Goal: Task Accomplishment & Management: Manage account settings

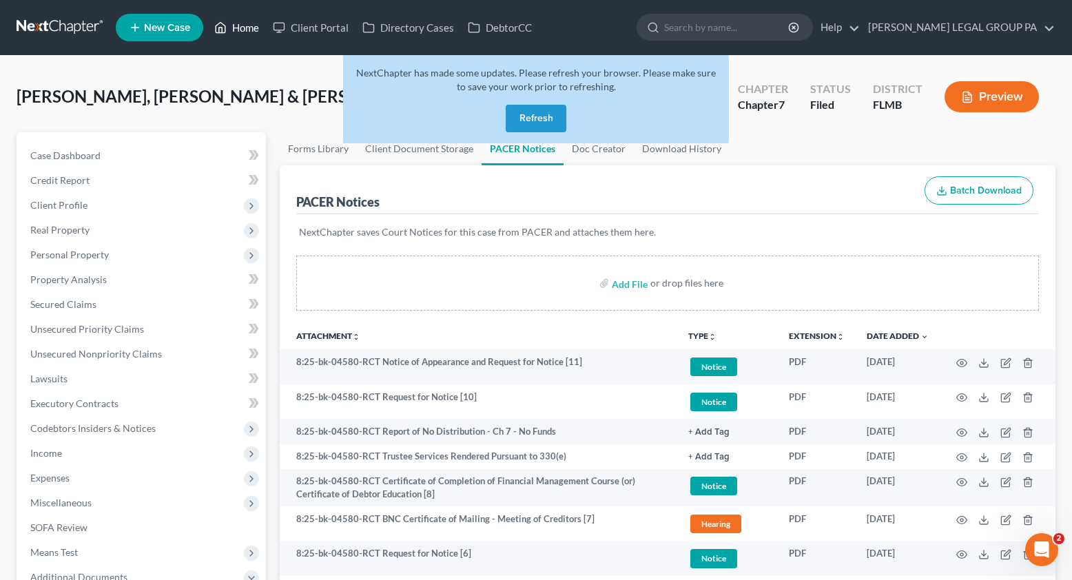
drag, startPoint x: 241, startPoint y: 34, endPoint x: 354, endPoint y: 48, distance: 113.8
click at [241, 34] on link "Home" at bounding box center [236, 27] width 59 height 25
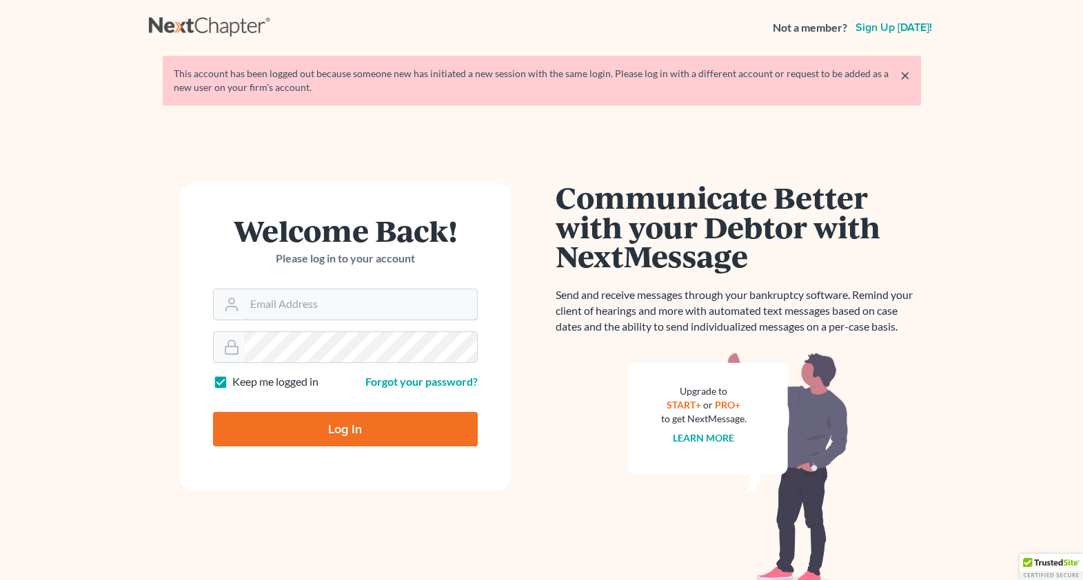
type input "[EMAIL_ADDRESS][DOMAIN_NAME]"
click at [329, 444] on input "Log In" at bounding box center [345, 429] width 265 height 34
type input "Thinking..."
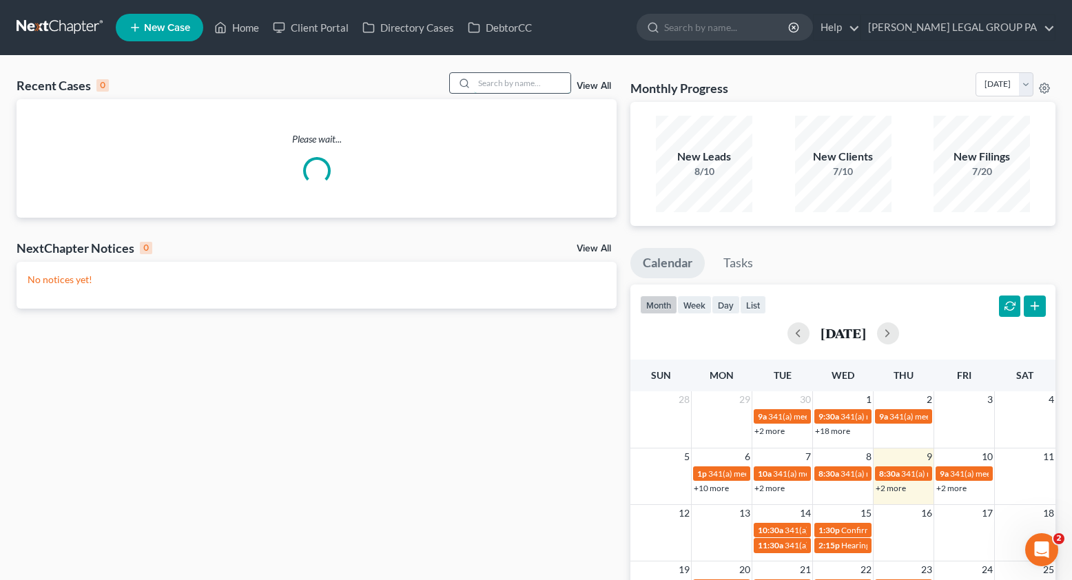
click at [515, 76] on input "search" at bounding box center [522, 83] width 96 height 20
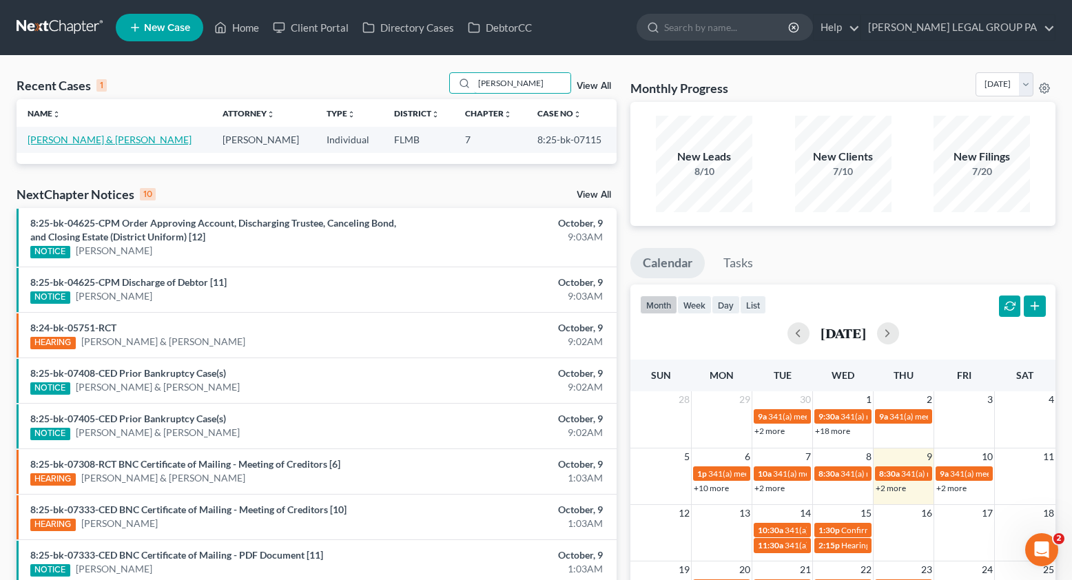
type input "MULLINS"
click at [61, 137] on link "Mullins, Samuel & Catherine" at bounding box center [110, 140] width 164 height 12
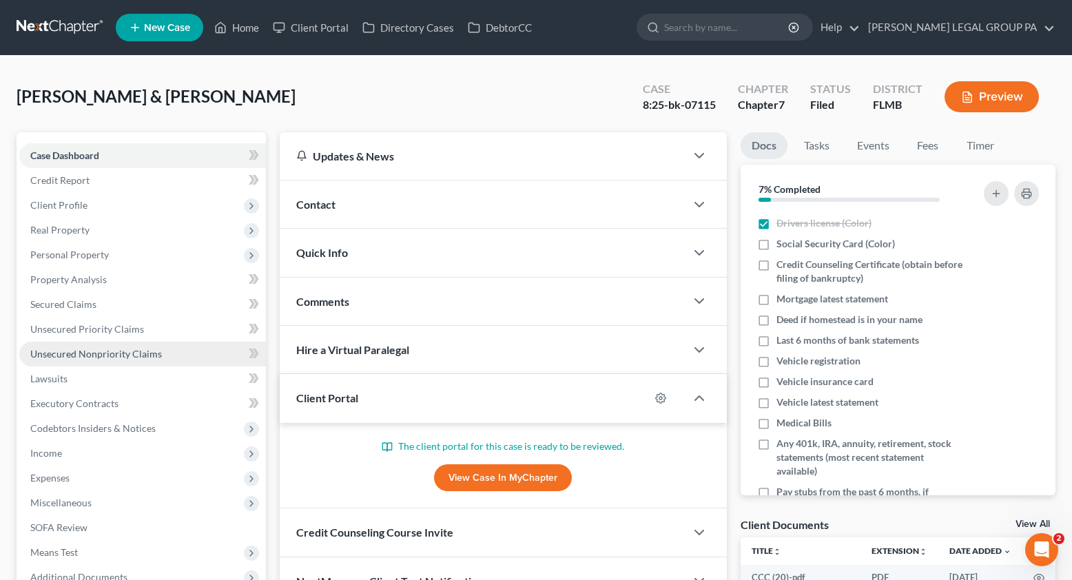
click at [101, 351] on span "Unsecured Nonpriority Claims" at bounding box center [96, 354] width 132 height 12
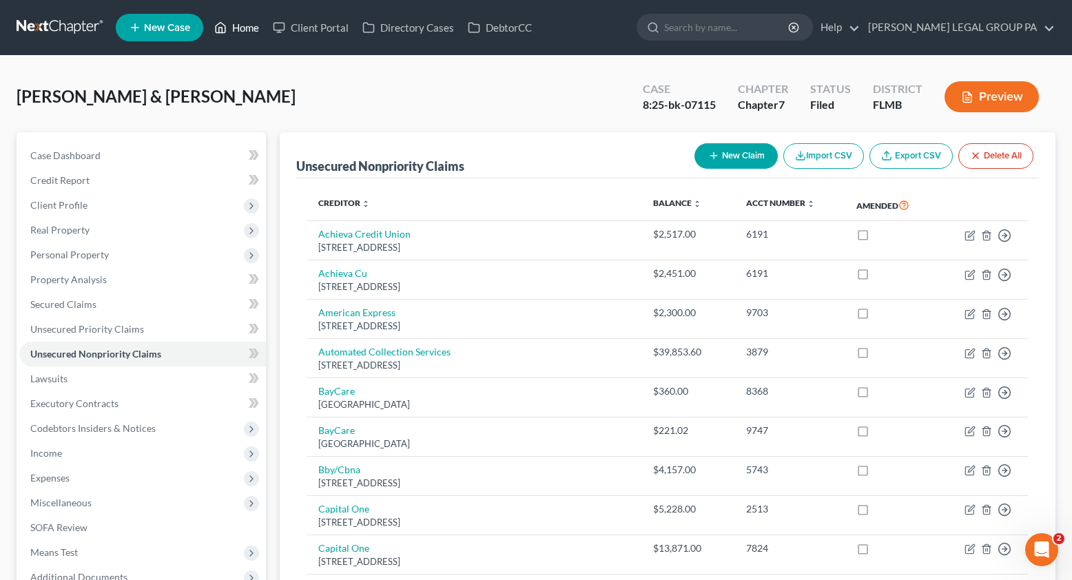
click at [233, 36] on link "Home" at bounding box center [236, 27] width 59 height 25
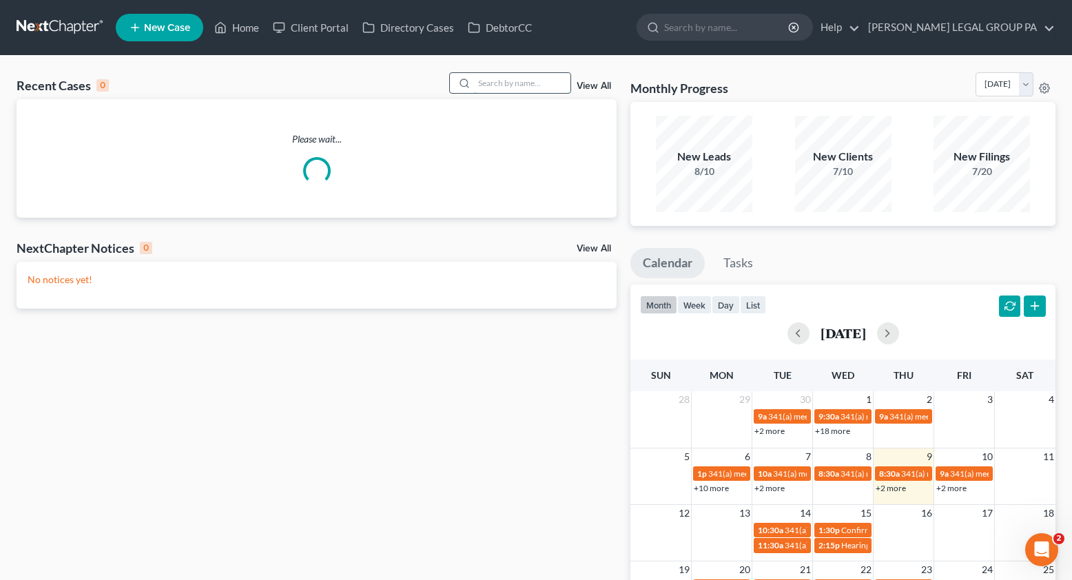
click at [495, 79] on input "search" at bounding box center [522, 83] width 96 height 20
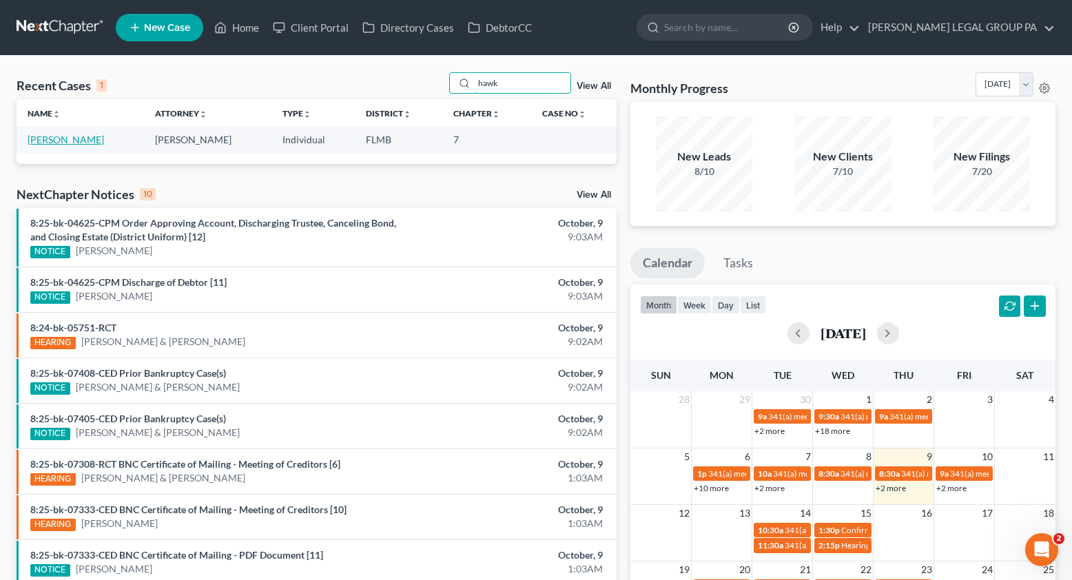
type input "hawk"
click at [54, 134] on link "[PERSON_NAME]" at bounding box center [66, 140] width 76 height 12
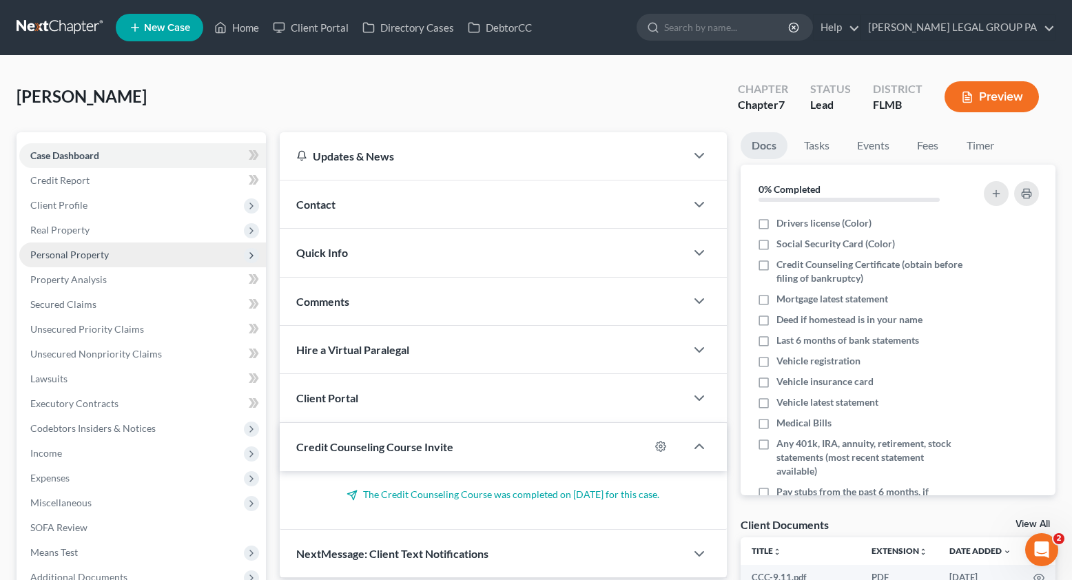
click at [67, 263] on span "Personal Property" at bounding box center [142, 255] width 247 height 25
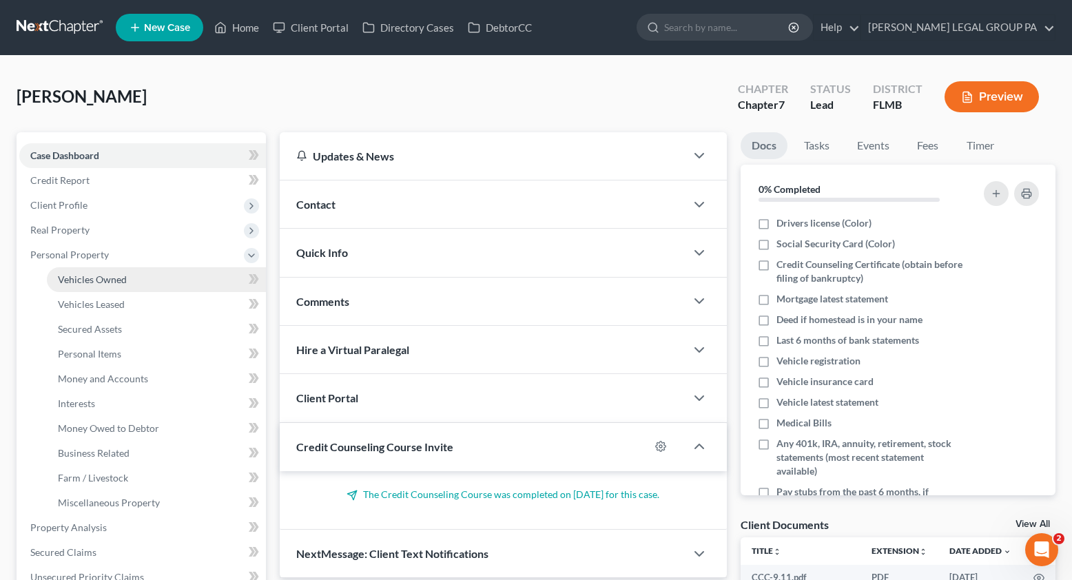
click at [94, 280] on span "Vehicles Owned" at bounding box center [92, 280] width 69 height 12
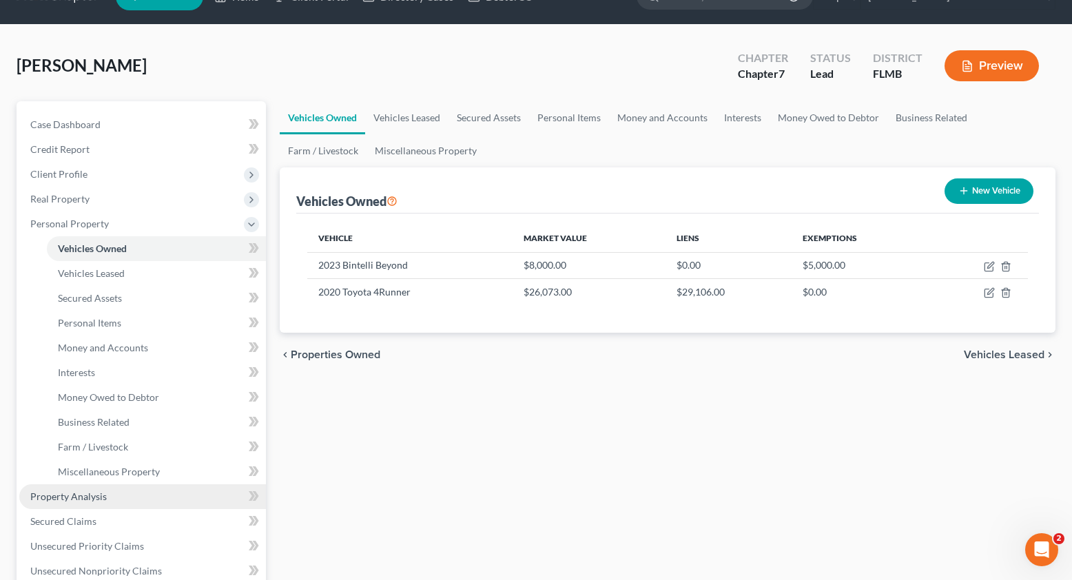
scroll to position [40, 0]
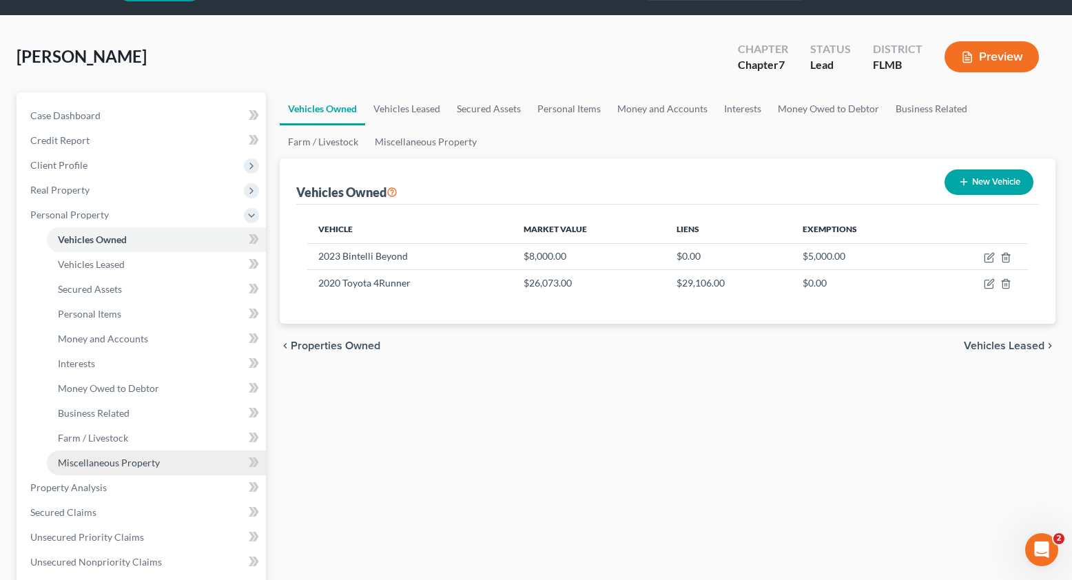
click at [101, 464] on span "Miscellaneous Property" at bounding box center [109, 463] width 102 height 12
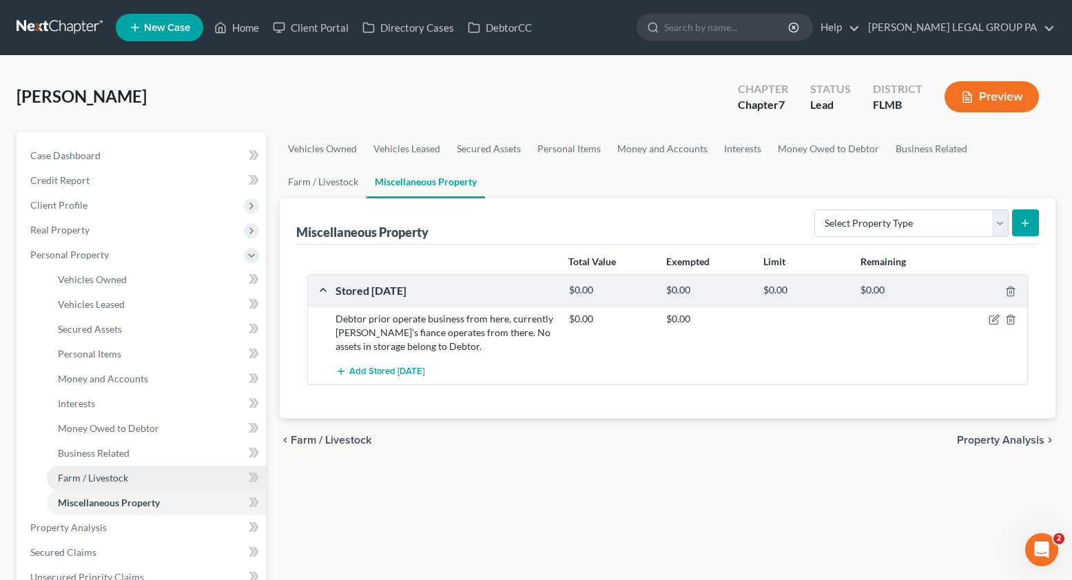
click at [112, 486] on link "Farm / Livestock" at bounding box center [156, 478] width 219 height 25
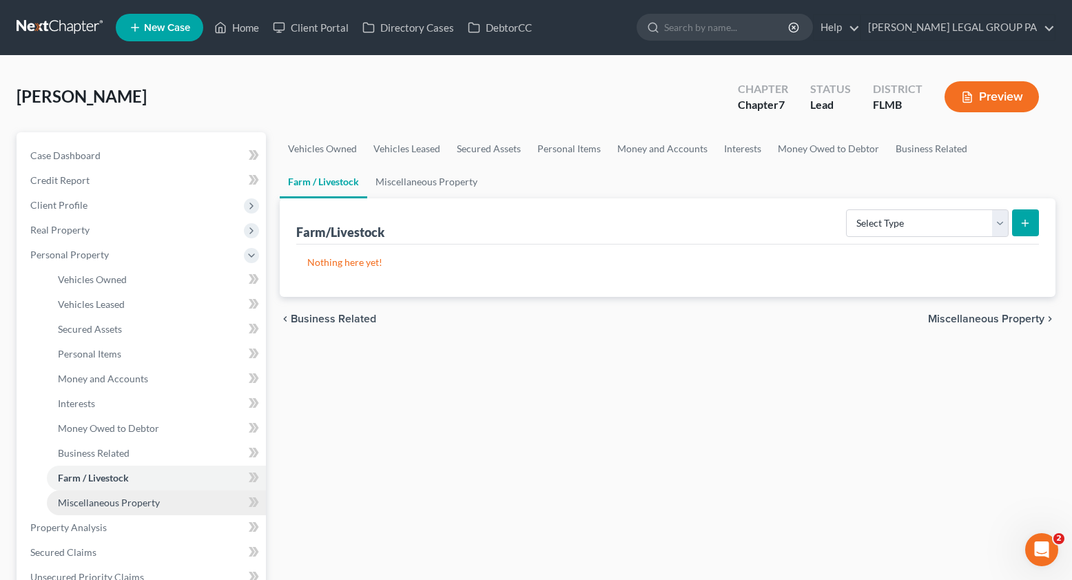
click at [138, 498] on span "Miscellaneous Property" at bounding box center [109, 503] width 102 height 12
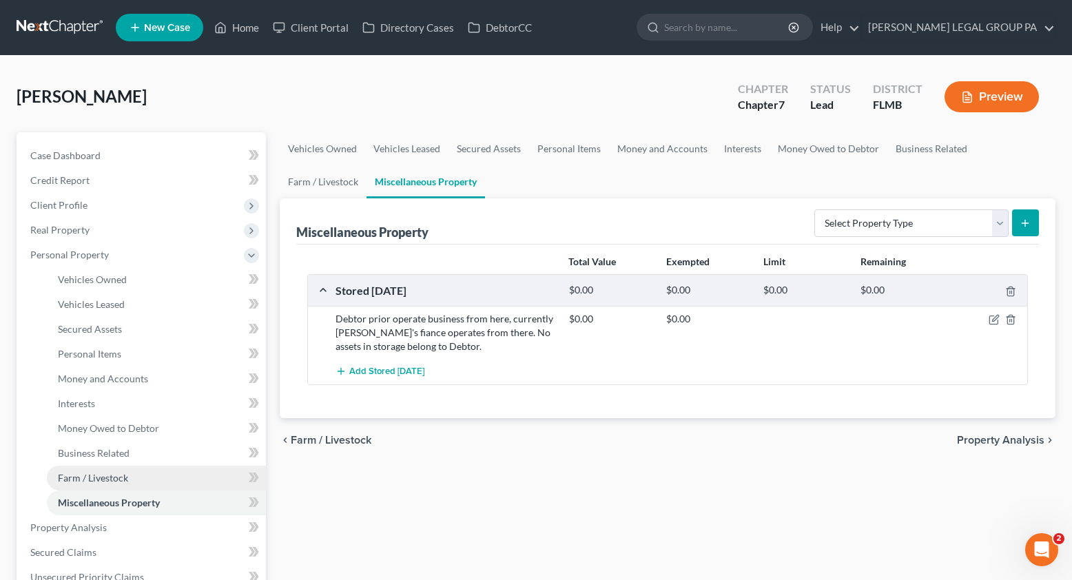
click at [130, 480] on link "Farm / Livestock" at bounding box center [156, 478] width 219 height 25
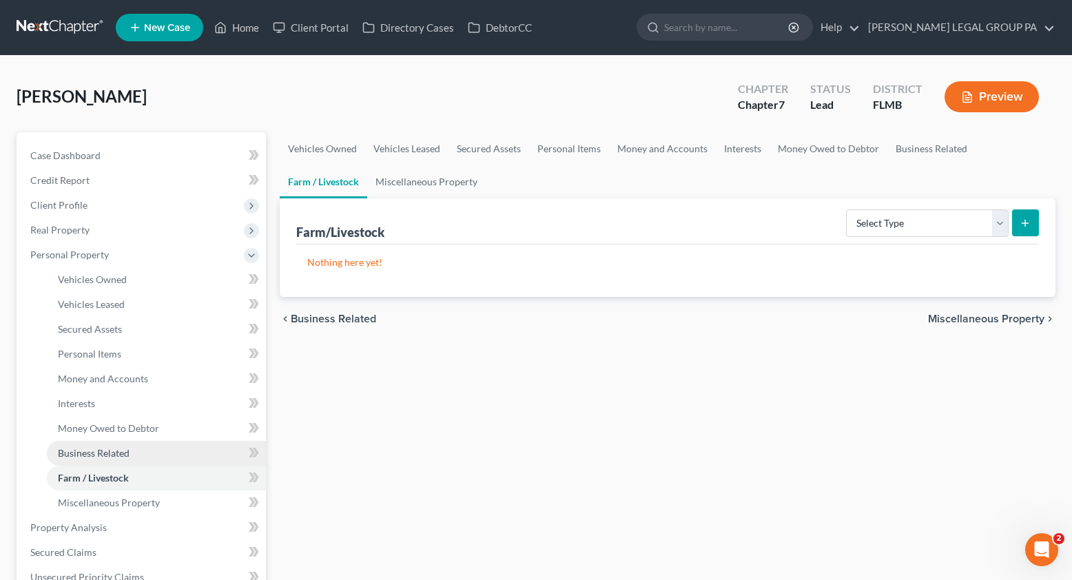
click at [129, 449] on span "Business Related" at bounding box center [94, 453] width 72 height 12
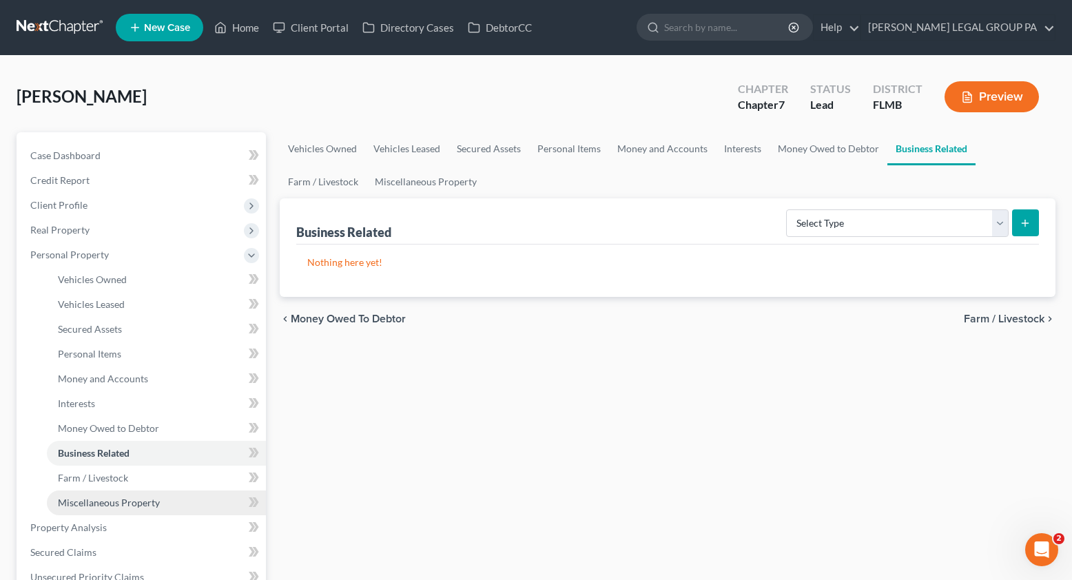
click at [98, 505] on span "Miscellaneous Property" at bounding box center [109, 503] width 102 height 12
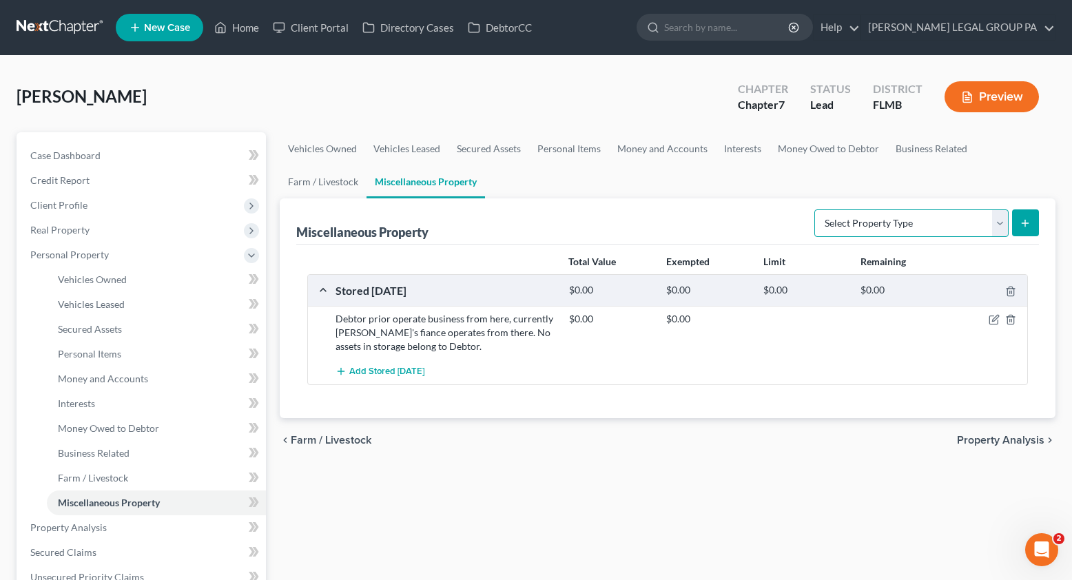
click at [854, 229] on select "Select Property Type Assigned for Creditor Benefit Within 1 Year Holding for An…" at bounding box center [911, 223] width 194 height 28
select select "transferred"
click at [814, 209] on select "Select Property Type Assigned for Creditor Benefit Within 1 Year Holding for An…" at bounding box center [911, 223] width 194 height 28
click at [1020, 225] on icon "submit" at bounding box center [1025, 223] width 11 height 11
select select "Ordinary (within 2 years)"
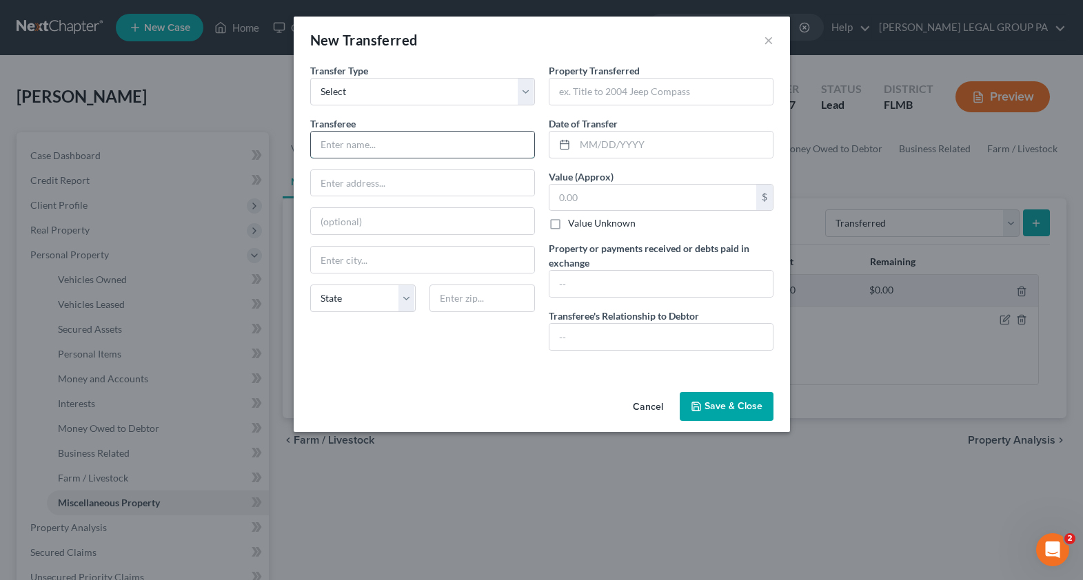
click at [361, 146] on input "text" at bounding box center [422, 145] width 223 height 26
click at [772, 43] on button "×" at bounding box center [768, 40] width 10 height 17
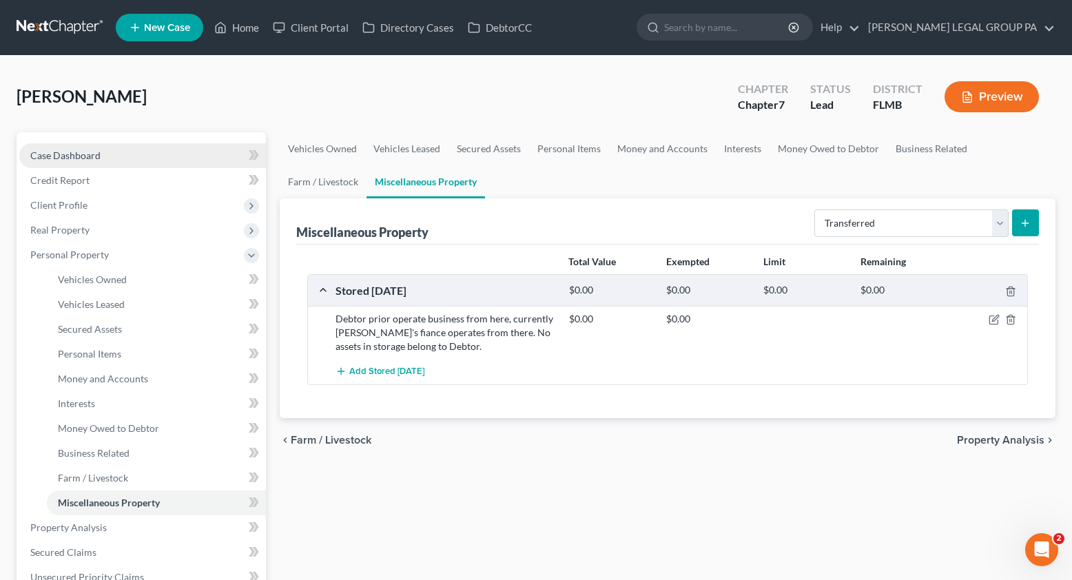
click at [70, 158] on span "Case Dashboard" at bounding box center [65, 156] width 70 height 12
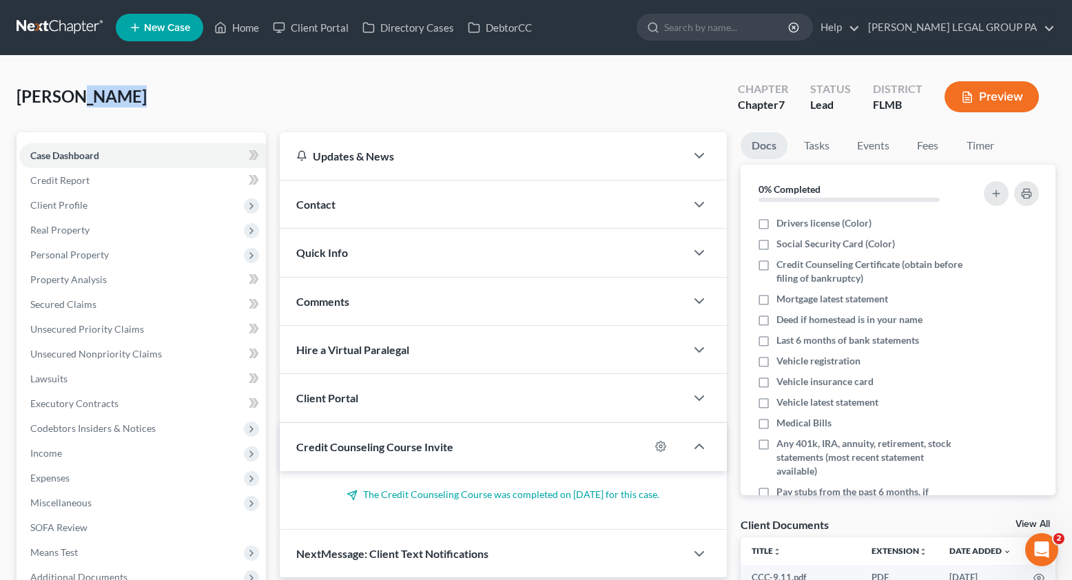
drag, startPoint x: 77, startPoint y: 99, endPoint x: 121, endPoint y: 101, distance: 43.4
click at [121, 101] on div "Hawks, Hilary Upgraded Chapter Chapter 7 Status Lead District FLMB Preview" at bounding box center [536, 102] width 1039 height 60
drag, startPoint x: 23, startPoint y: 94, endPoint x: 138, endPoint y: 98, distance: 114.4
click at [138, 98] on div "Hawks, Hilary Upgraded Chapter Chapter 7 Status Lead District FLMB Preview Peti…" at bounding box center [536, 382] width 1072 height 652
click at [76, 286] on link "Property Analysis" at bounding box center [142, 279] width 247 height 25
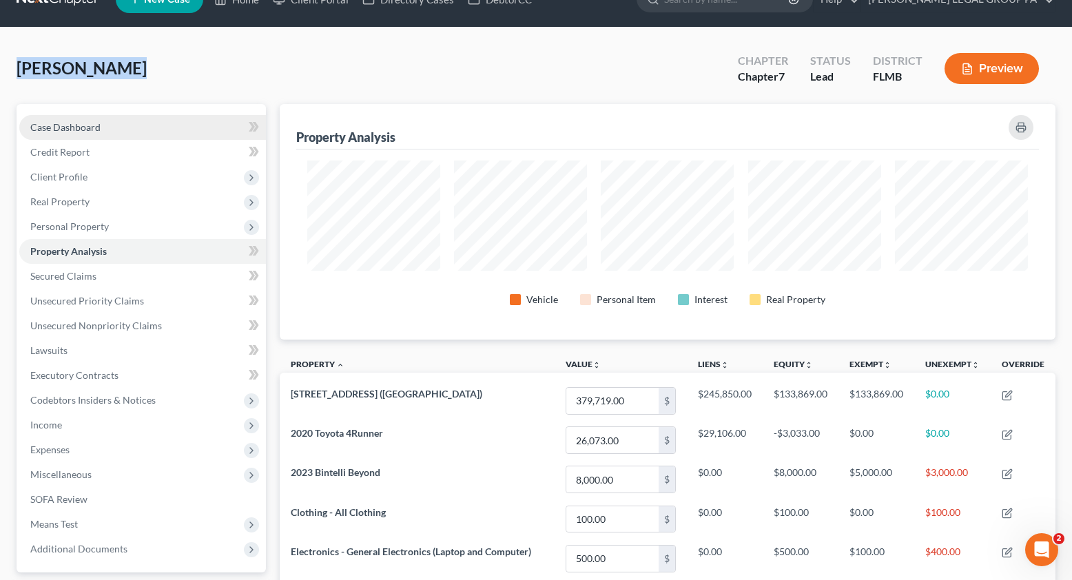
click at [84, 123] on span "Case Dashboard" at bounding box center [65, 127] width 70 height 12
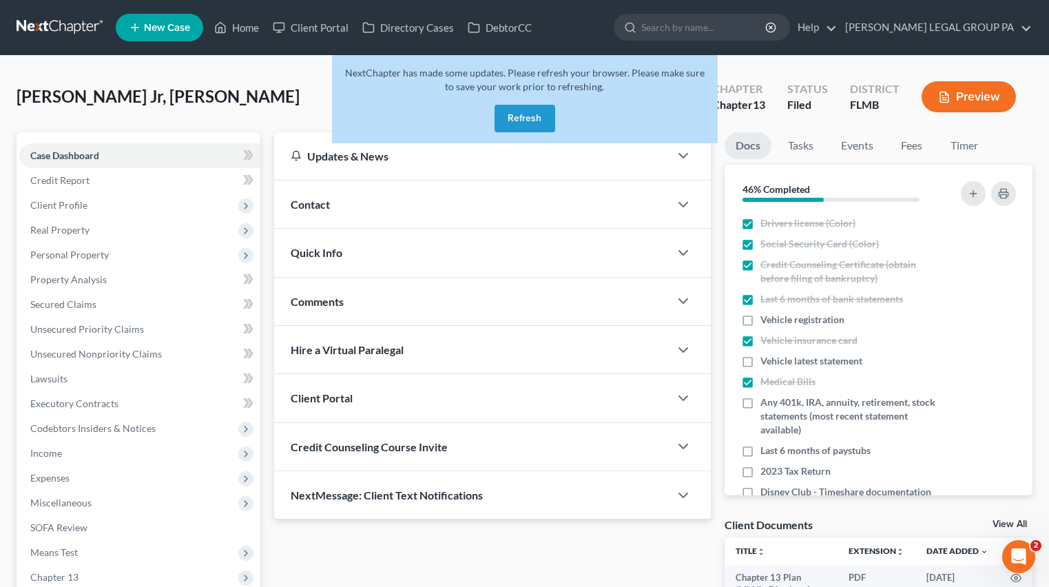
click at [551, 120] on button "Refresh" at bounding box center [525, 119] width 61 height 28
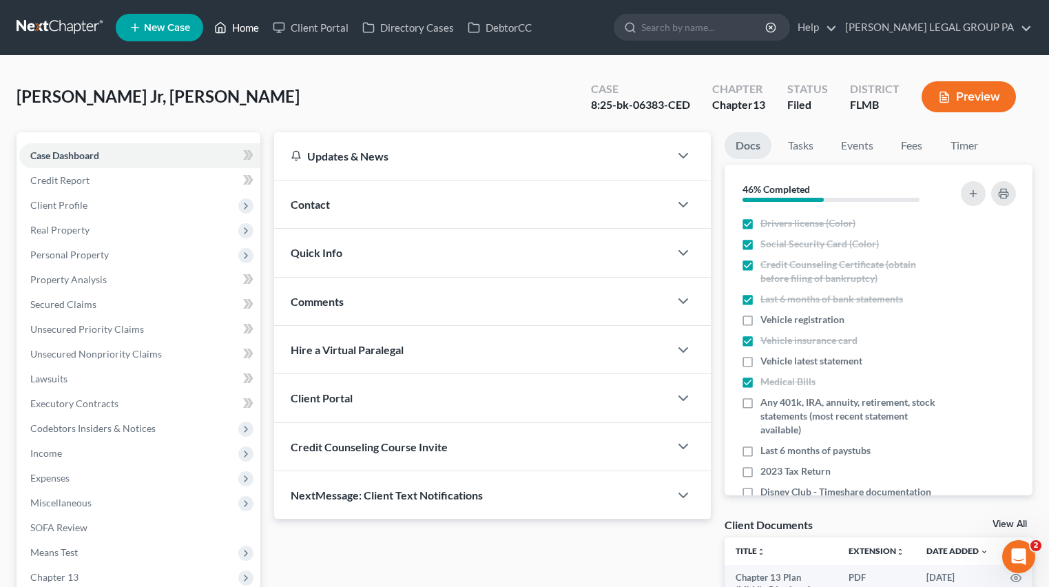
click at [229, 32] on link "Home" at bounding box center [236, 27] width 59 height 25
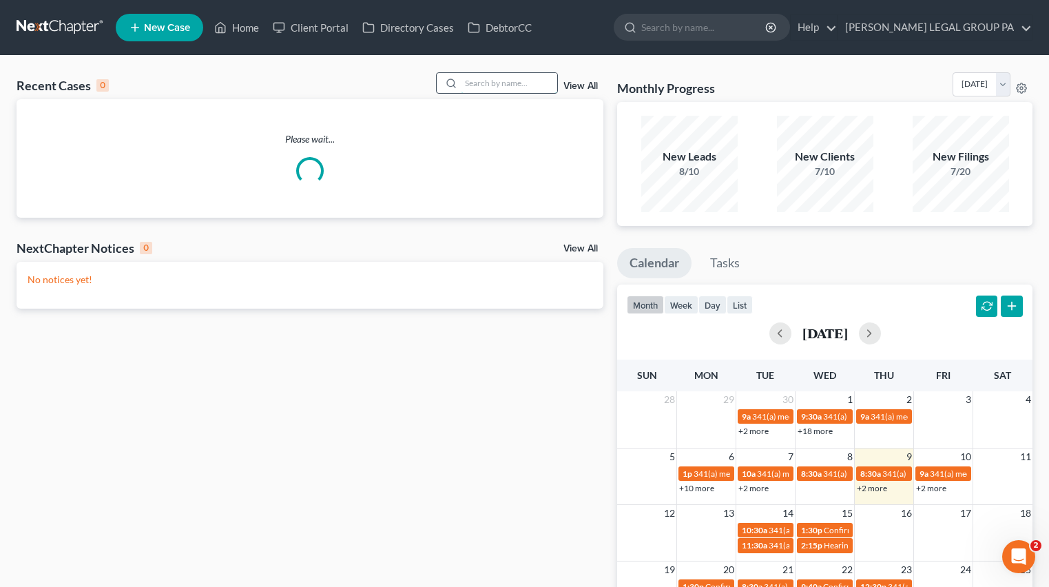
click at [523, 88] on input "search" at bounding box center [509, 83] width 96 height 20
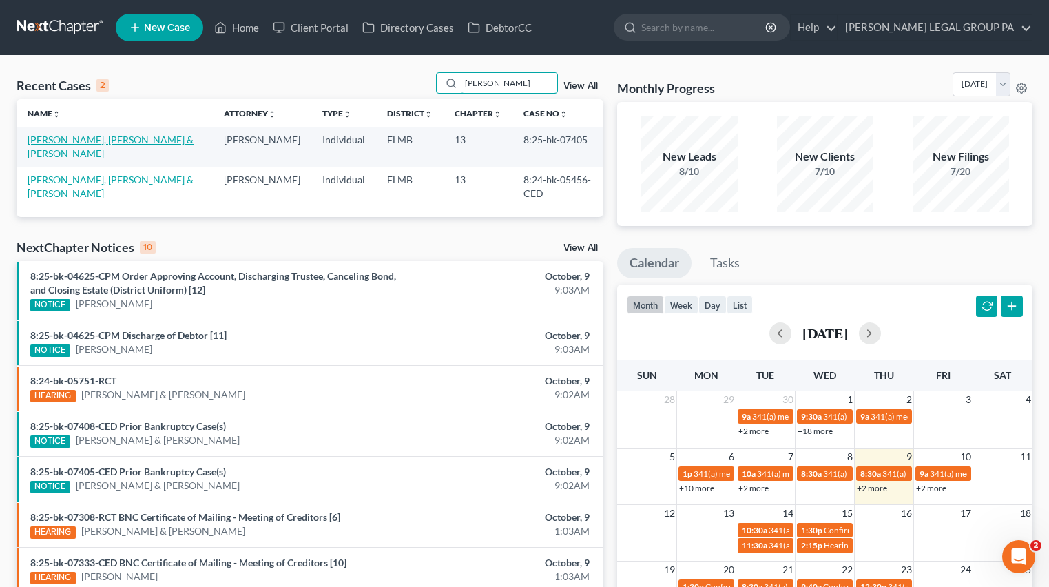
type input "urso"
click at [106, 137] on link "[PERSON_NAME], [PERSON_NAME] & [PERSON_NAME]" at bounding box center [111, 146] width 166 height 25
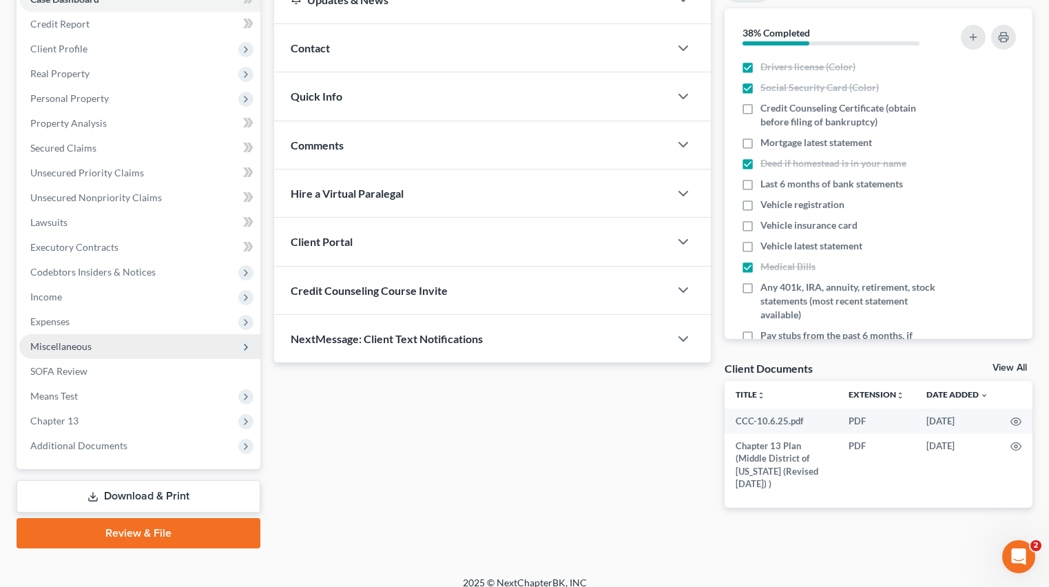
scroll to position [170, 0]
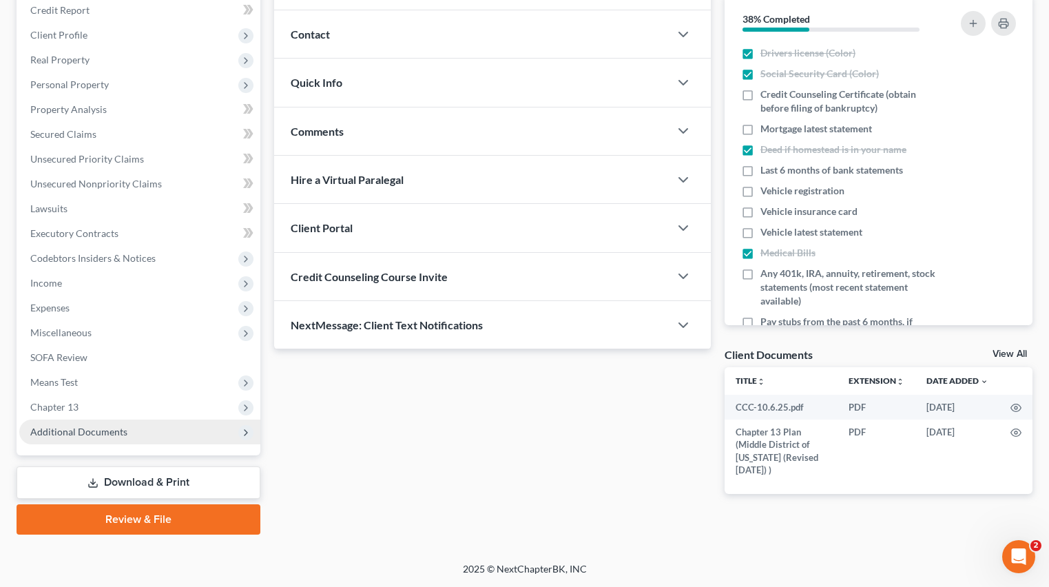
click at [72, 441] on span "Additional Documents" at bounding box center [139, 432] width 241 height 25
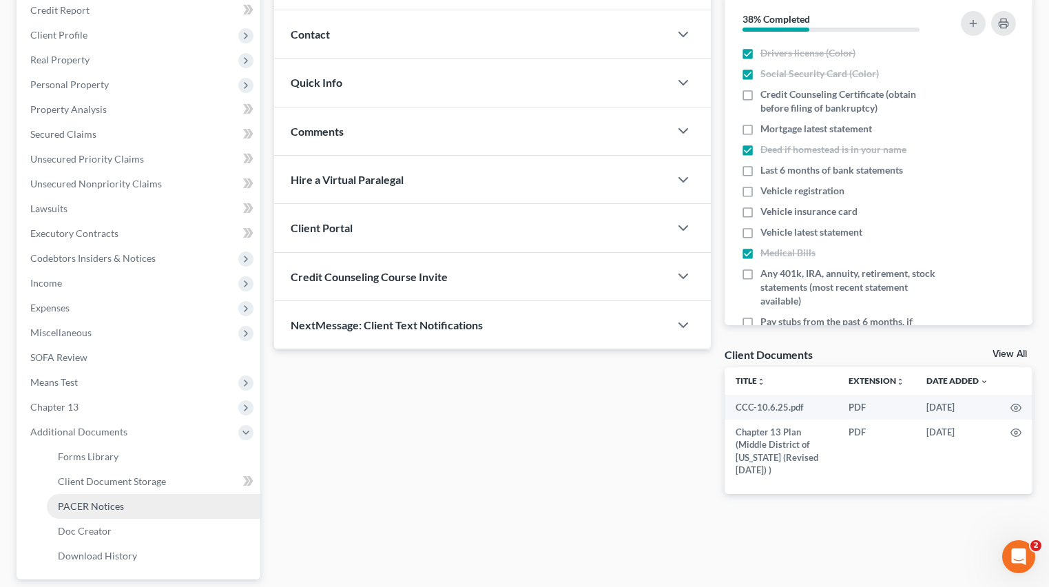
click at [110, 509] on span "PACER Notices" at bounding box center [91, 506] width 66 height 12
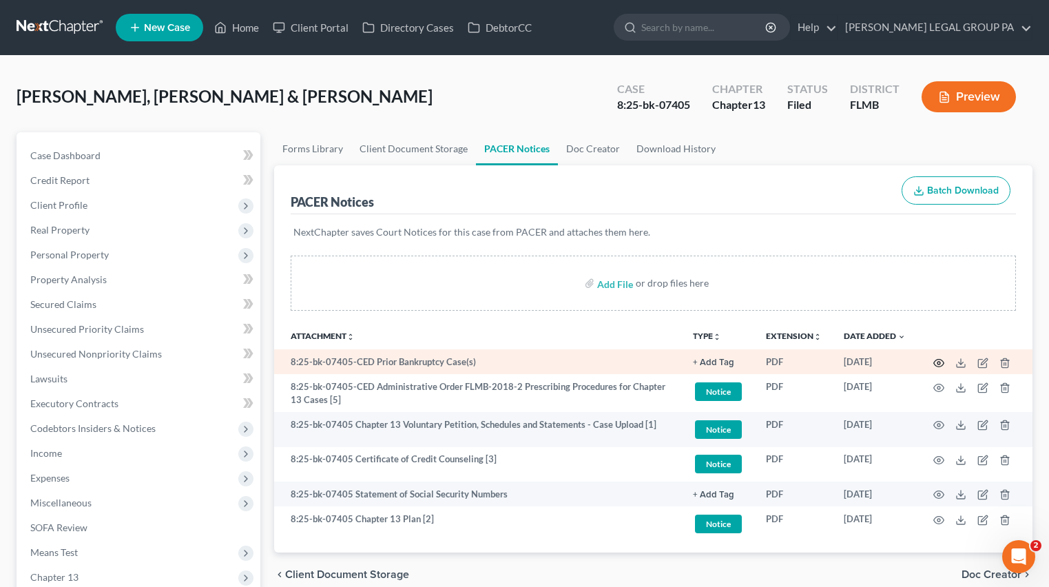
click at [942, 361] on icon "button" at bounding box center [939, 363] width 11 height 11
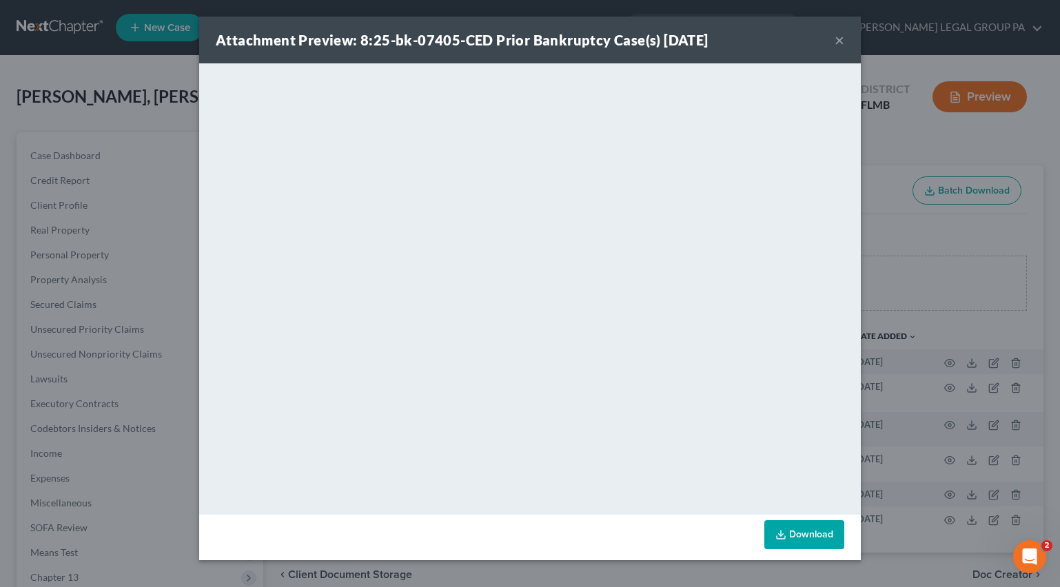
click at [839, 42] on button "×" at bounding box center [839, 40] width 10 height 17
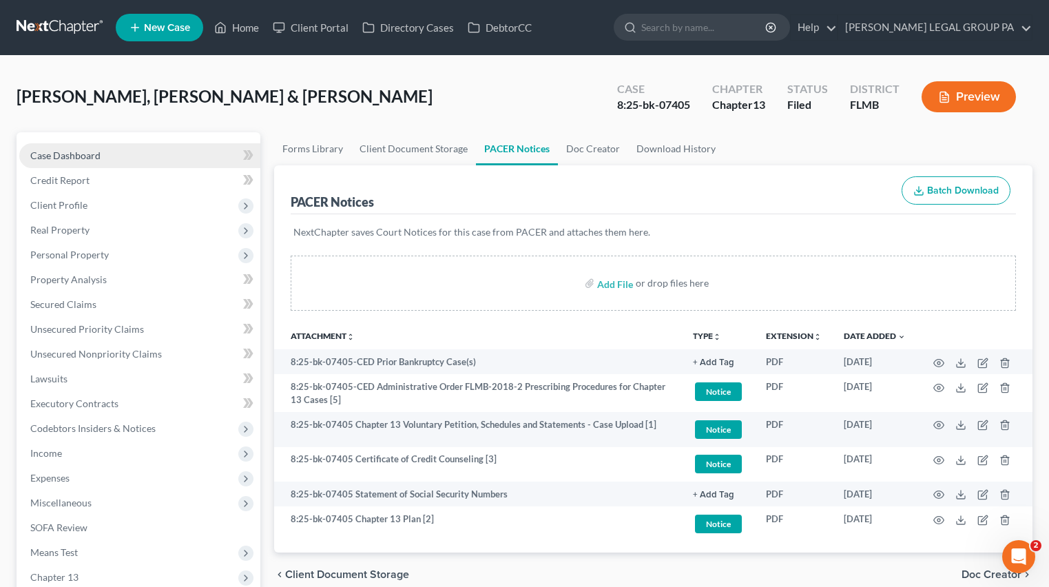
click at [70, 151] on span "Case Dashboard" at bounding box center [65, 156] width 70 height 12
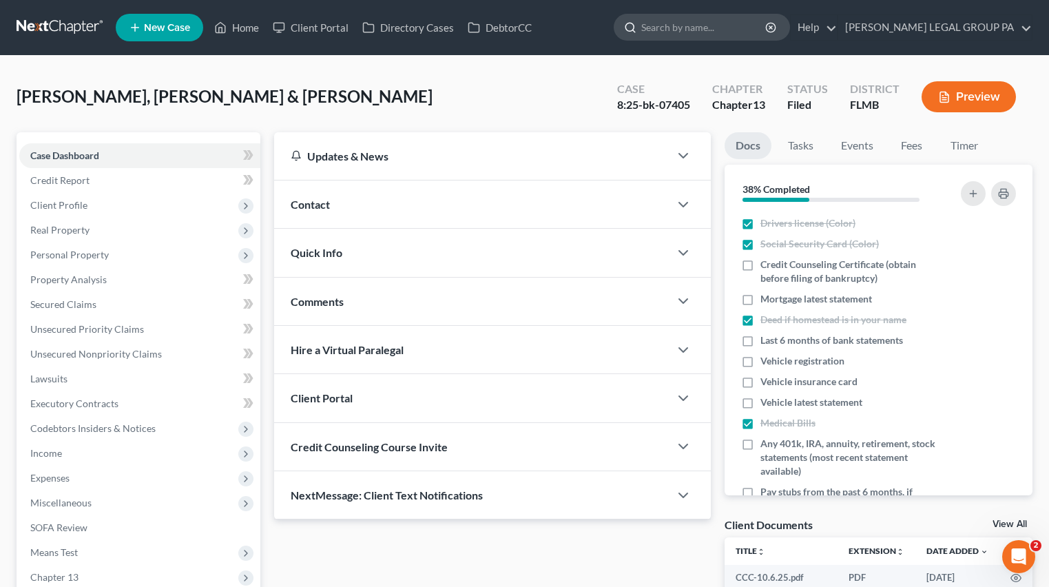
click at [727, 30] on input "search" at bounding box center [705, 26] width 126 height 25
click at [66, 29] on link at bounding box center [61, 27] width 88 height 25
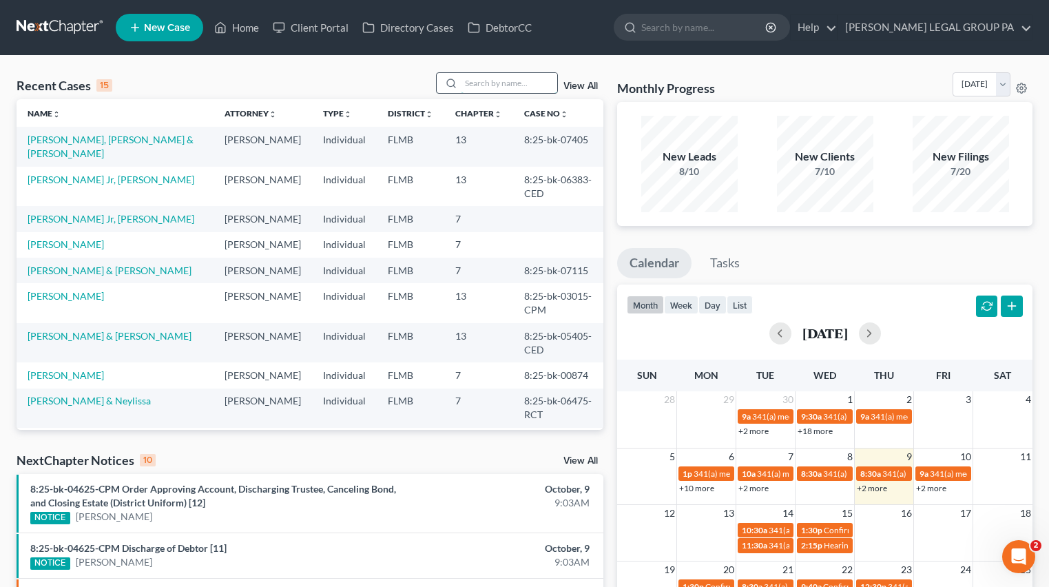
click at [522, 87] on input "search" at bounding box center [509, 83] width 96 height 20
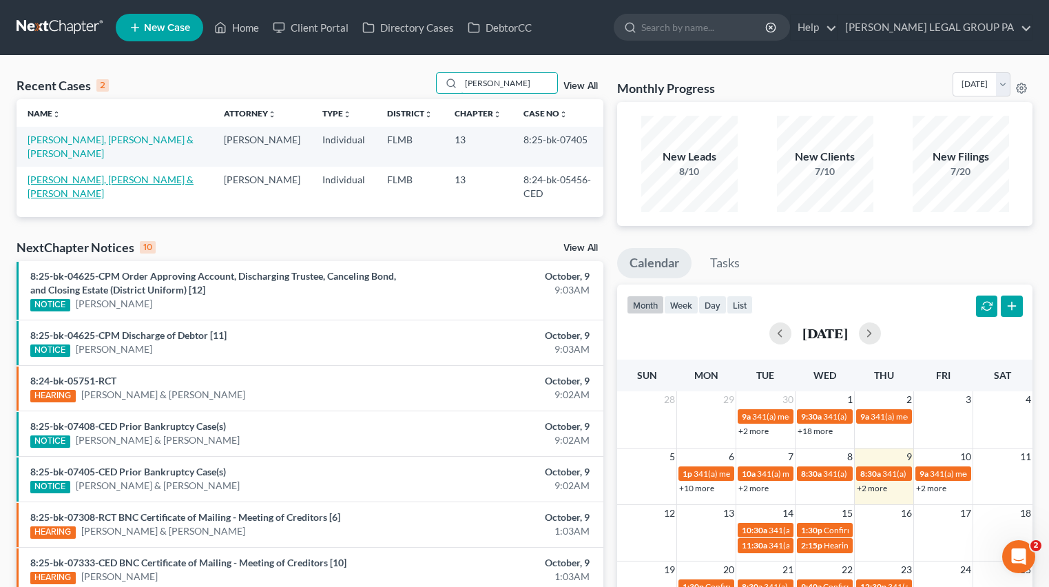
type input "URSO"
click at [115, 174] on link "[PERSON_NAME], [PERSON_NAME] & [PERSON_NAME]" at bounding box center [111, 186] width 166 height 25
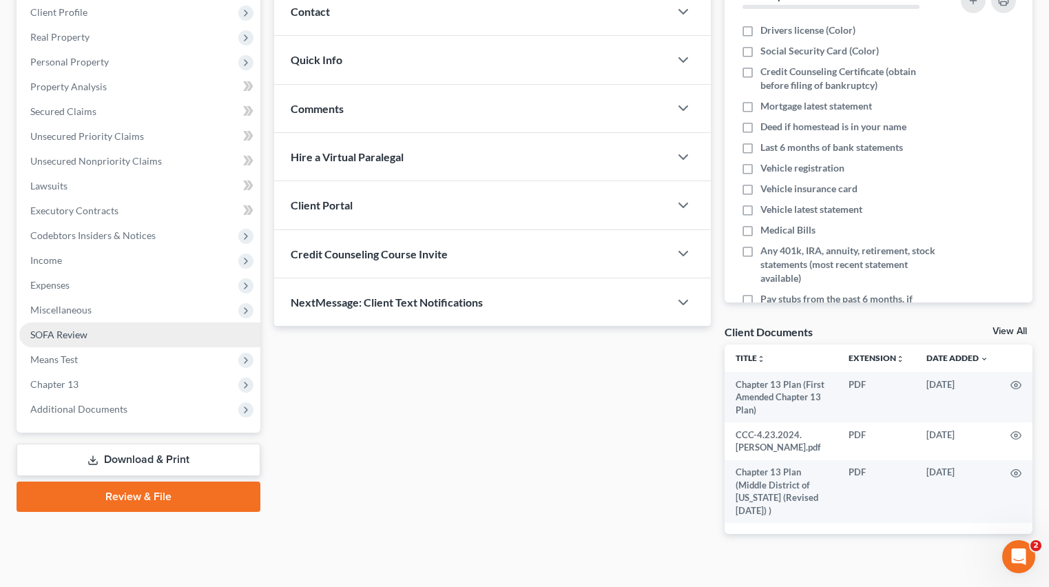
scroll to position [214, 0]
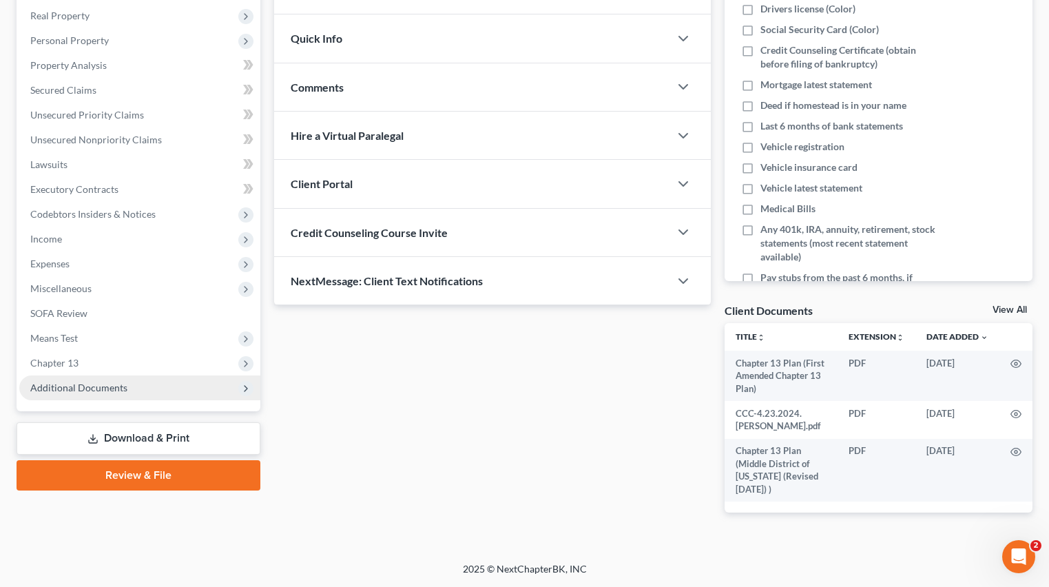
click at [87, 386] on span "Additional Documents" at bounding box center [78, 388] width 97 height 12
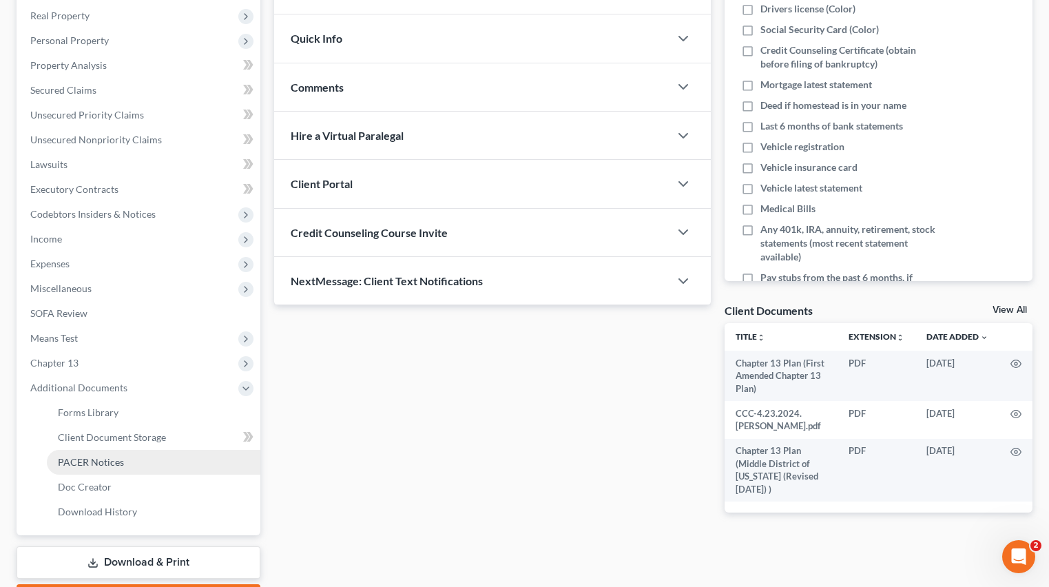
click at [121, 465] on span "PACER Notices" at bounding box center [91, 462] width 66 height 12
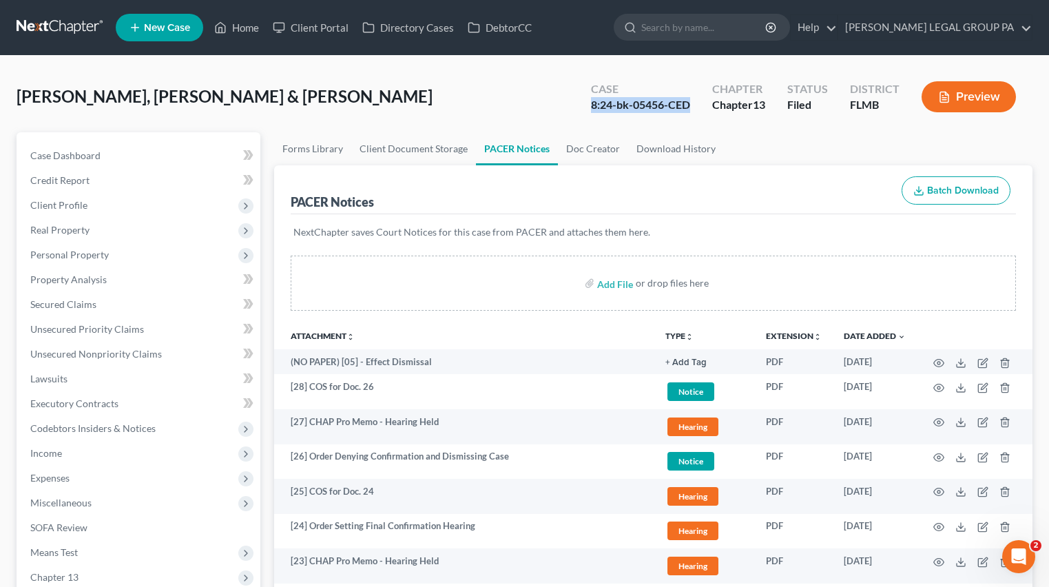
drag, startPoint x: 592, startPoint y: 106, endPoint x: 688, endPoint y: 108, distance: 96.5
click at [689, 108] on div "8:24-bk-05456-CED" at bounding box center [640, 105] width 99 height 16
copy div "8:24-bk-05456-CED"
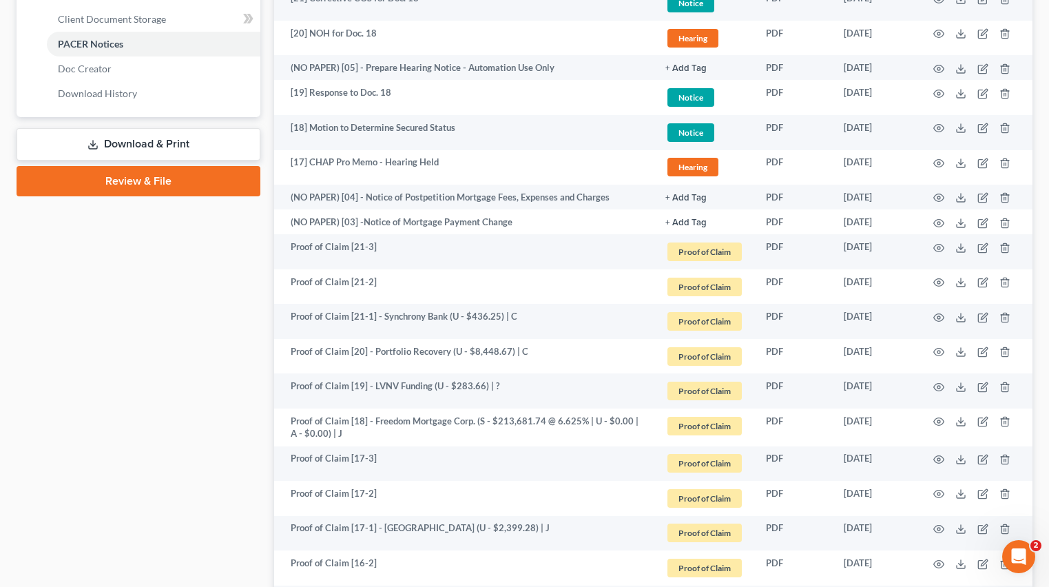
scroll to position [328, 0]
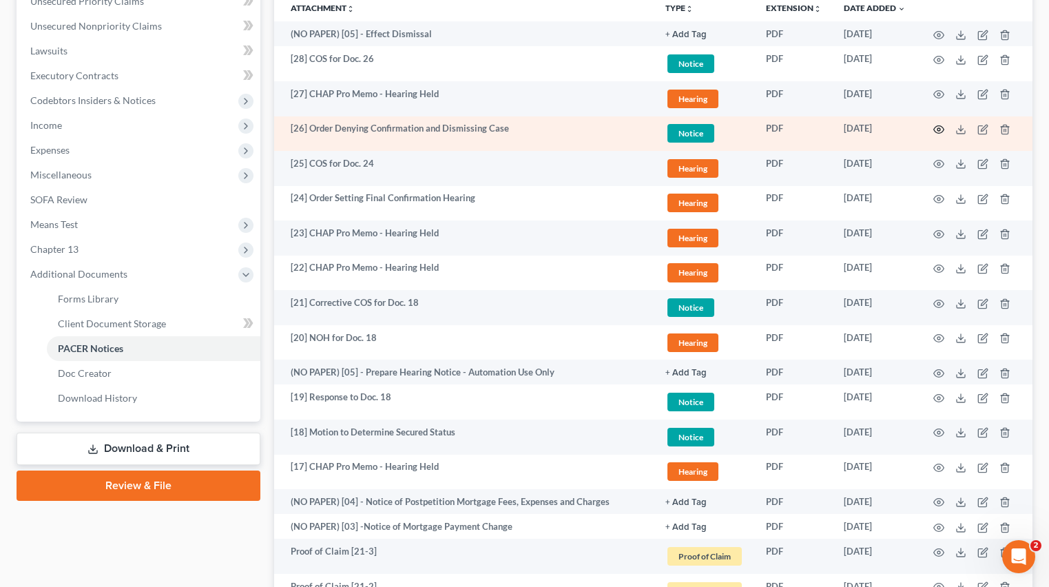
click at [940, 132] on icon "button" at bounding box center [939, 130] width 10 height 8
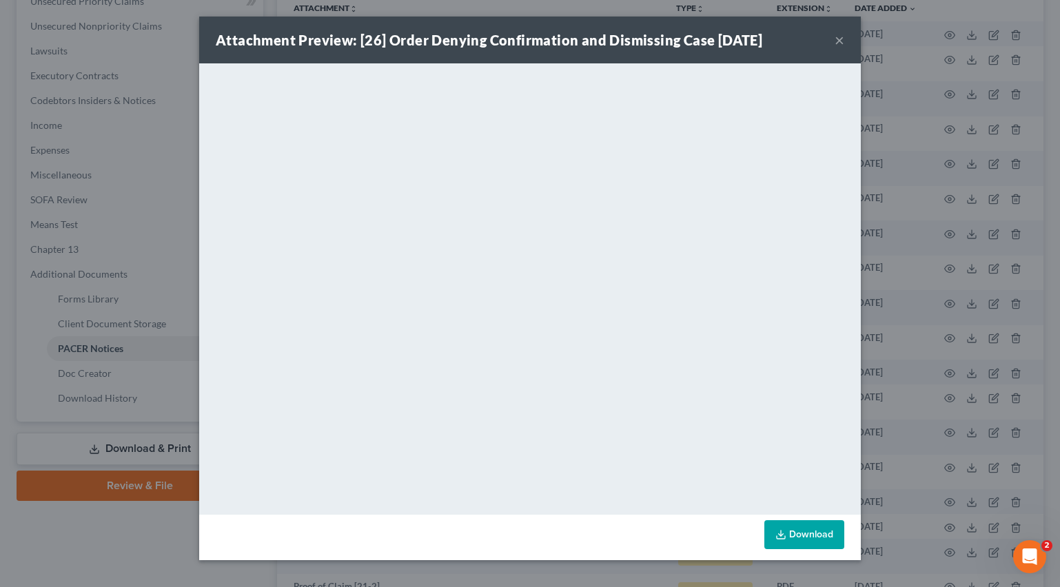
click at [841, 42] on button "×" at bounding box center [839, 40] width 10 height 17
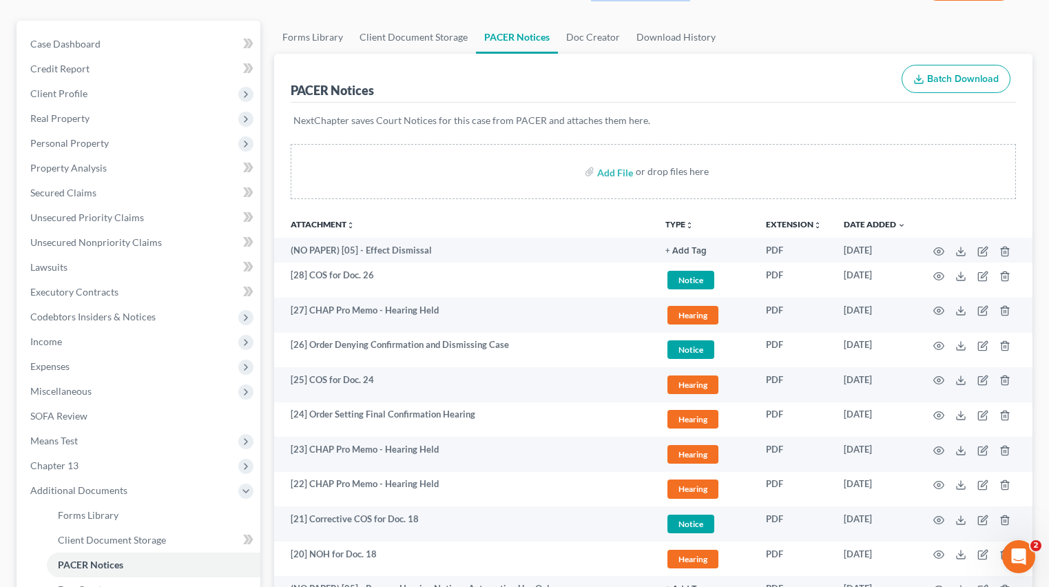
scroll to position [0, 0]
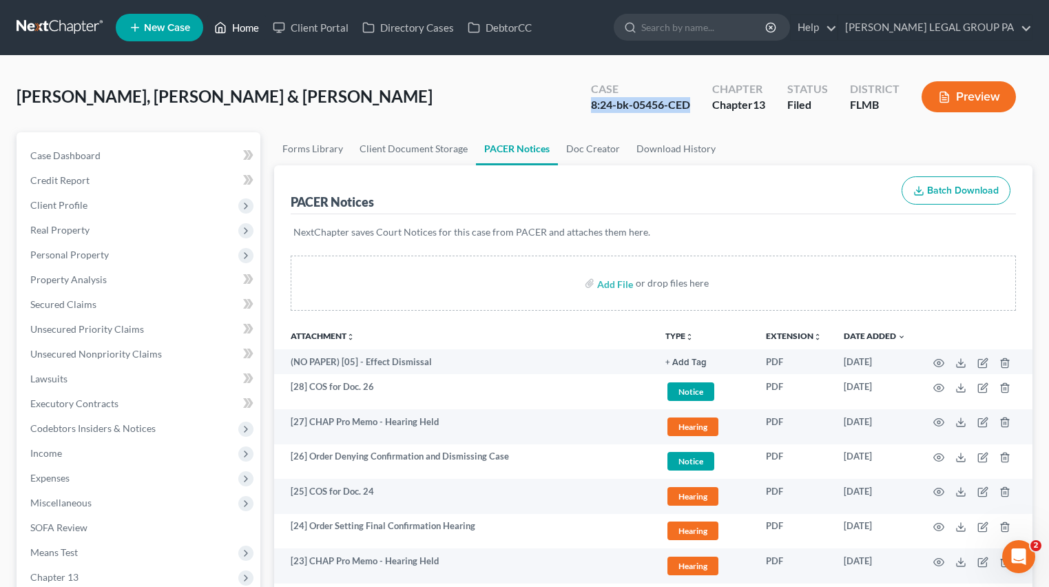
click at [227, 34] on icon at bounding box center [220, 27] width 12 height 17
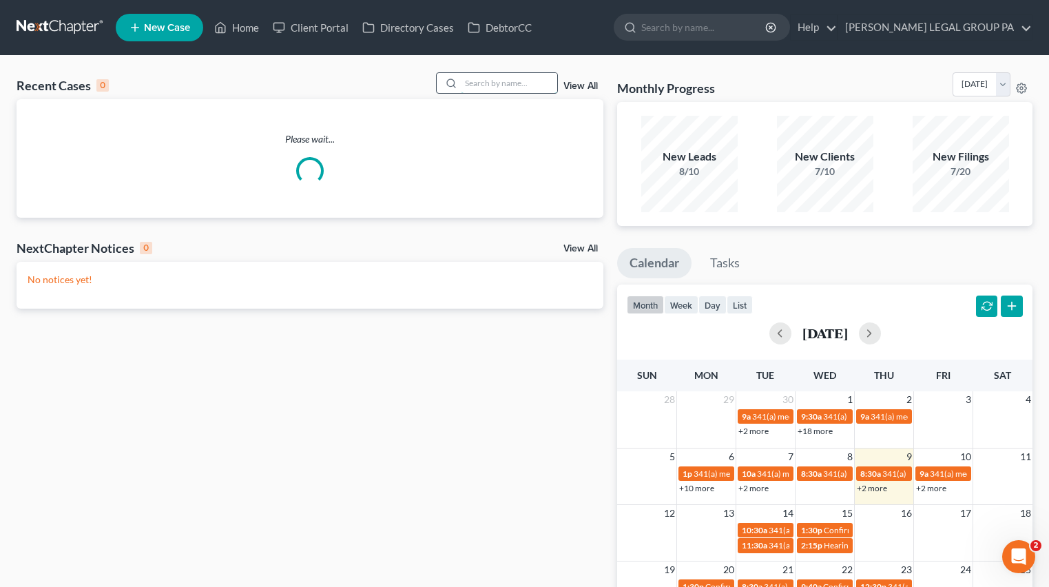
click at [497, 90] on input "search" at bounding box center [509, 83] width 96 height 20
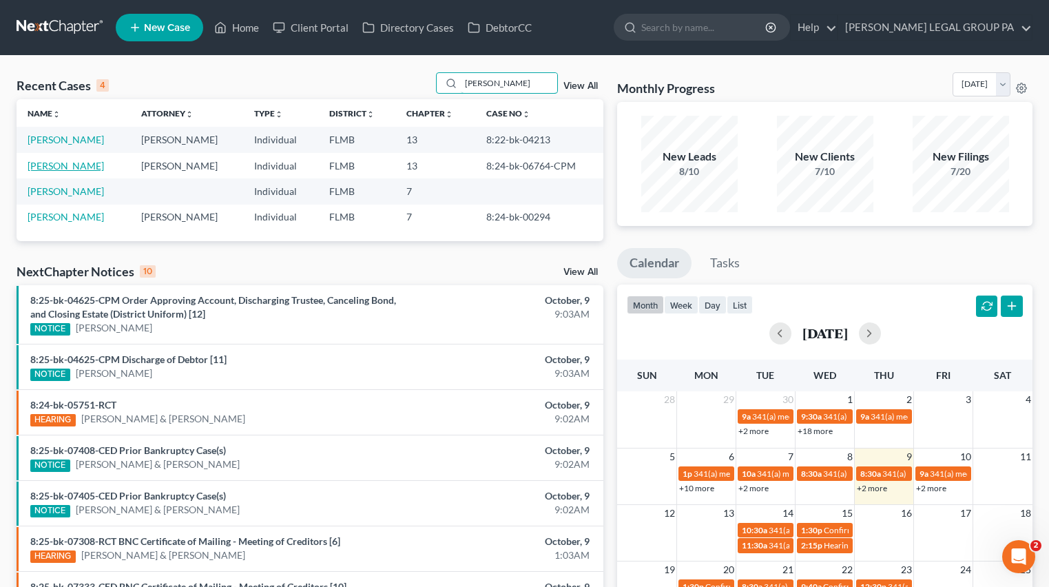
type input "sanders"
click at [59, 170] on link "Sanders, Phillip" at bounding box center [66, 166] width 76 height 12
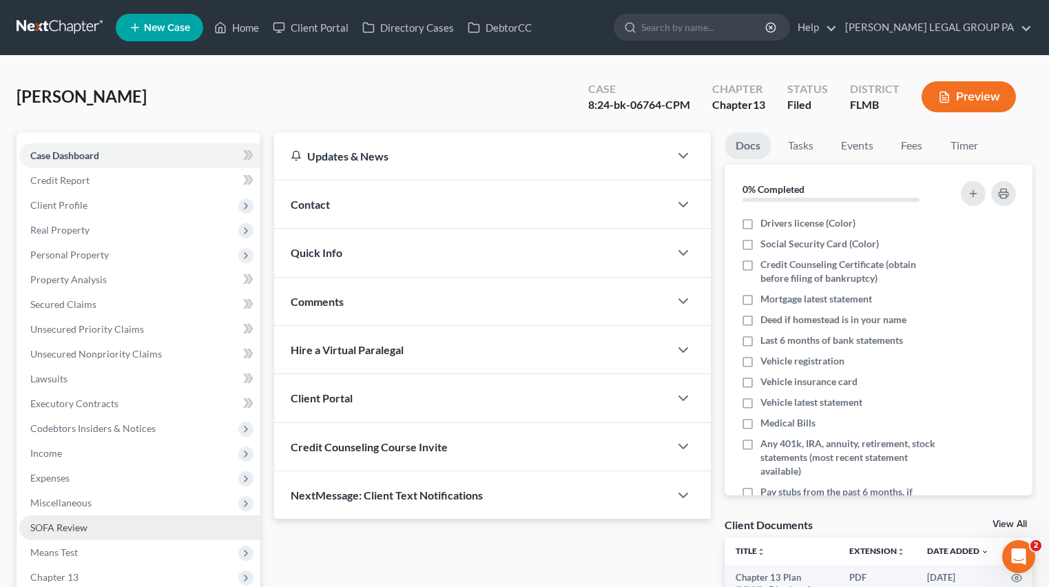
scroll to position [170, 0]
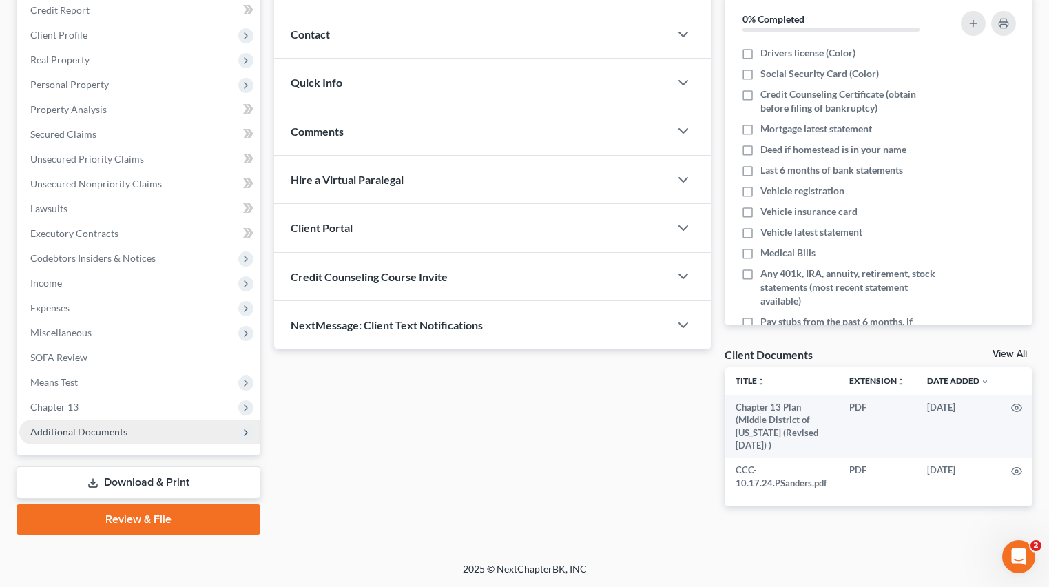
click at [81, 438] on span "Additional Documents" at bounding box center [139, 432] width 241 height 25
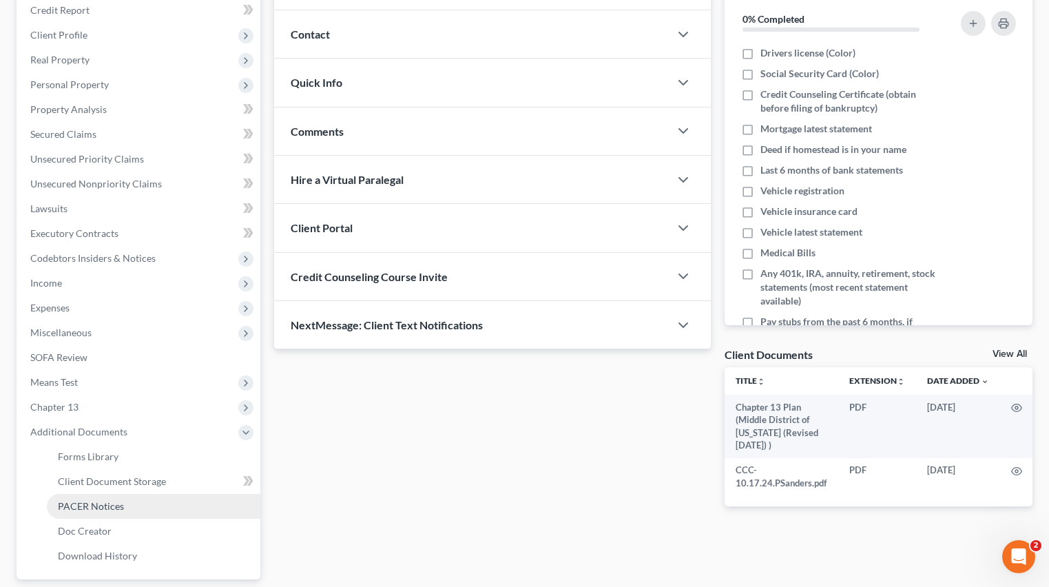
click at [113, 509] on span "PACER Notices" at bounding box center [91, 506] width 66 height 12
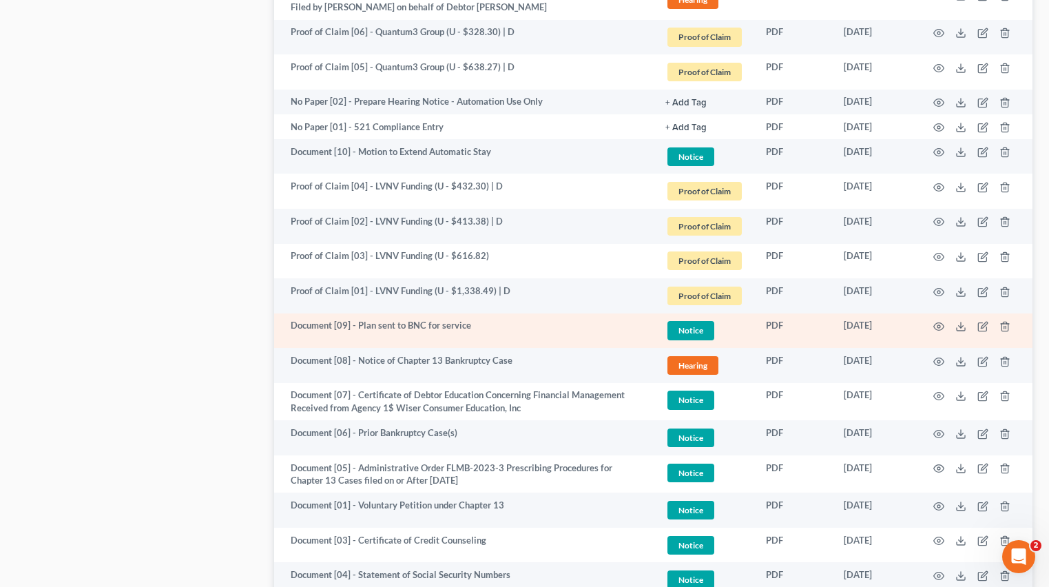
scroll to position [1585, 0]
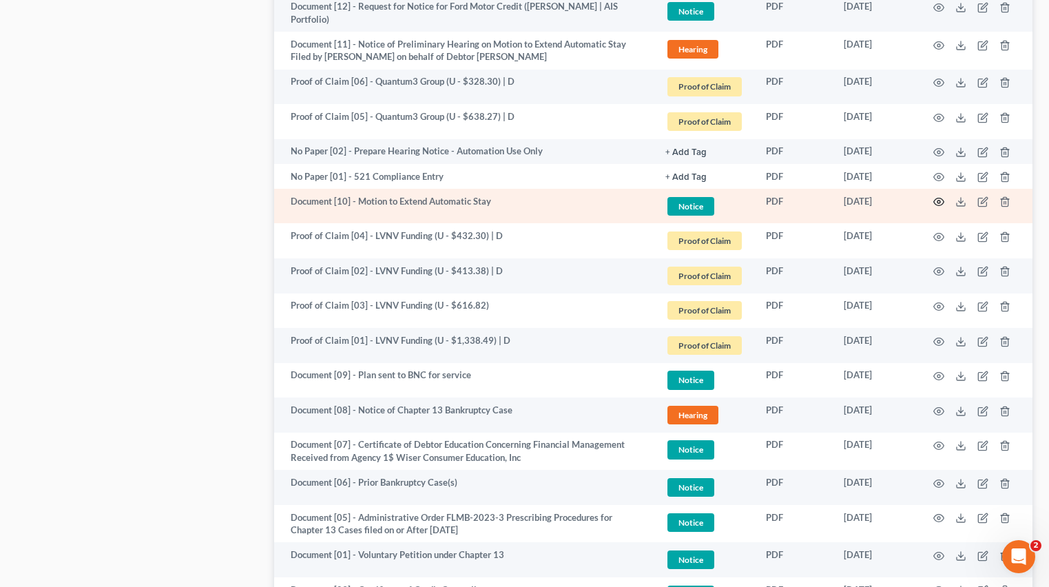
click at [942, 202] on icon "button" at bounding box center [939, 201] width 11 height 11
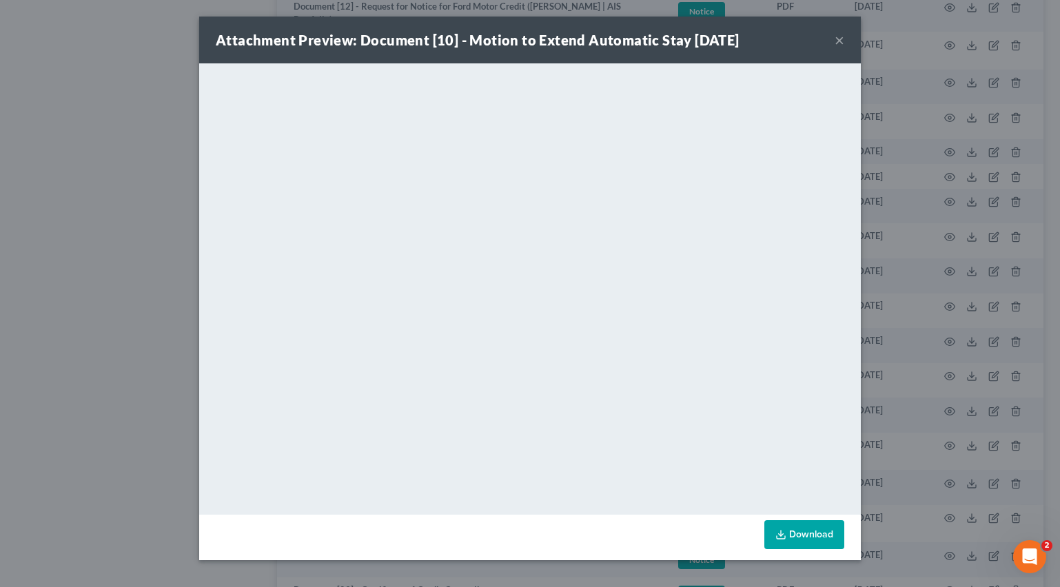
click at [840, 42] on button "×" at bounding box center [839, 40] width 10 height 17
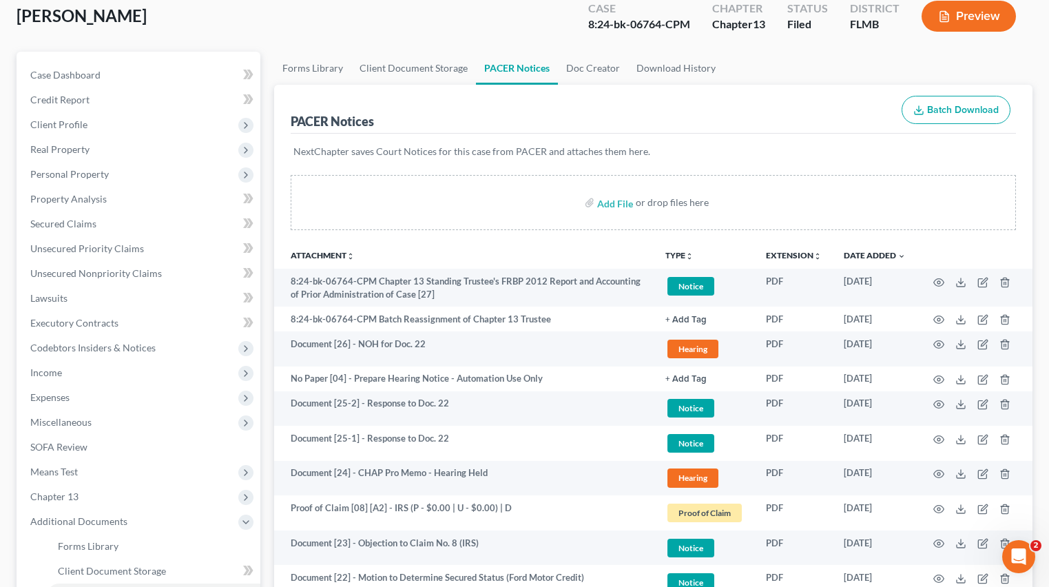
scroll to position [0, 0]
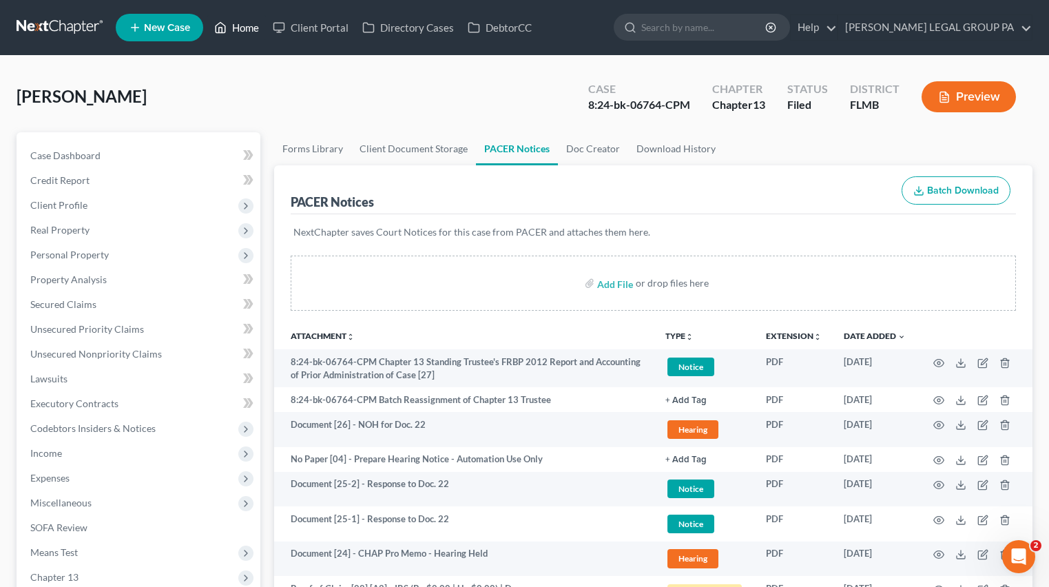
click at [244, 29] on link "Home" at bounding box center [236, 27] width 59 height 25
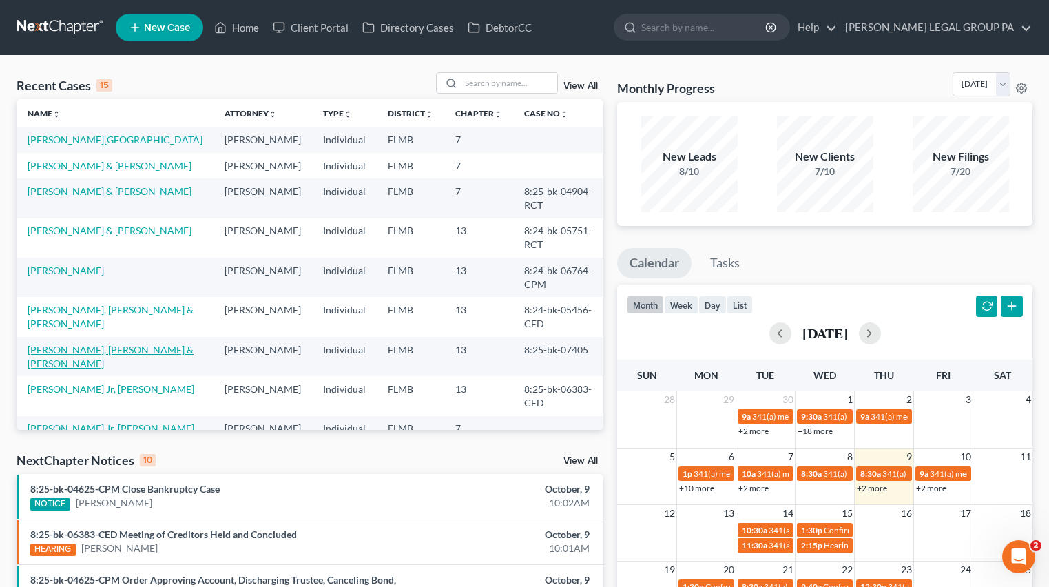
click at [127, 344] on link "[PERSON_NAME], [PERSON_NAME] & [PERSON_NAME]" at bounding box center [111, 356] width 166 height 25
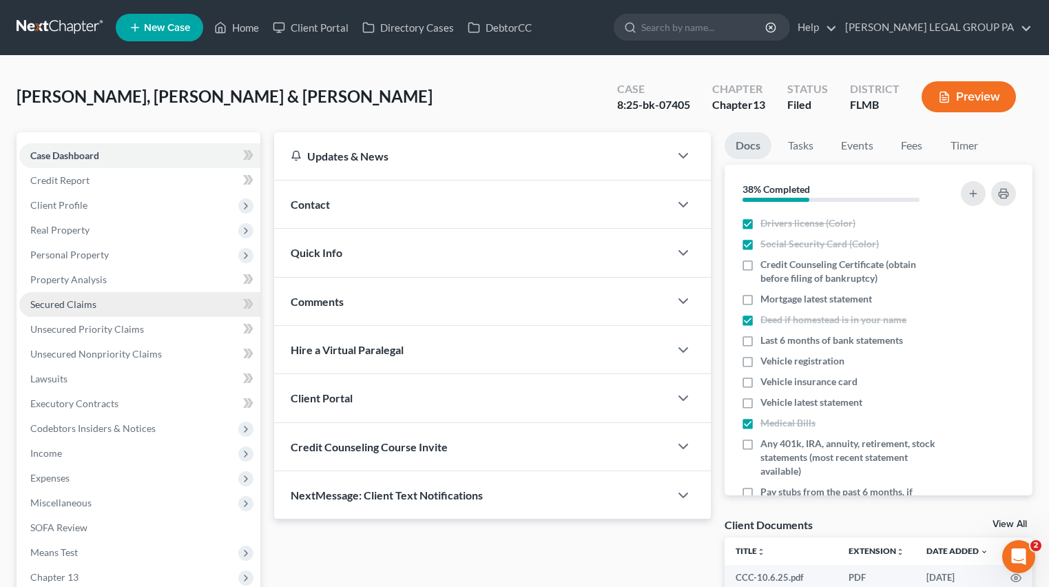
click at [70, 300] on span "Secured Claims" at bounding box center [63, 304] width 66 height 12
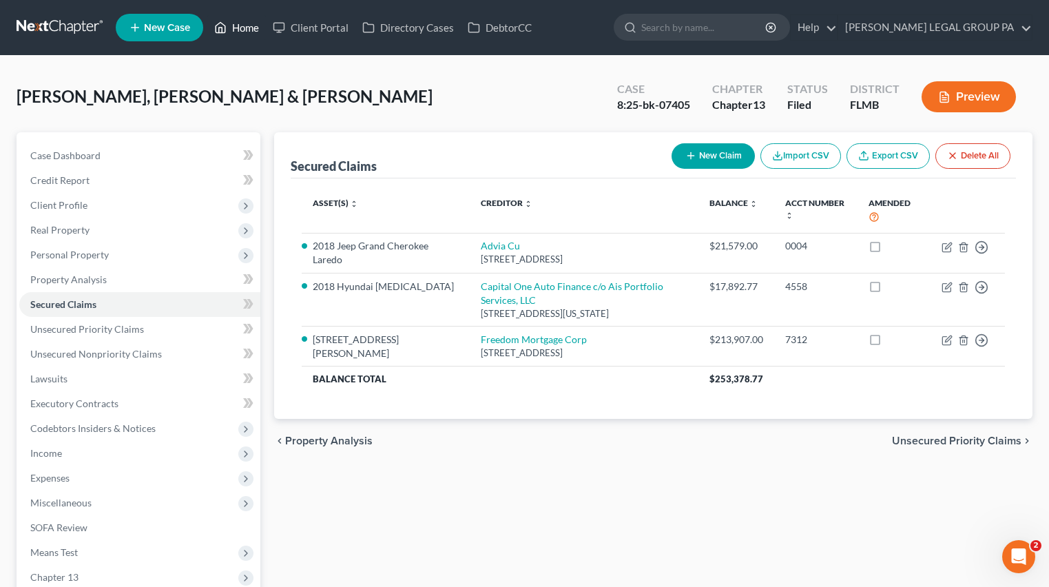
click at [225, 32] on icon at bounding box center [220, 27] width 12 height 17
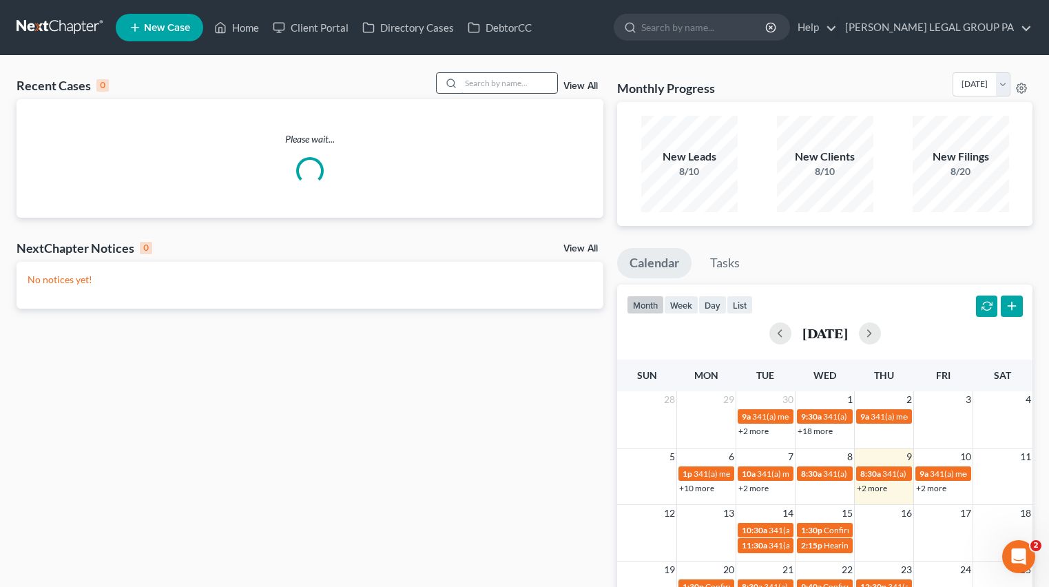
click at [511, 83] on input "search" at bounding box center [509, 83] width 96 height 20
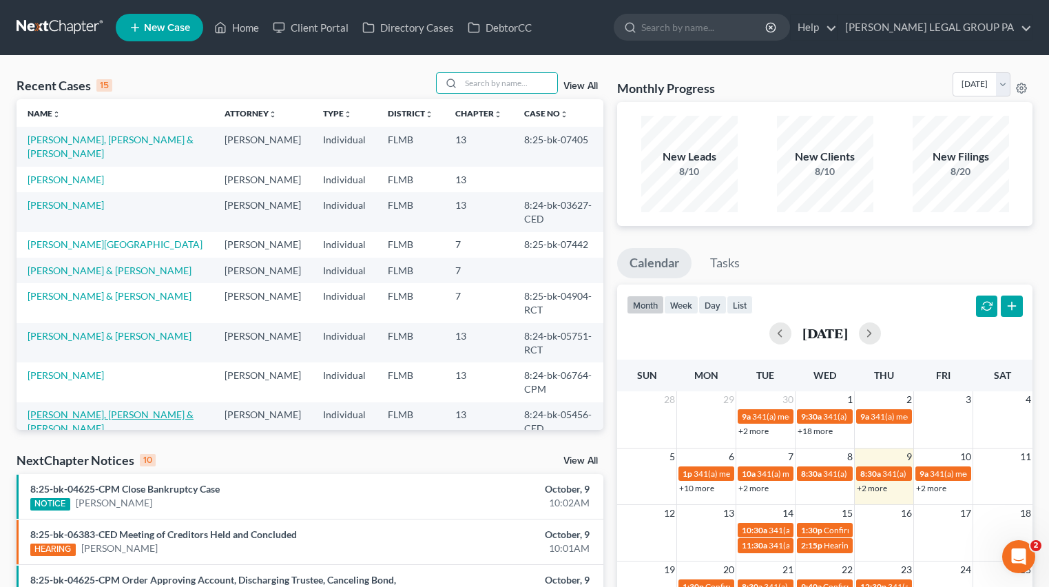
click at [83, 409] on link "[PERSON_NAME], [PERSON_NAME] & [PERSON_NAME]" at bounding box center [111, 421] width 166 height 25
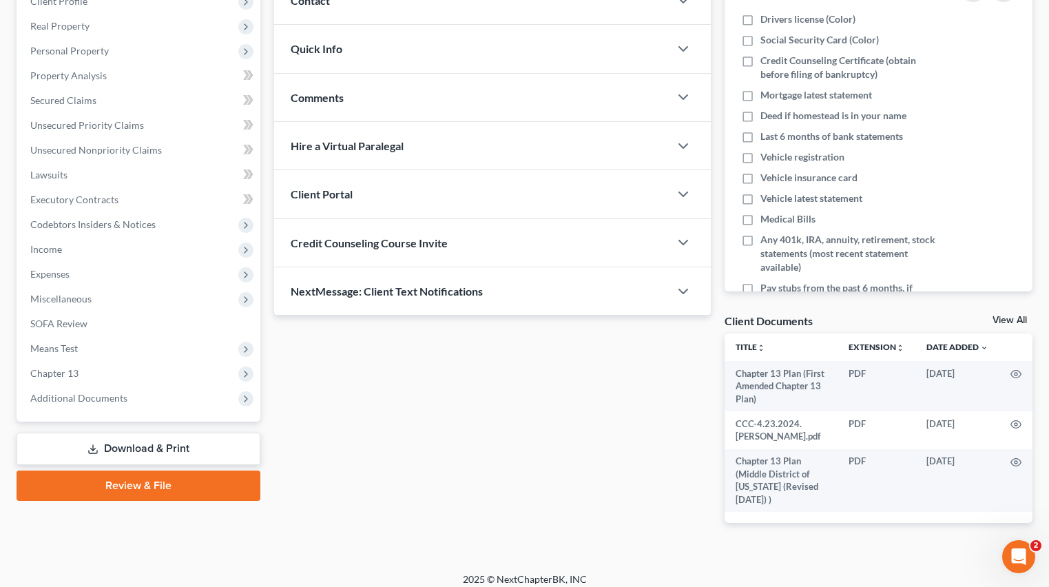
scroll to position [214, 0]
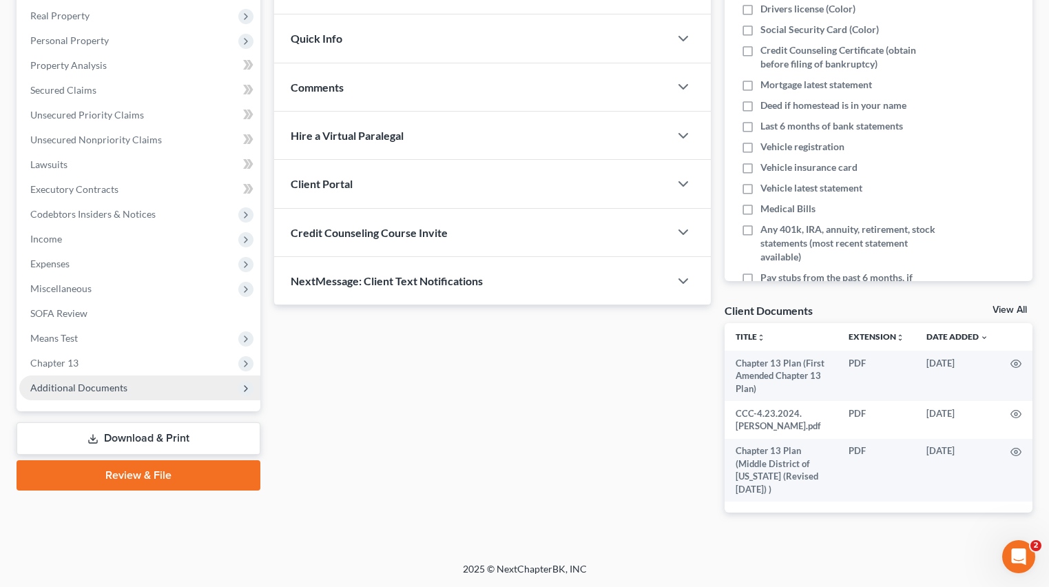
click at [103, 397] on span "Additional Documents" at bounding box center [139, 388] width 241 height 25
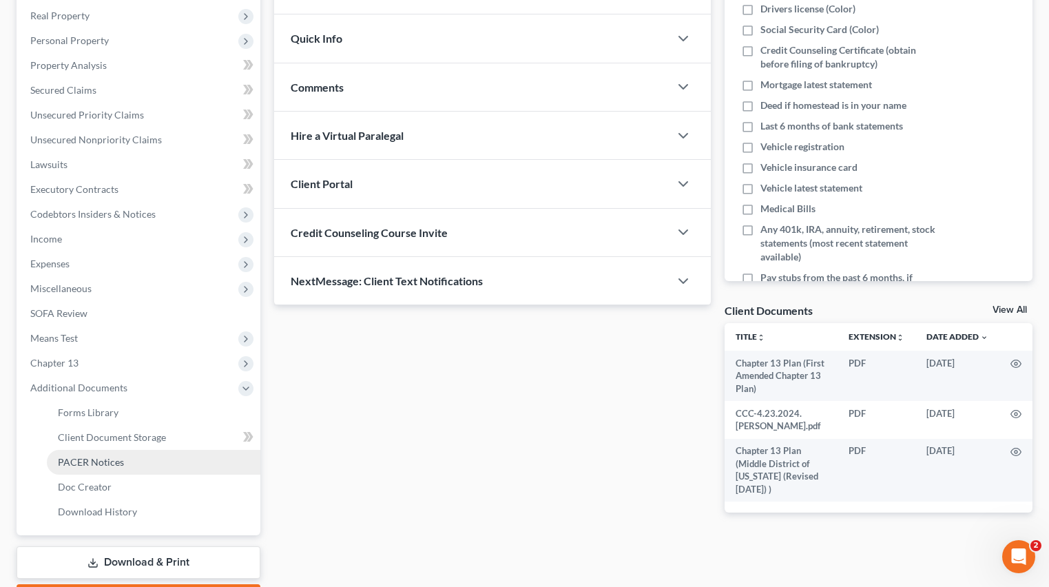
click at [98, 454] on link "PACER Notices" at bounding box center [154, 462] width 214 height 25
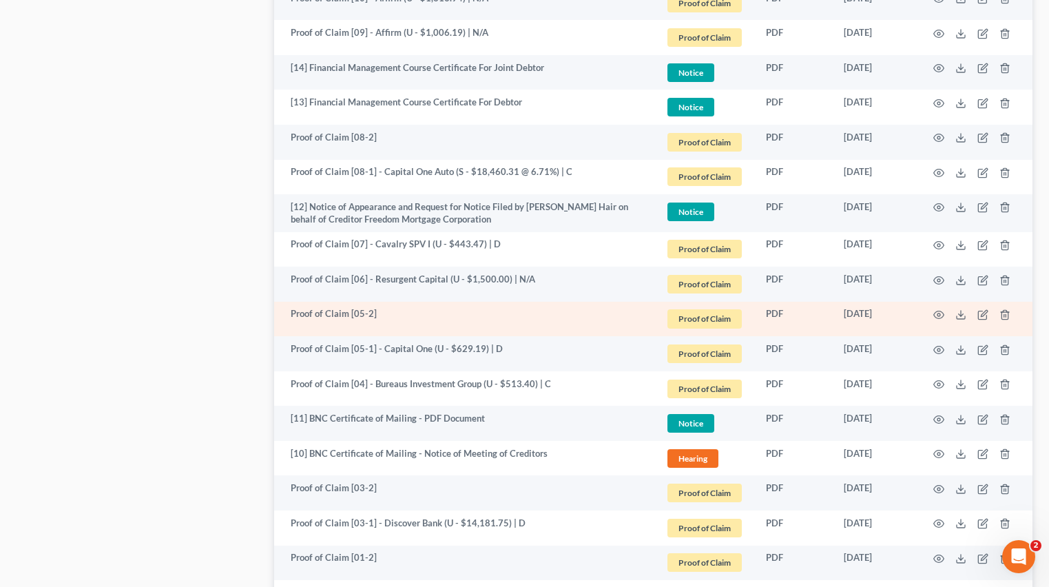
scroll to position [1591, 0]
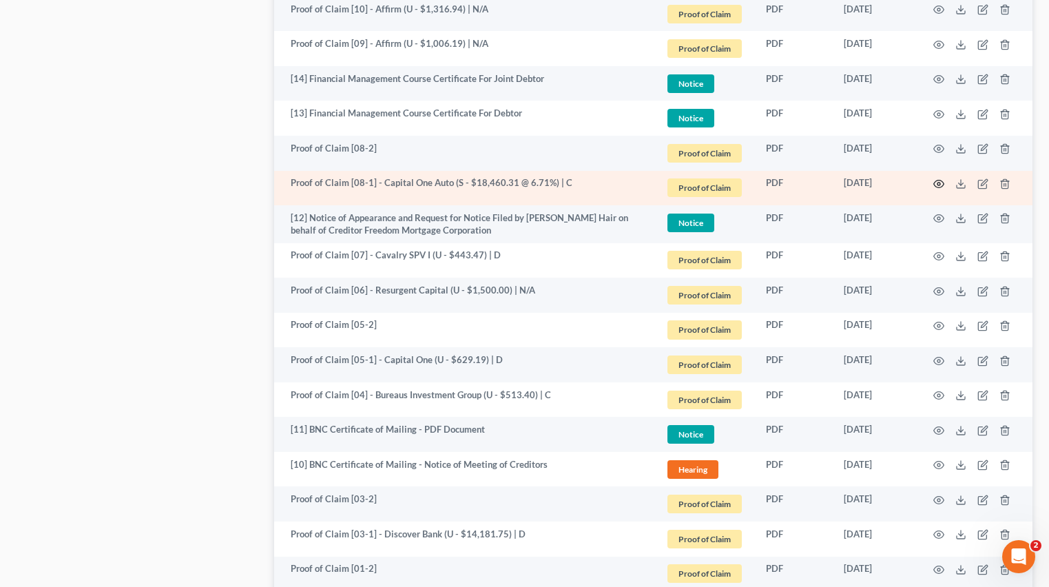
click at [938, 181] on icon "button" at bounding box center [939, 183] width 11 height 11
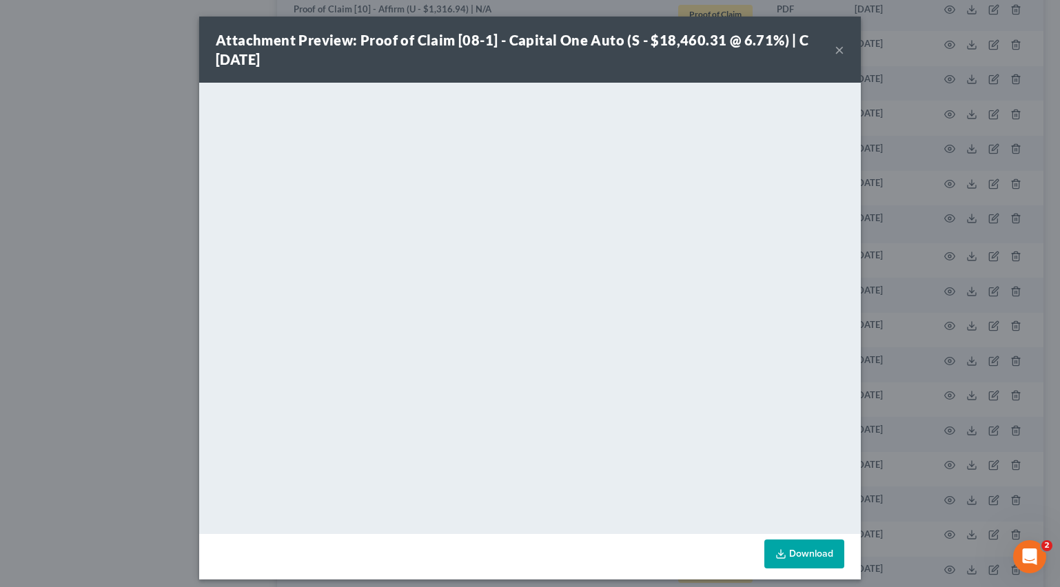
click at [835, 55] on button "×" at bounding box center [839, 49] width 10 height 17
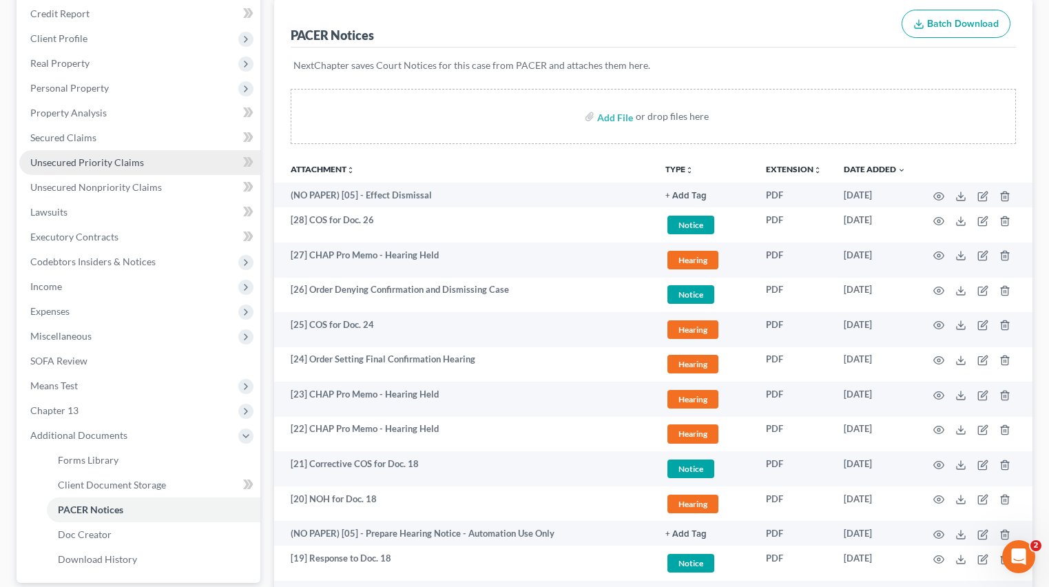
scroll to position [89, 0]
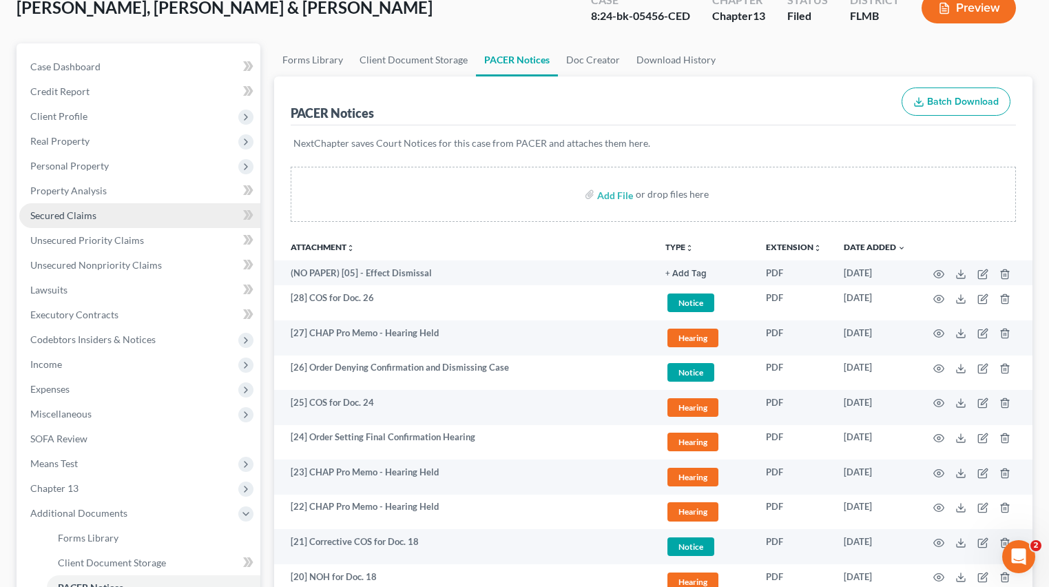
click at [54, 216] on span "Secured Claims" at bounding box center [63, 215] width 66 height 12
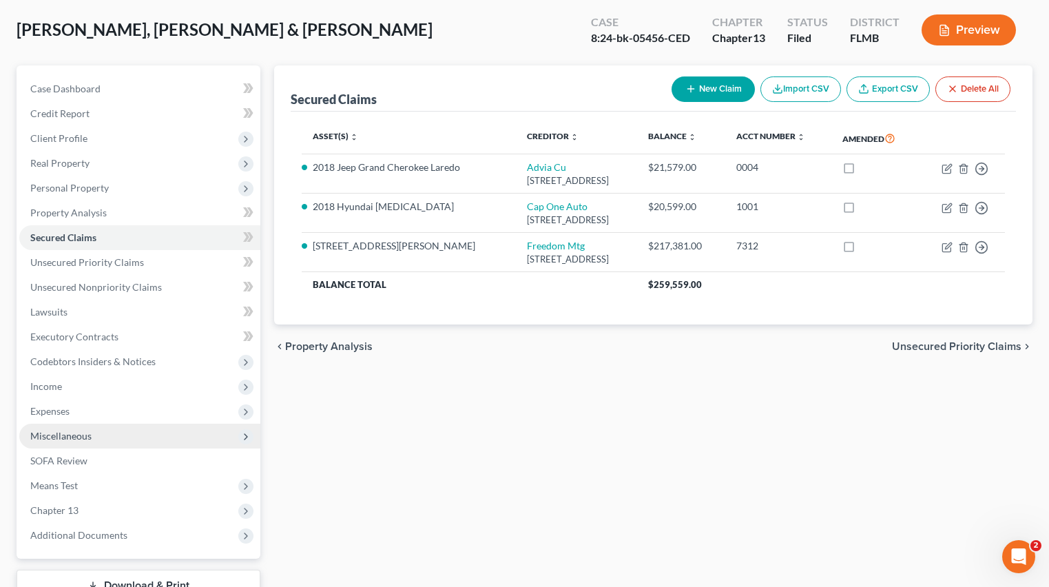
scroll to position [170, 0]
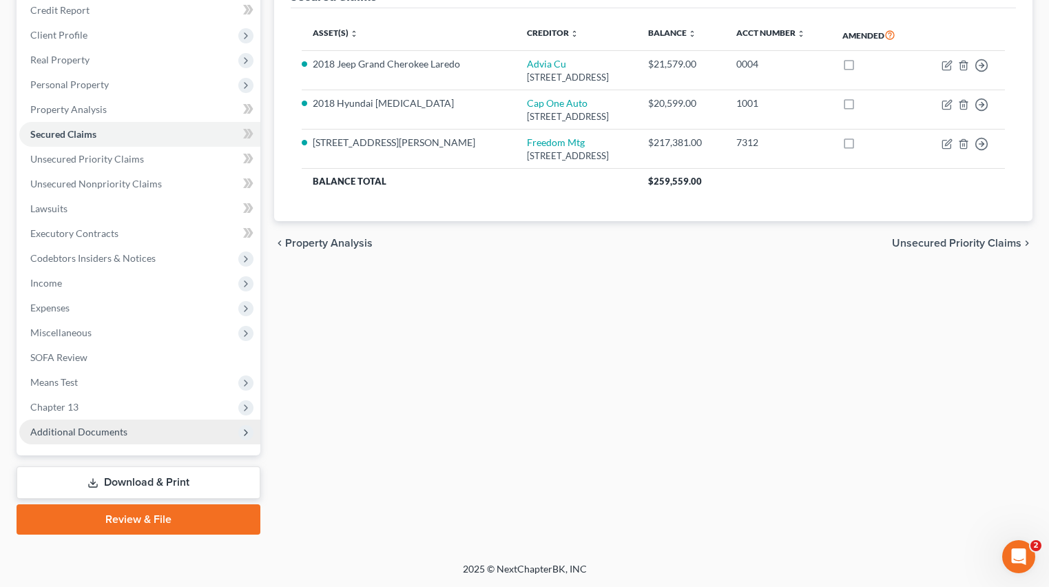
click at [88, 438] on span "Additional Documents" at bounding box center [139, 432] width 241 height 25
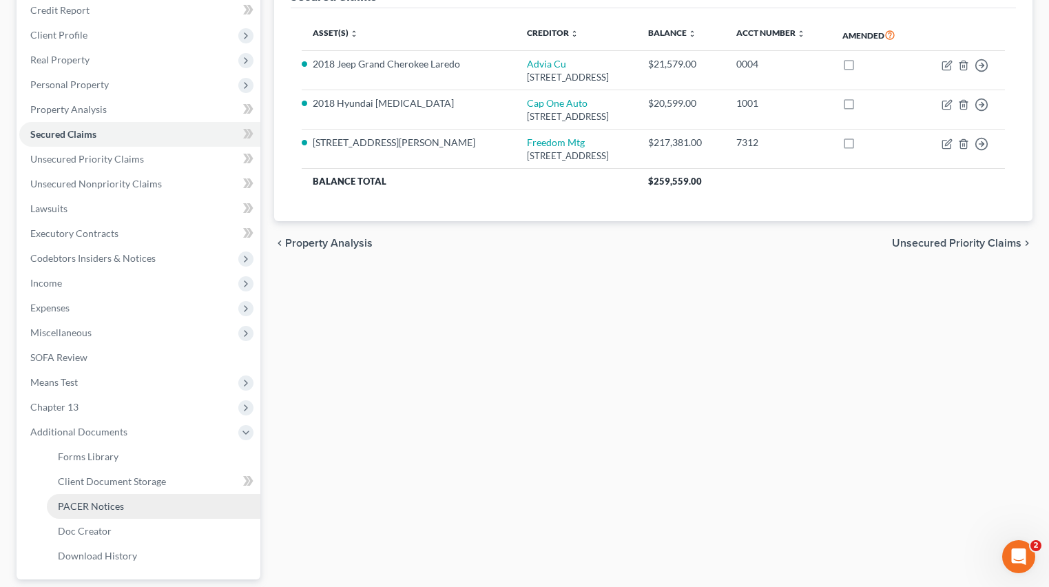
click at [99, 510] on span "PACER Notices" at bounding box center [91, 506] width 66 height 12
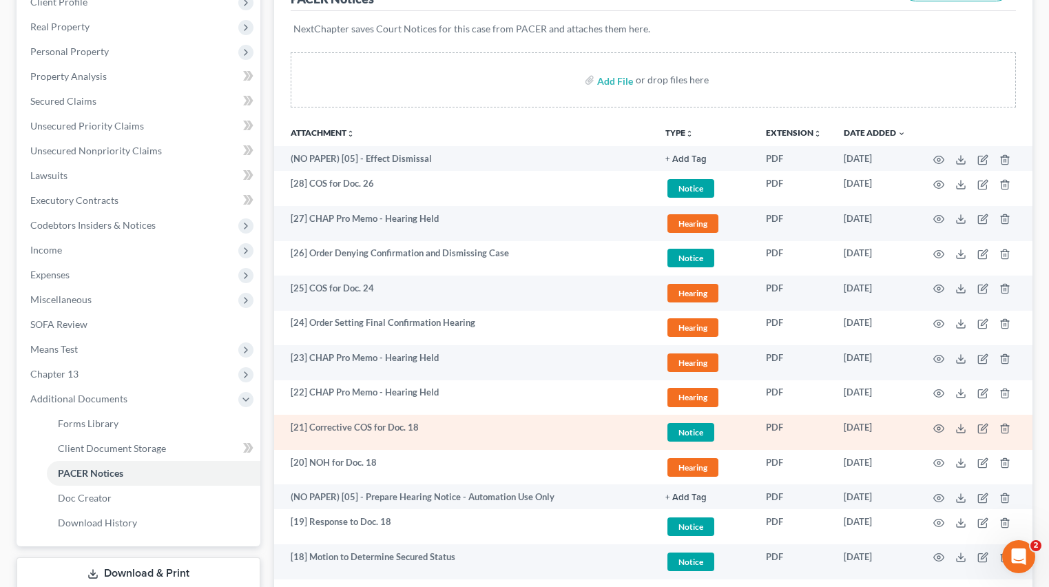
scroll to position [139, 0]
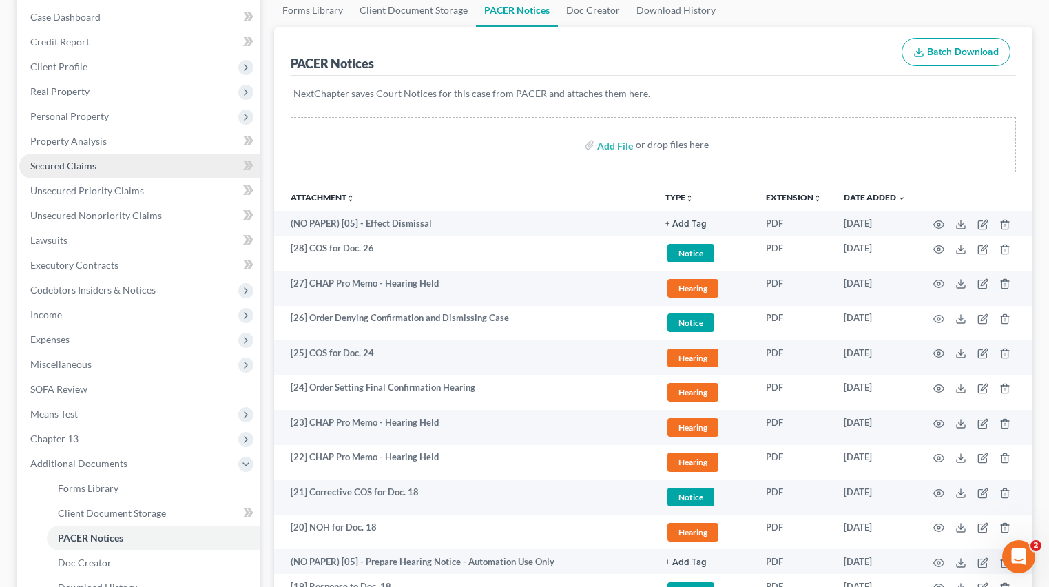
click at [56, 166] on span "Secured Claims" at bounding box center [63, 166] width 66 height 12
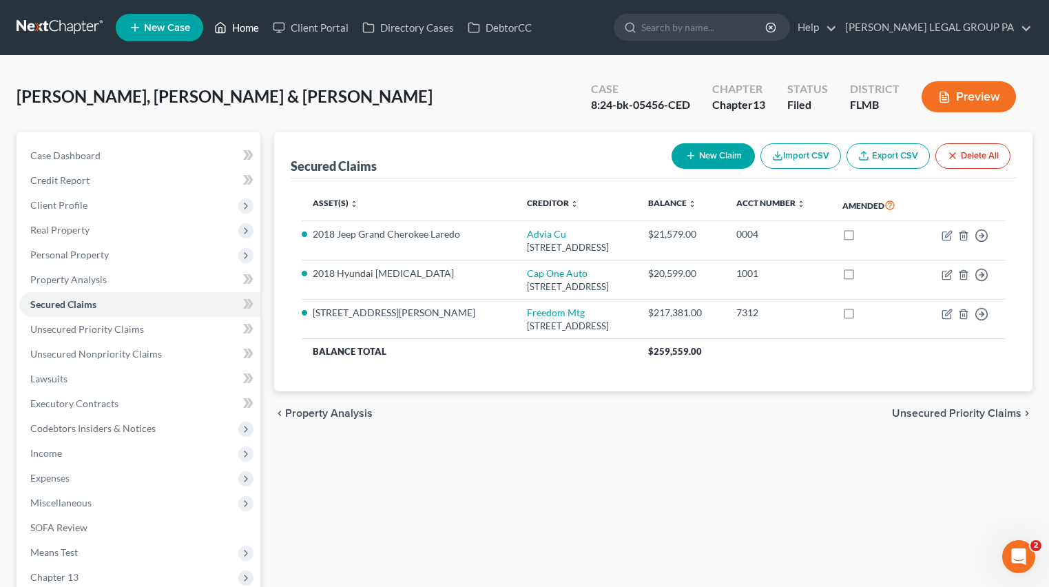
click at [261, 22] on link "Home" at bounding box center [236, 27] width 59 height 25
click at [222, 28] on polyline at bounding box center [220, 31] width 3 height 6
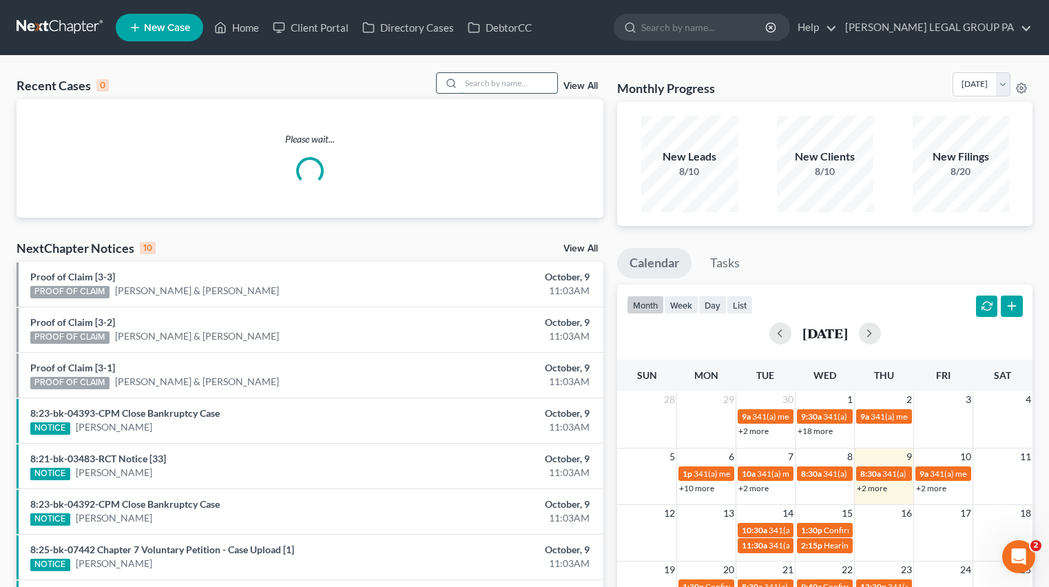
click at [488, 88] on input "search" at bounding box center [509, 83] width 96 height 20
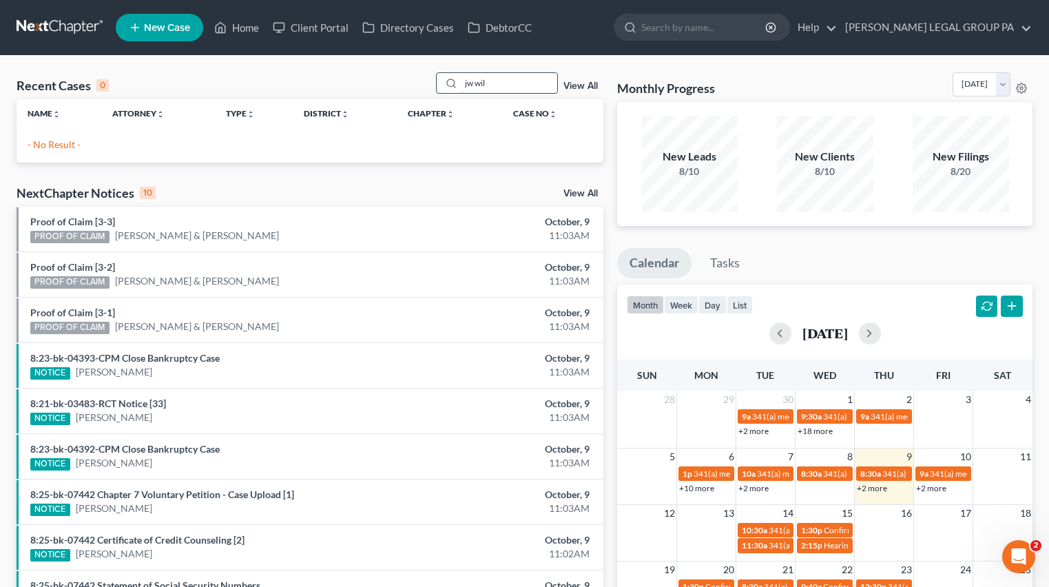
drag, startPoint x: 480, startPoint y: 81, endPoint x: 453, endPoint y: 79, distance: 27.0
click at [453, 79] on div "jw wil" at bounding box center [497, 82] width 123 height 21
type input "jw"
click at [248, 28] on link "Home" at bounding box center [236, 27] width 59 height 25
click at [253, 30] on link "Home" at bounding box center [236, 27] width 59 height 25
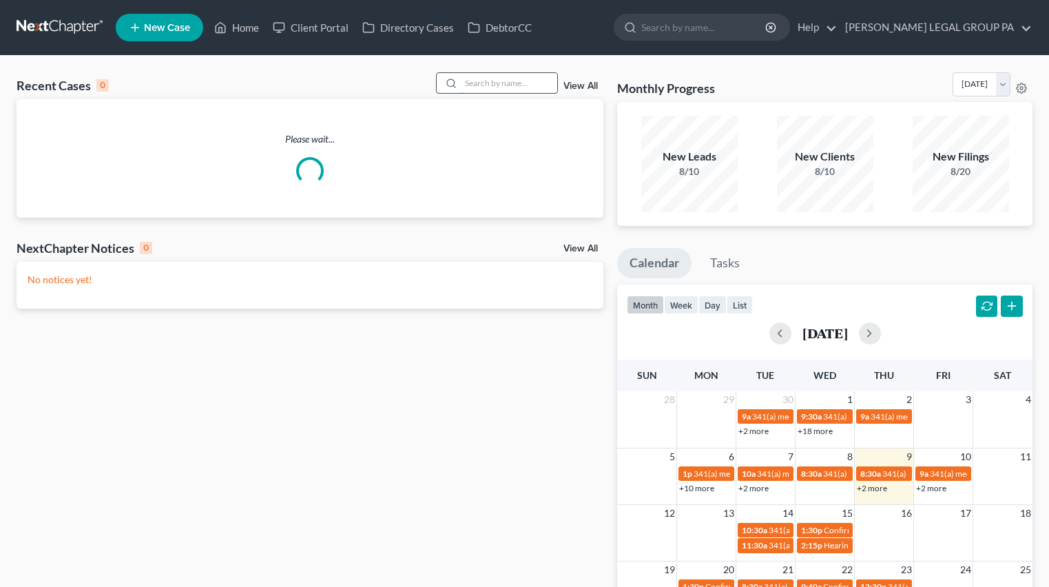
click at [490, 92] on input "search" at bounding box center [509, 83] width 96 height 20
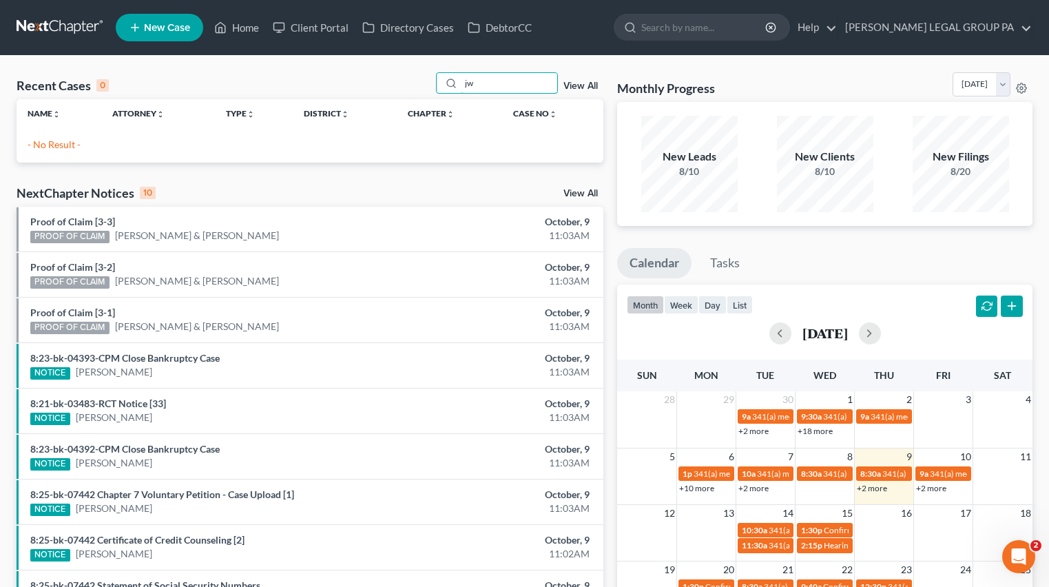
drag, startPoint x: 502, startPoint y: 85, endPoint x: 414, endPoint y: 74, distance: 88.9
click at [409, 76] on div "Recent Cases 0 jw View All" at bounding box center [310, 85] width 587 height 27
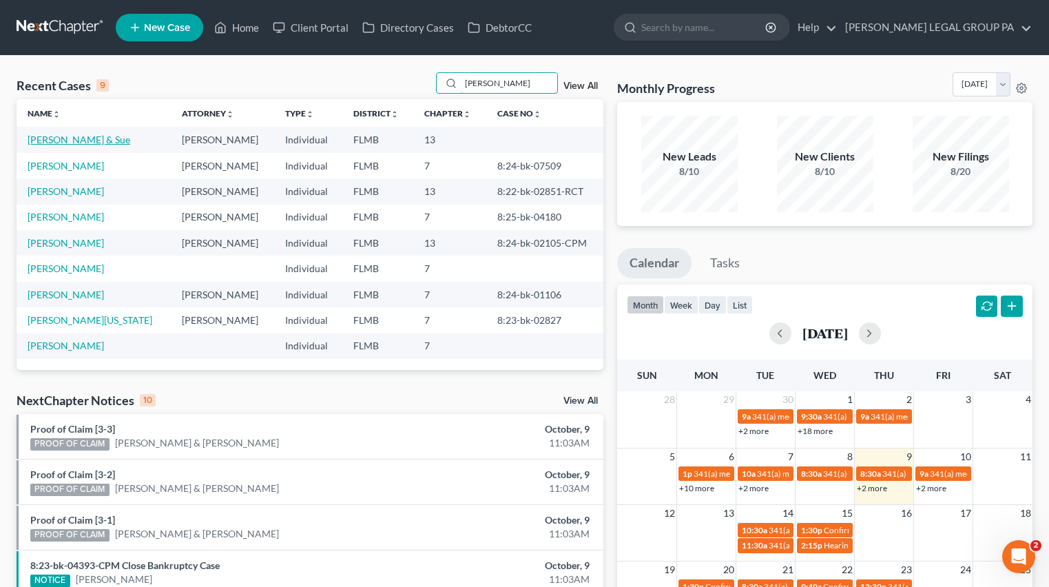
type input "[PERSON_NAME]"
click at [74, 141] on link "[PERSON_NAME] & Sue" at bounding box center [79, 140] width 103 height 12
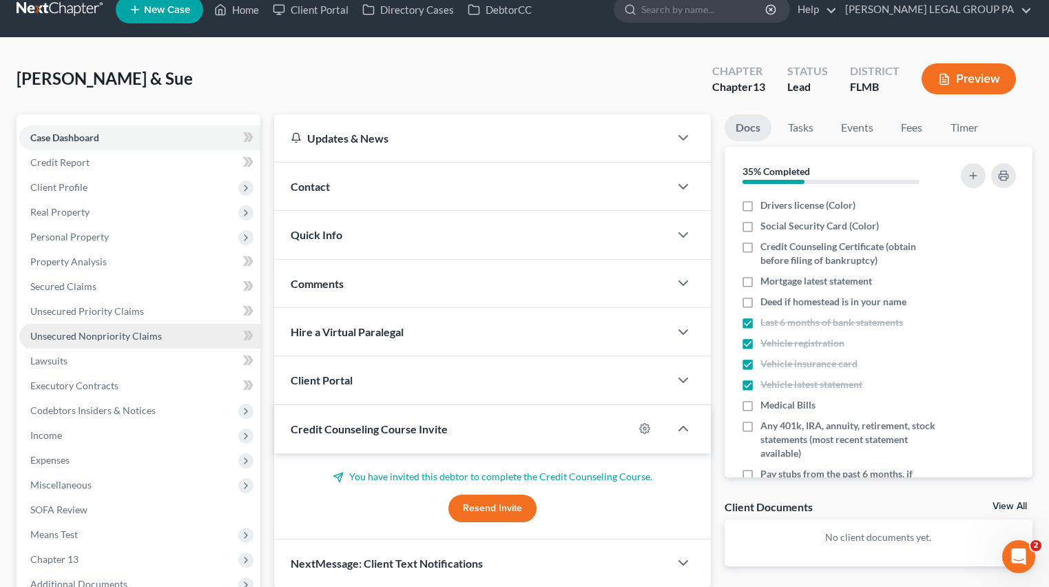
scroll to position [98, 0]
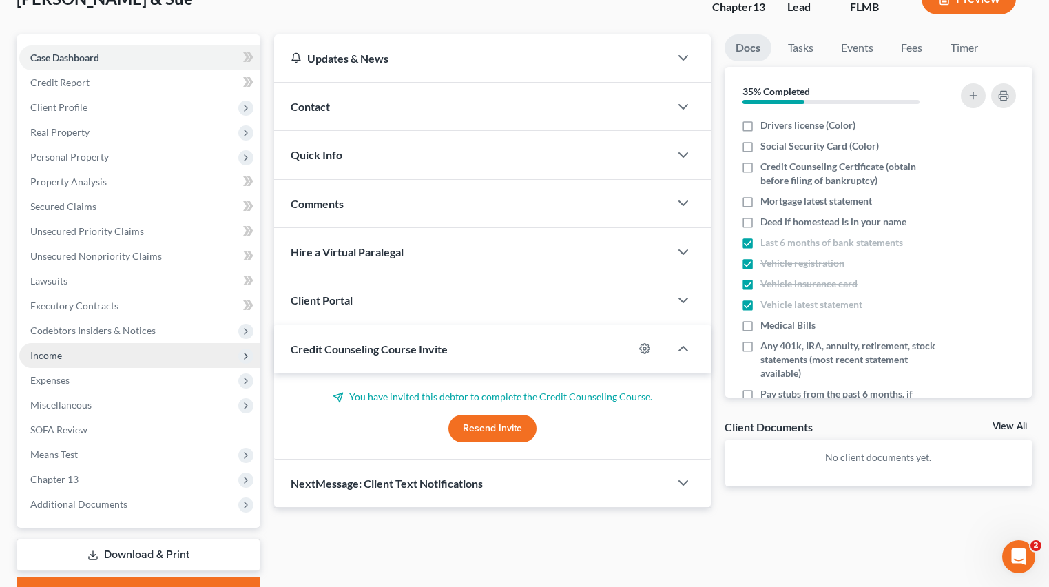
click at [78, 359] on span "Income" at bounding box center [139, 355] width 241 height 25
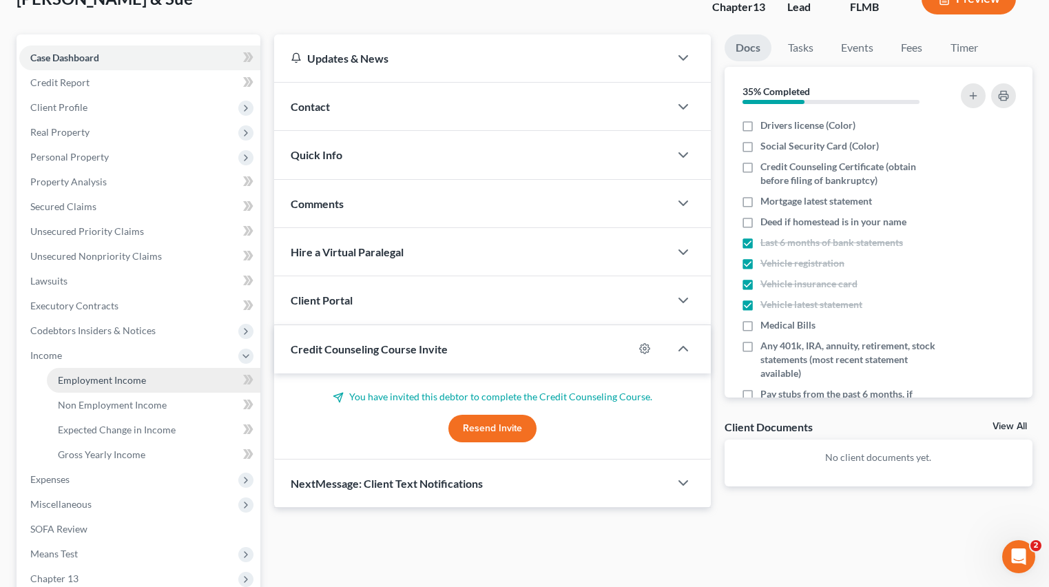
click at [115, 379] on span "Employment Income" at bounding box center [102, 380] width 88 height 12
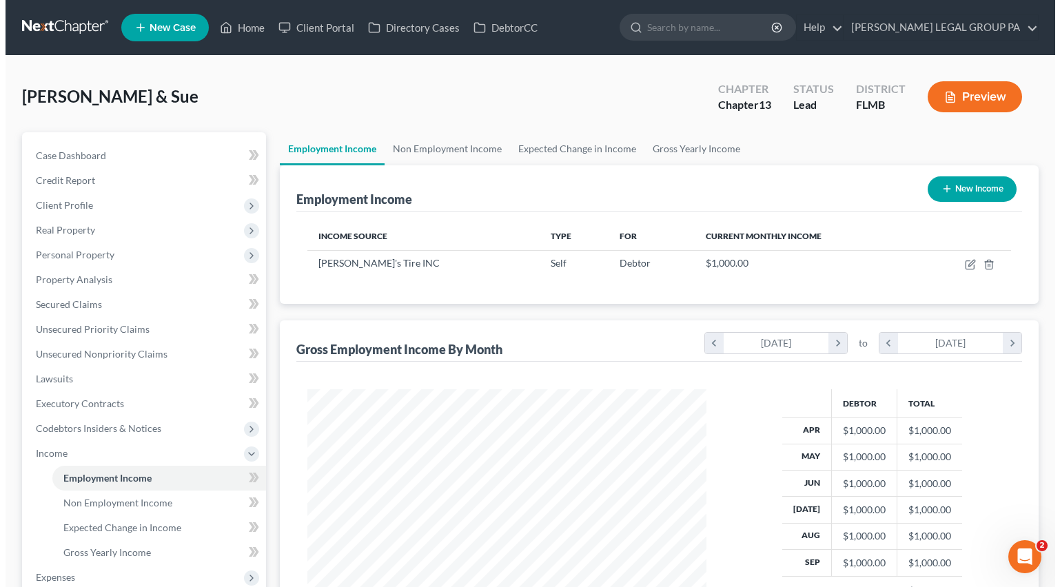
scroll to position [247, 427]
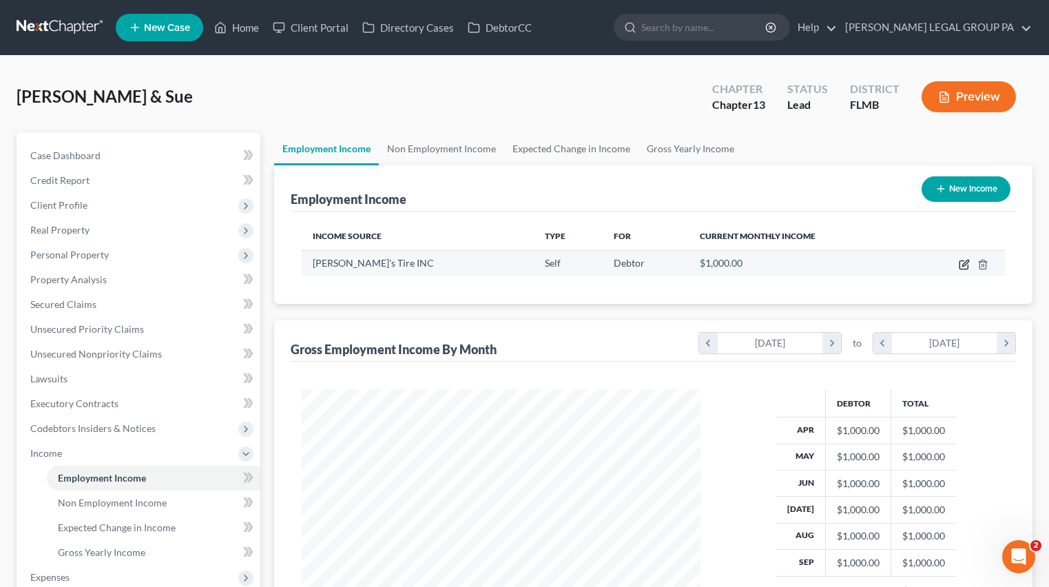
click at [967, 263] on icon "button" at bounding box center [966, 263] width 6 height 6
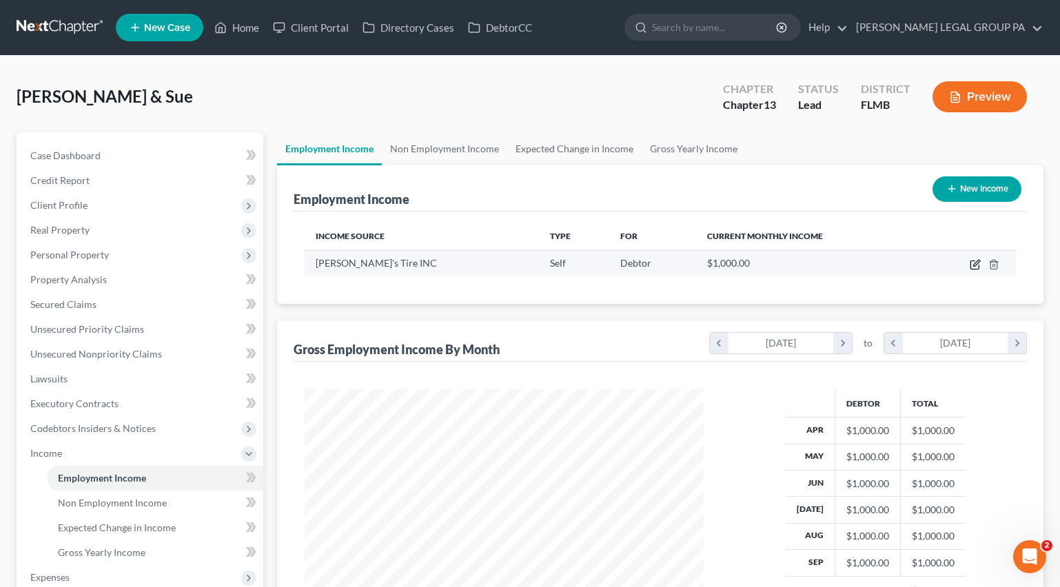
scroll to position [247, 431]
select select "1"
select select "9"
select select "0"
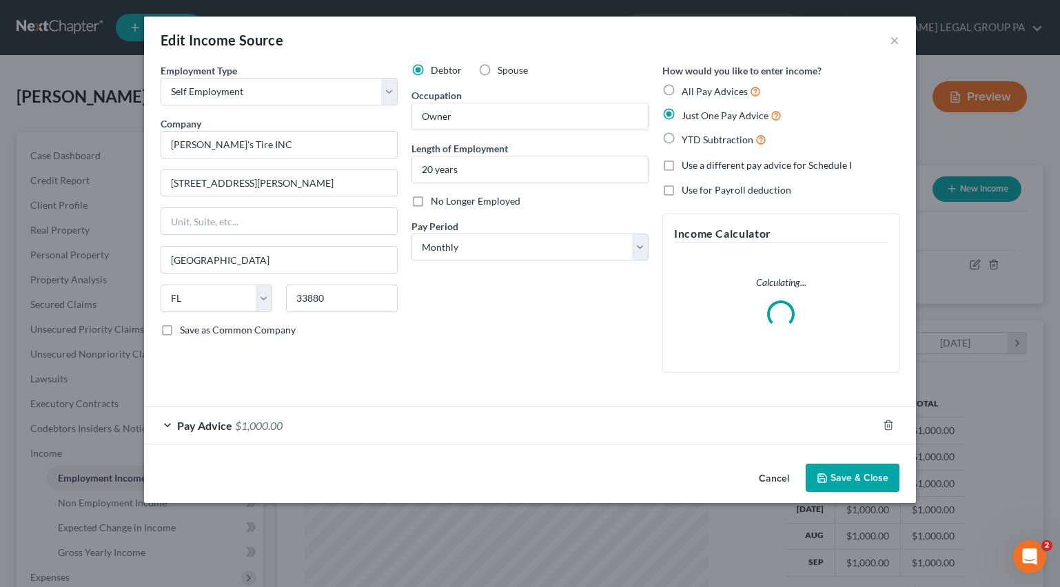
click at [234, 416] on div "Pay Advice $1,000.00" at bounding box center [510, 425] width 733 height 37
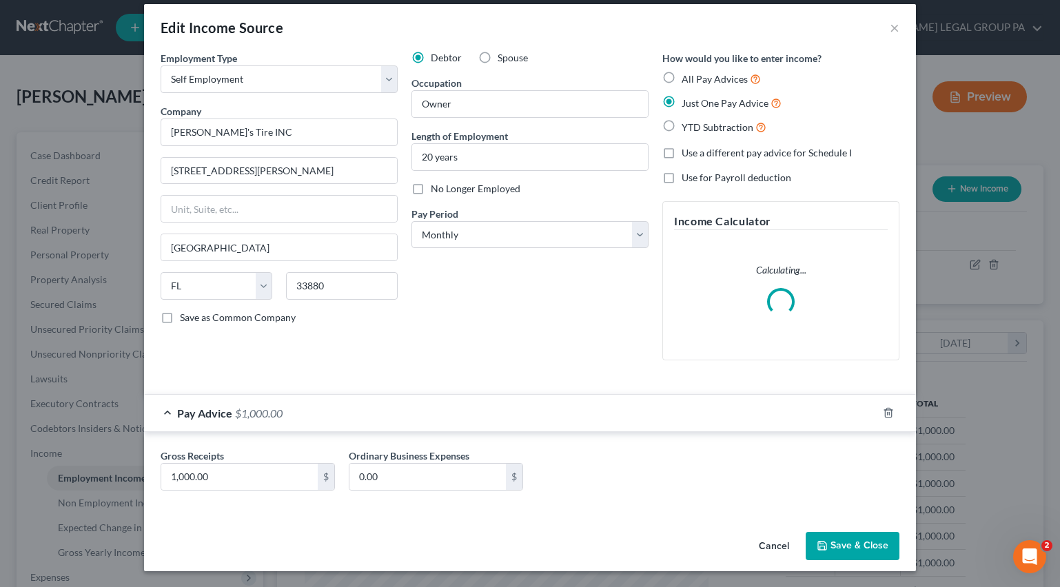
scroll to position [13, 0]
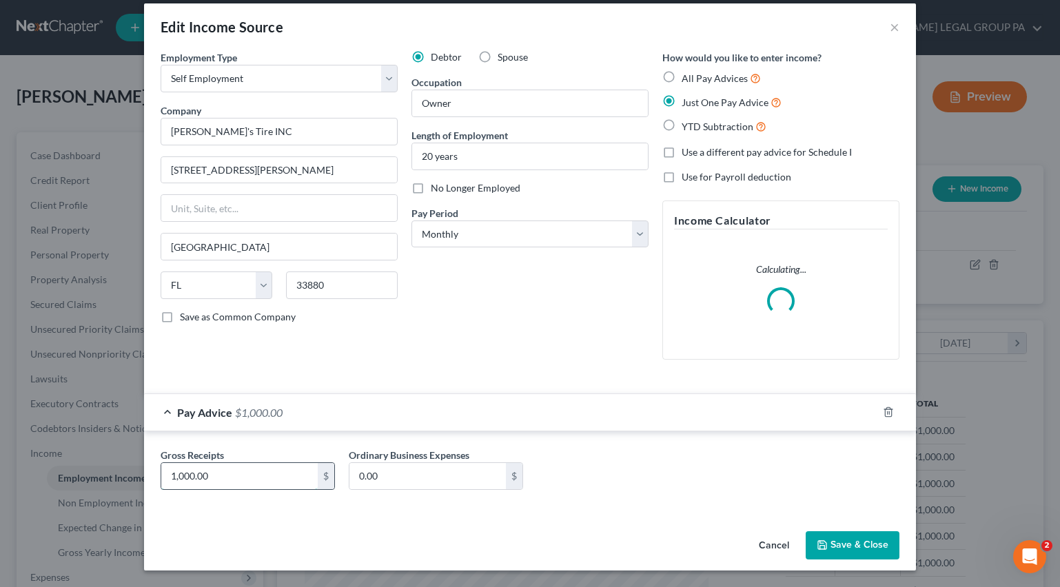
click at [218, 471] on input "1,000.00" at bounding box center [239, 476] width 156 height 26
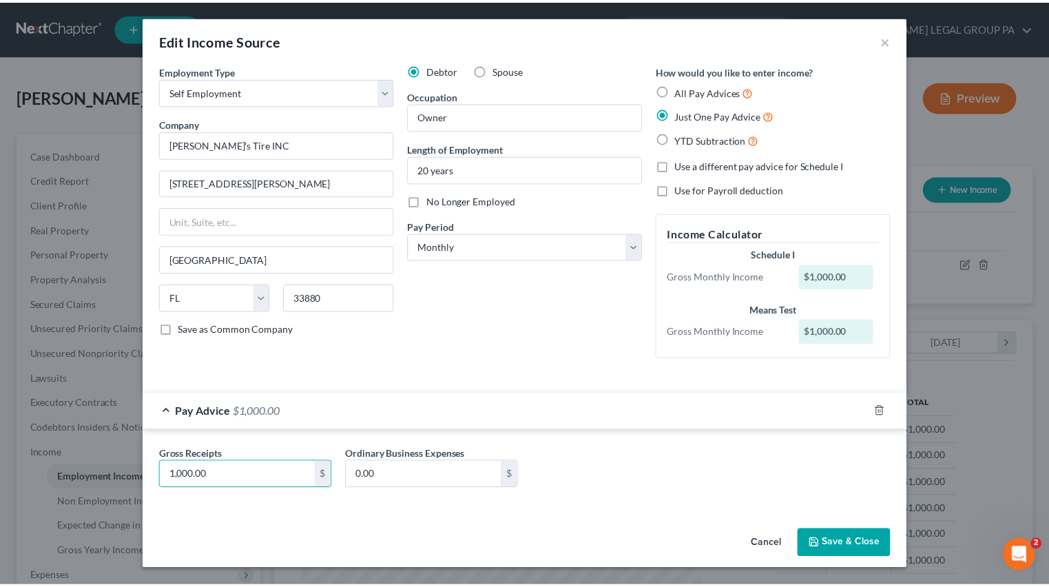
scroll to position [0, 0]
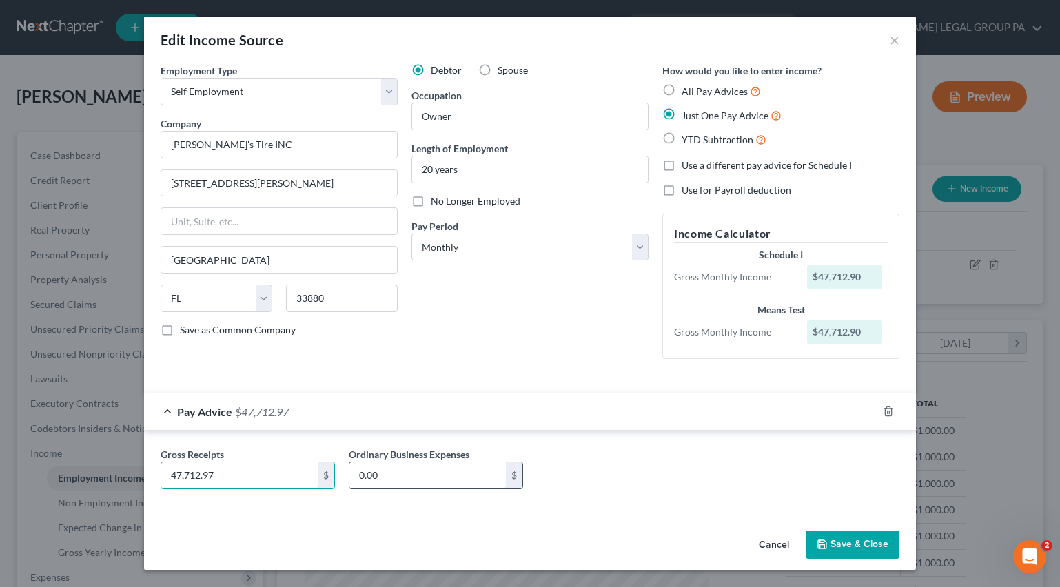
type input "47,712.97"
click at [419, 482] on input "0.00" at bounding box center [427, 475] width 156 height 26
type input "52,763.73"
click at [644, 479] on div "Gross Receipts 47,712.97 $ Ordinary Business Expenses 52,763.73 $" at bounding box center [530, 473] width 752 height 53
click at [843, 537] on button "Save & Close" at bounding box center [853, 545] width 94 height 29
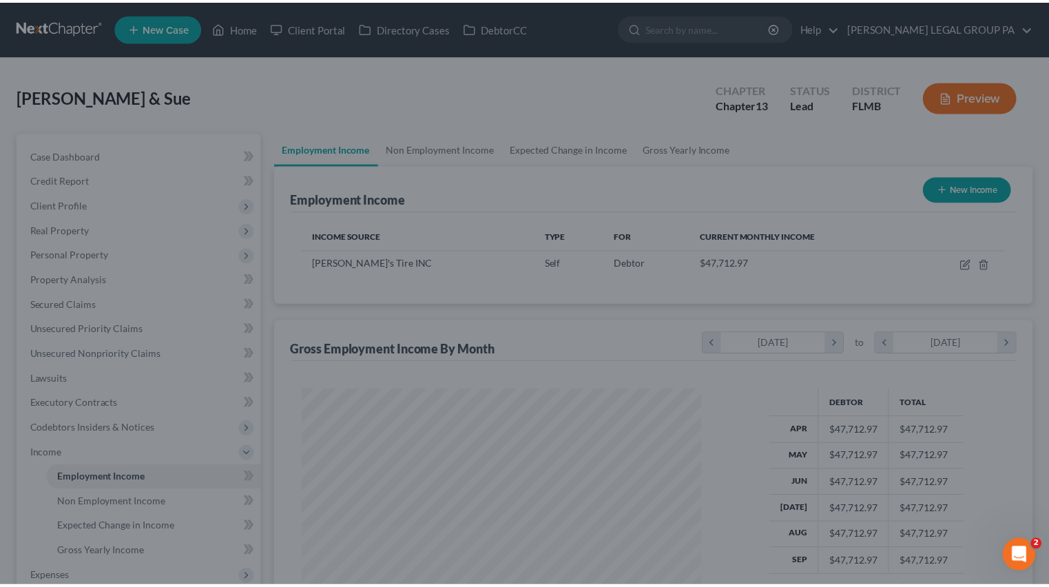
scroll to position [688820, 688641]
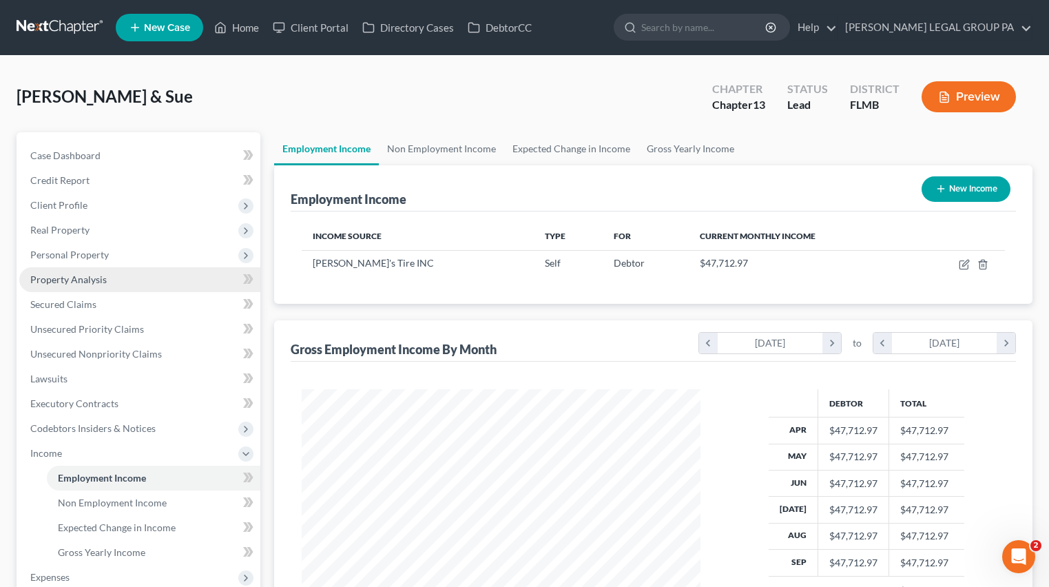
click at [77, 284] on span "Property Analysis" at bounding box center [68, 280] width 76 height 12
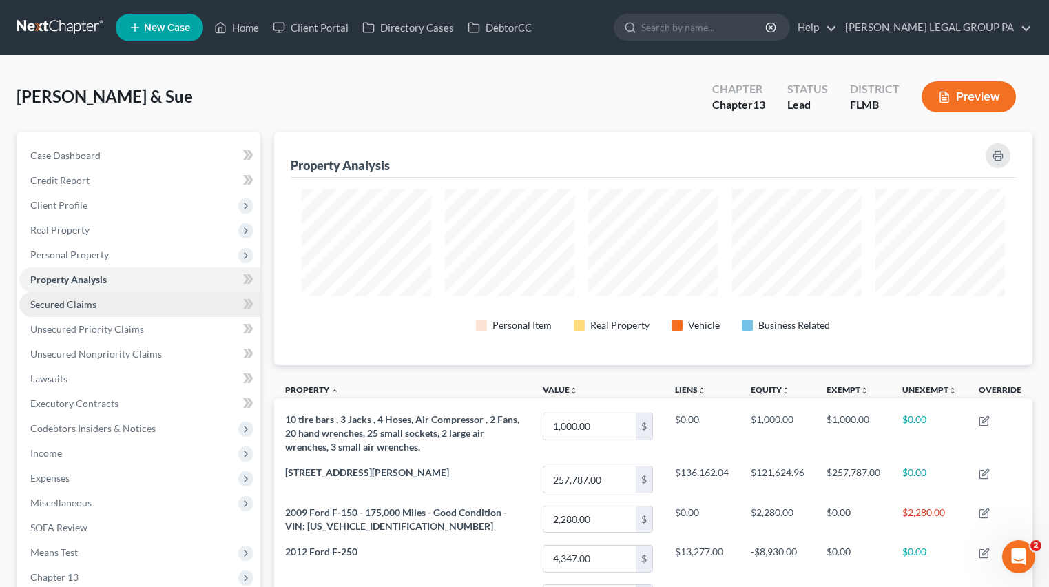
click at [63, 307] on span "Secured Claims" at bounding box center [63, 304] width 66 height 12
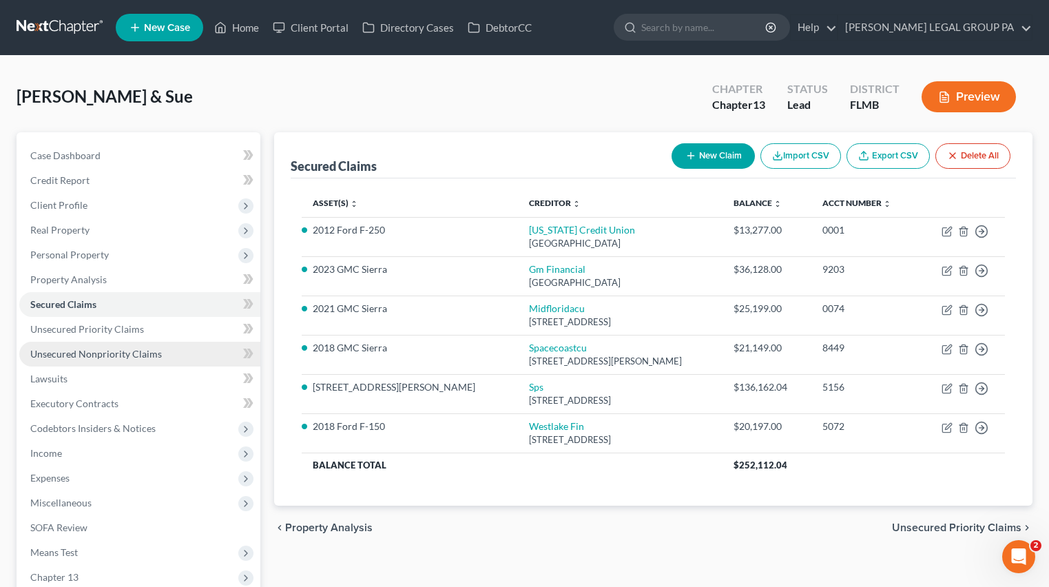
click at [81, 353] on span "Unsecured Nonpriority Claims" at bounding box center [96, 354] width 132 height 12
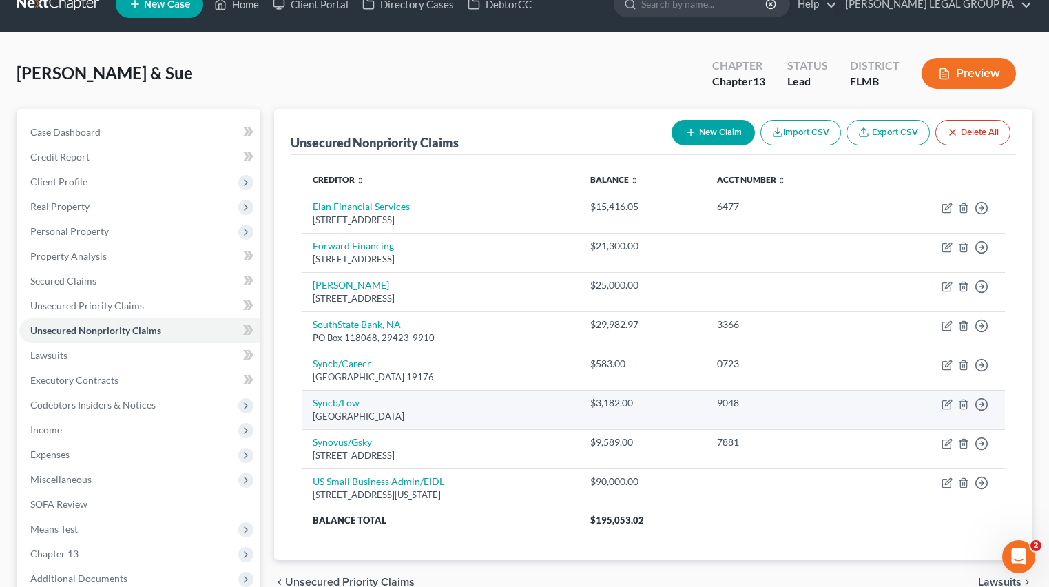
scroll to position [24, 0]
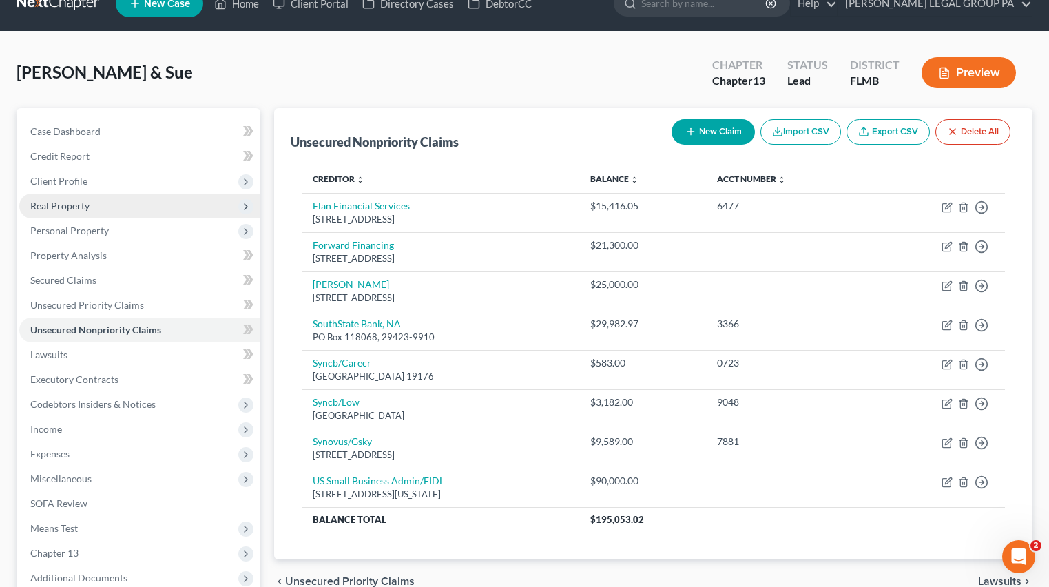
click at [54, 198] on span "Real Property" at bounding box center [139, 206] width 241 height 25
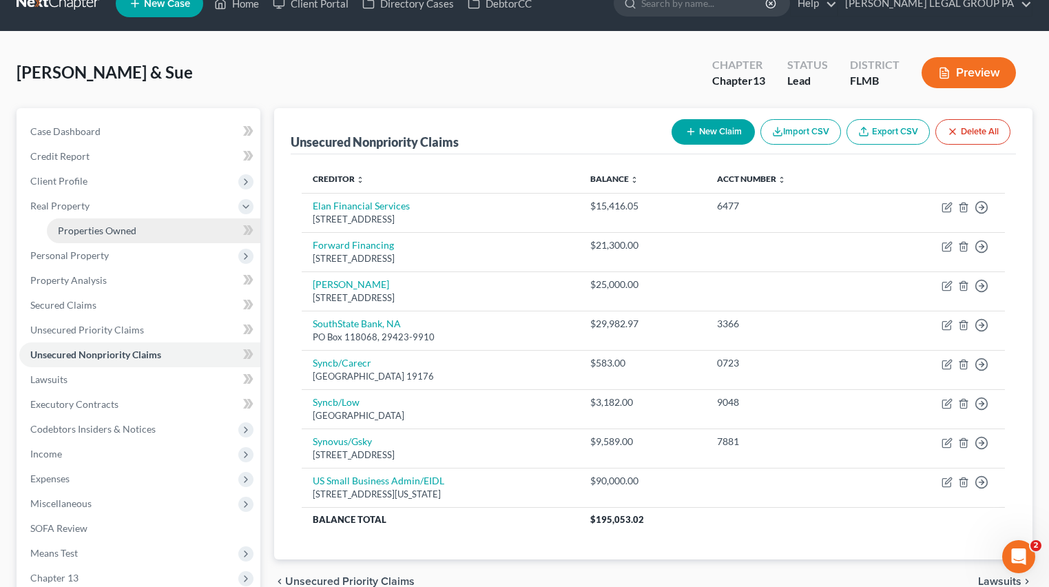
click at [84, 229] on span "Properties Owned" at bounding box center [97, 231] width 79 height 12
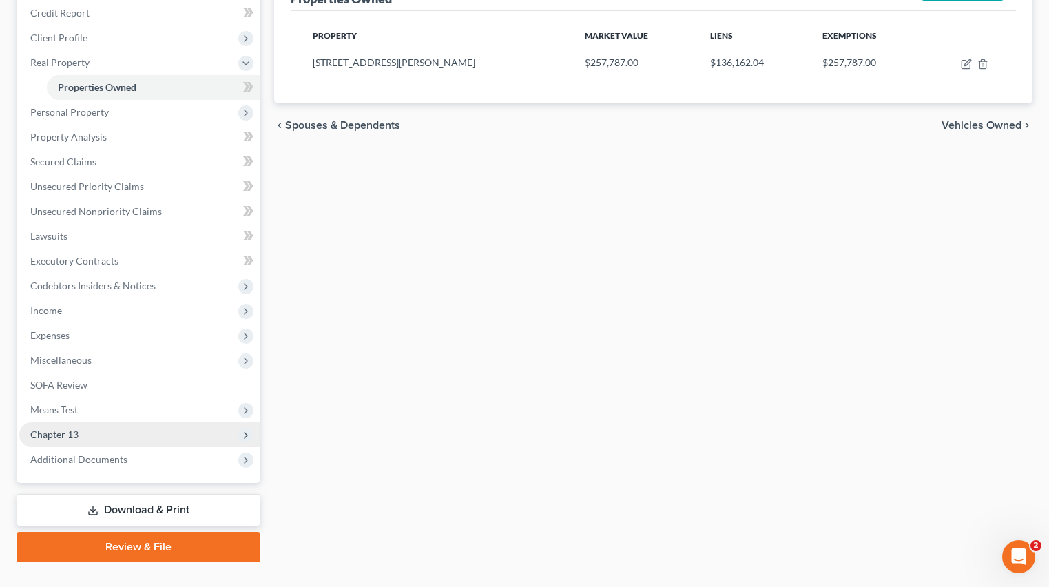
scroll to position [195, 0]
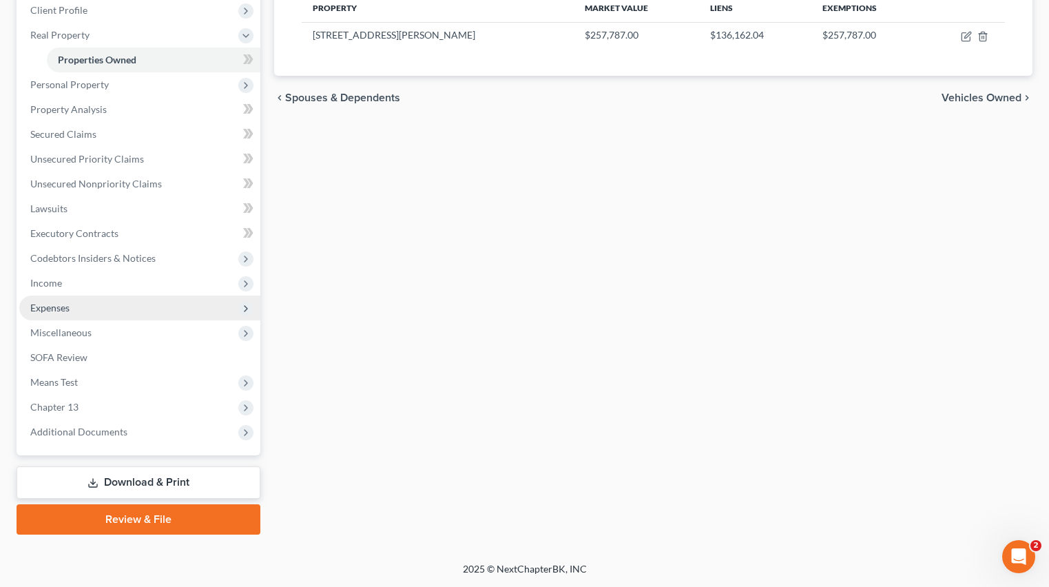
click at [58, 311] on span "Expenses" at bounding box center [49, 308] width 39 height 12
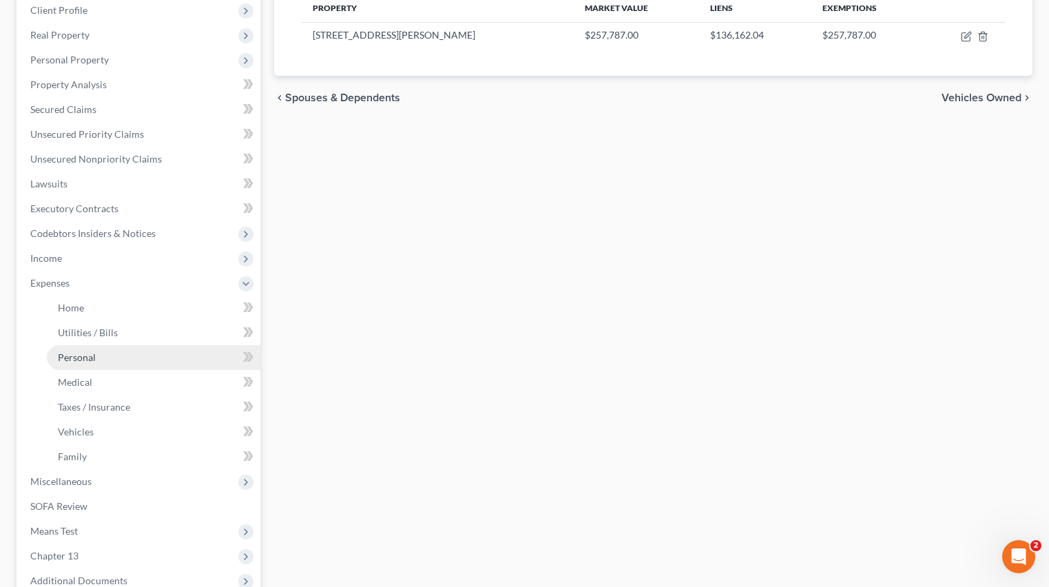
click at [117, 350] on link "Personal" at bounding box center [154, 357] width 214 height 25
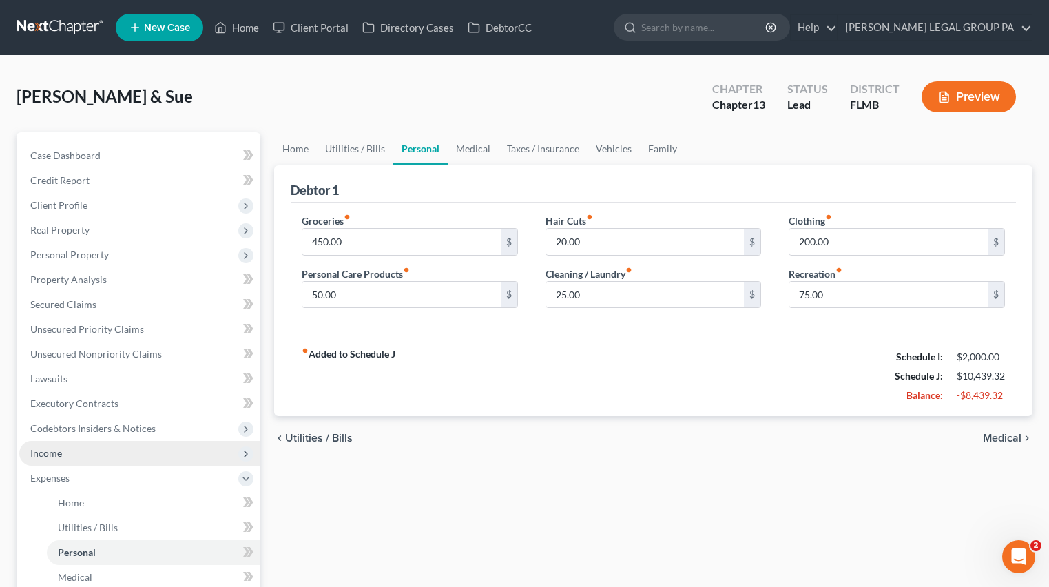
click at [48, 462] on span "Income" at bounding box center [139, 453] width 241 height 25
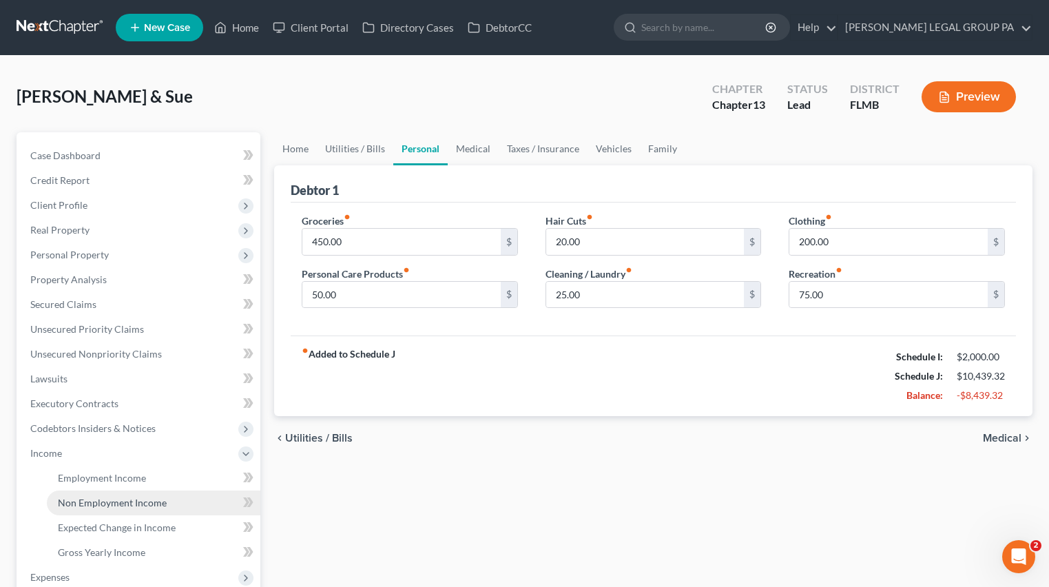
click at [96, 497] on span "Non Employment Income" at bounding box center [112, 503] width 109 height 12
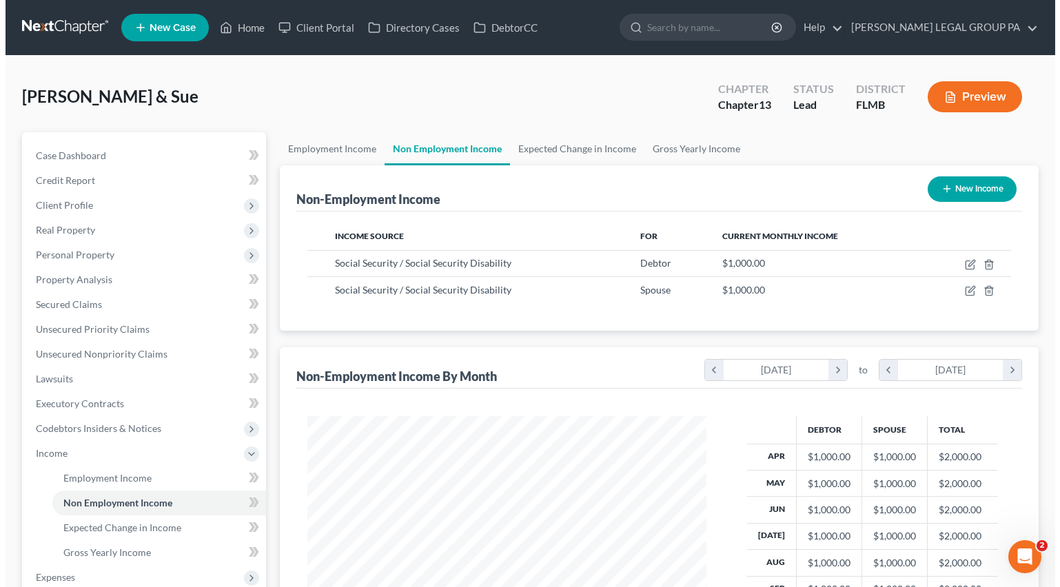
scroll to position [247, 427]
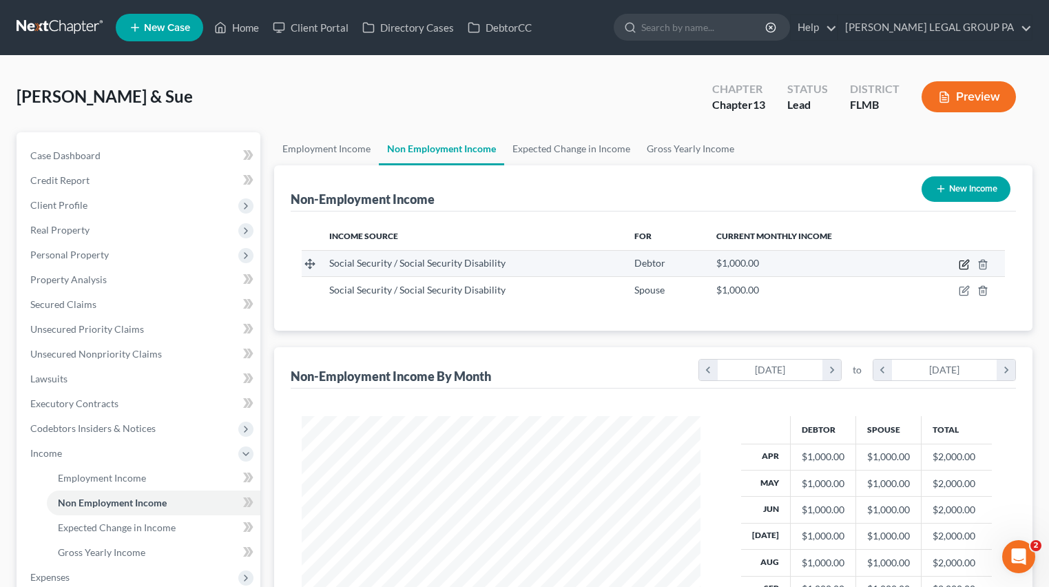
click at [965, 265] on icon "button" at bounding box center [966, 263] width 6 height 6
select select "4"
select select "0"
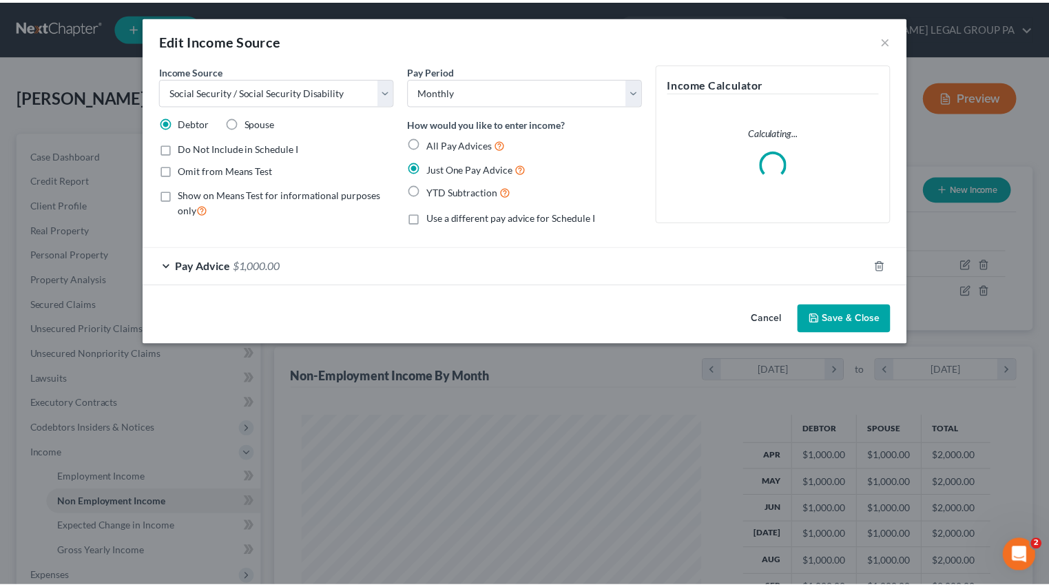
scroll to position [247, 431]
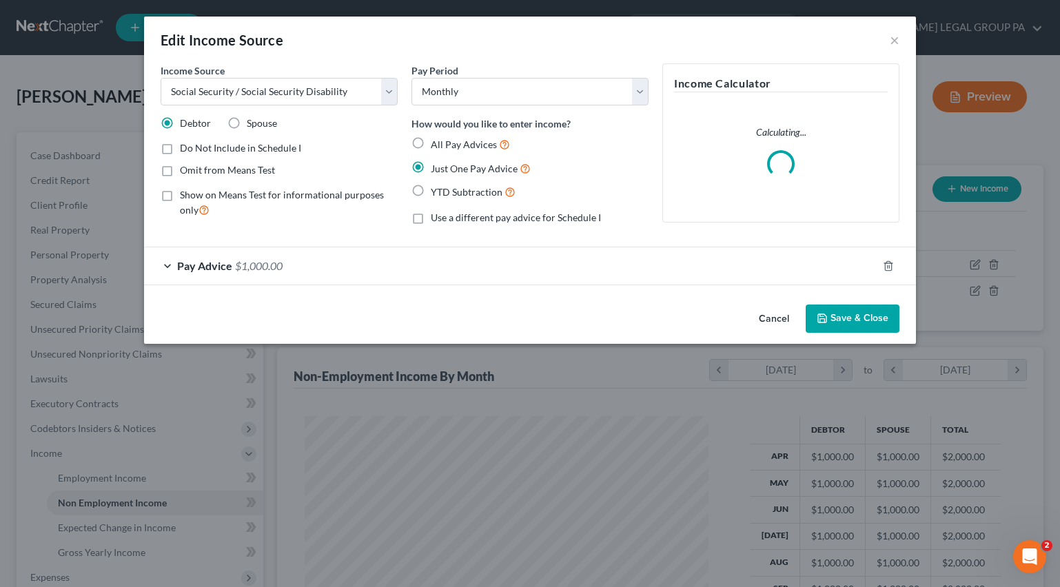
click at [296, 274] on div "Pay Advice $1,000.00" at bounding box center [510, 265] width 733 height 37
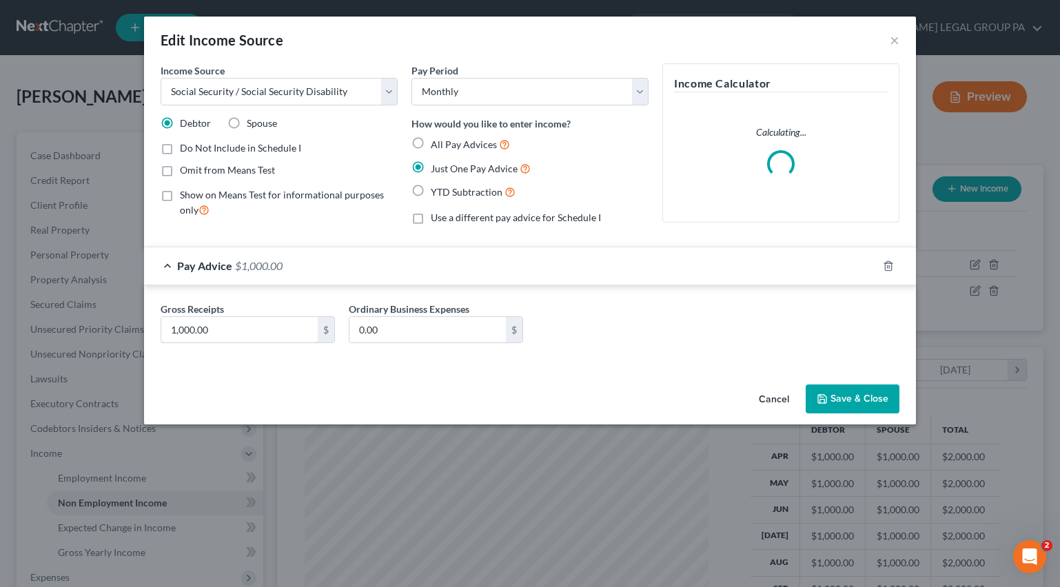
drag, startPoint x: 226, startPoint y: 332, endPoint x: 147, endPoint y: 318, distance: 80.4
click at [170, 323] on input "1,000.00" at bounding box center [239, 330] width 156 height 26
drag, startPoint x: 222, startPoint y: 333, endPoint x: 150, endPoint y: 323, distance: 73.0
click at [150, 323] on div "Gross Receipts 1,000.00 $ Ordinary Business Expenses 0.00 $" at bounding box center [530, 325] width 772 height 81
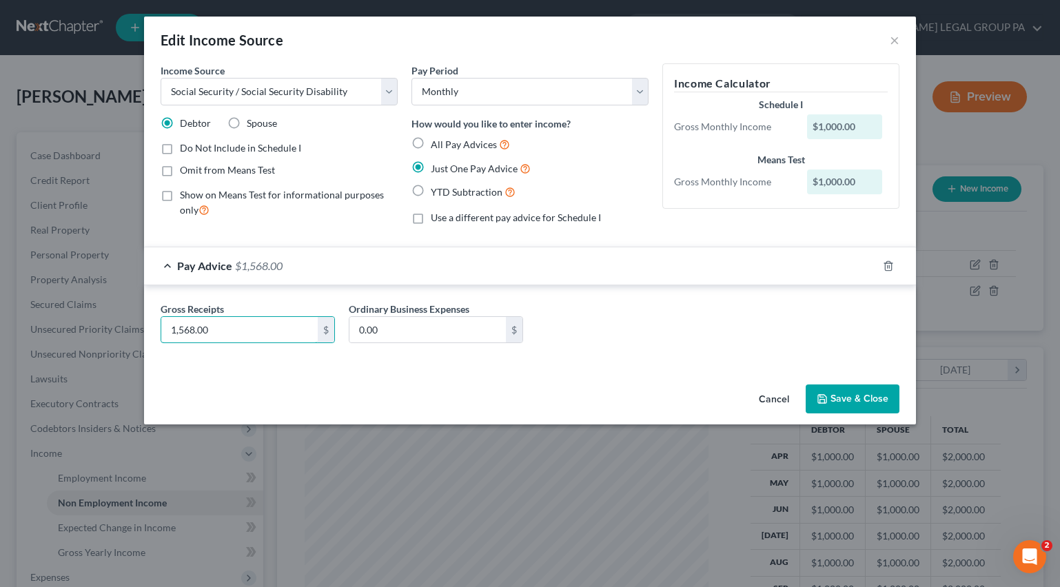
type input "1,568.00"
click at [847, 392] on button "Save & Close" at bounding box center [853, 398] width 94 height 29
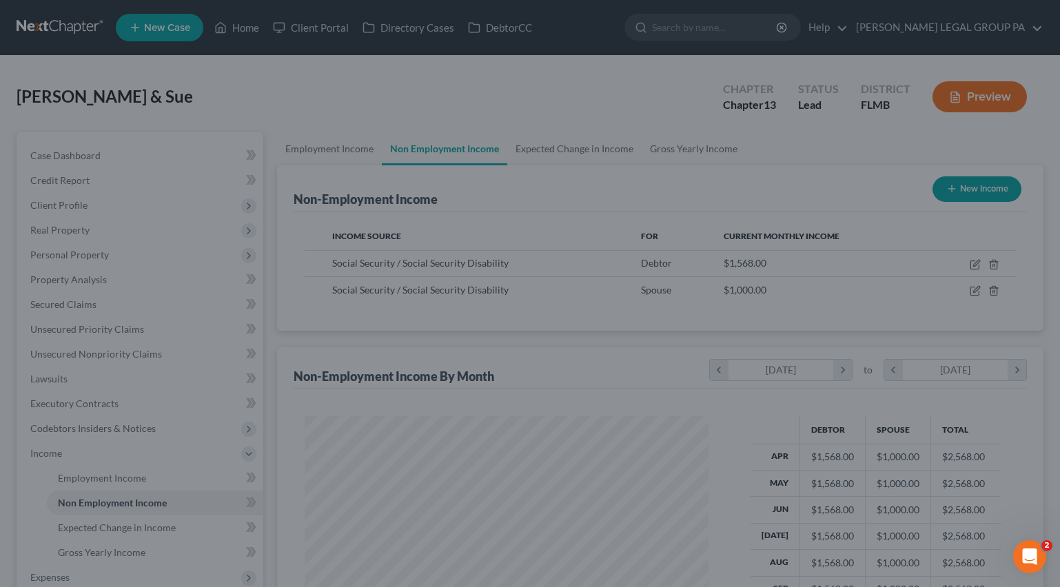
scroll to position [688820, 688641]
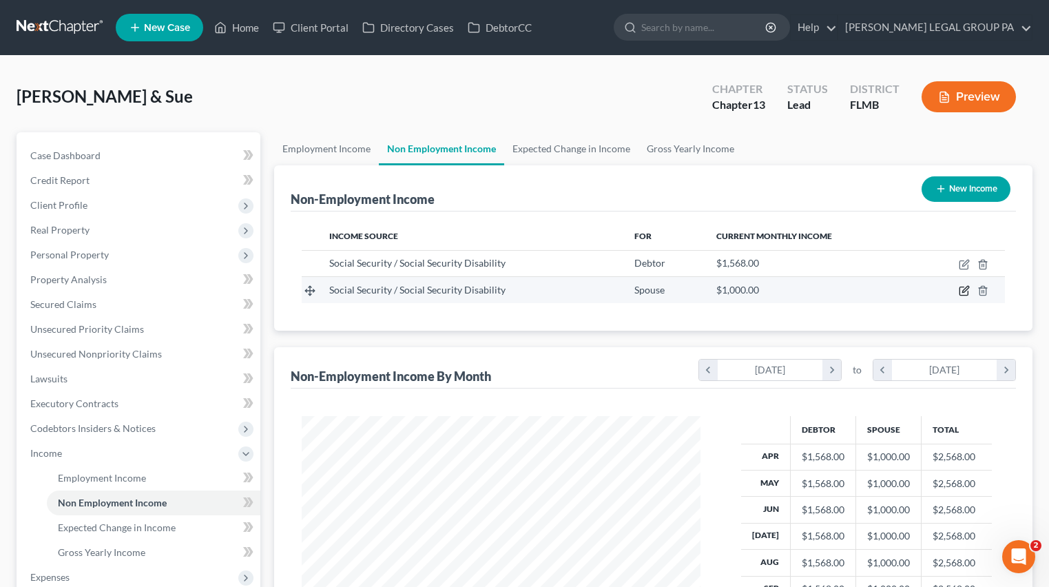
click at [969, 294] on icon "button" at bounding box center [964, 290] width 11 height 11
select select "4"
select select "0"
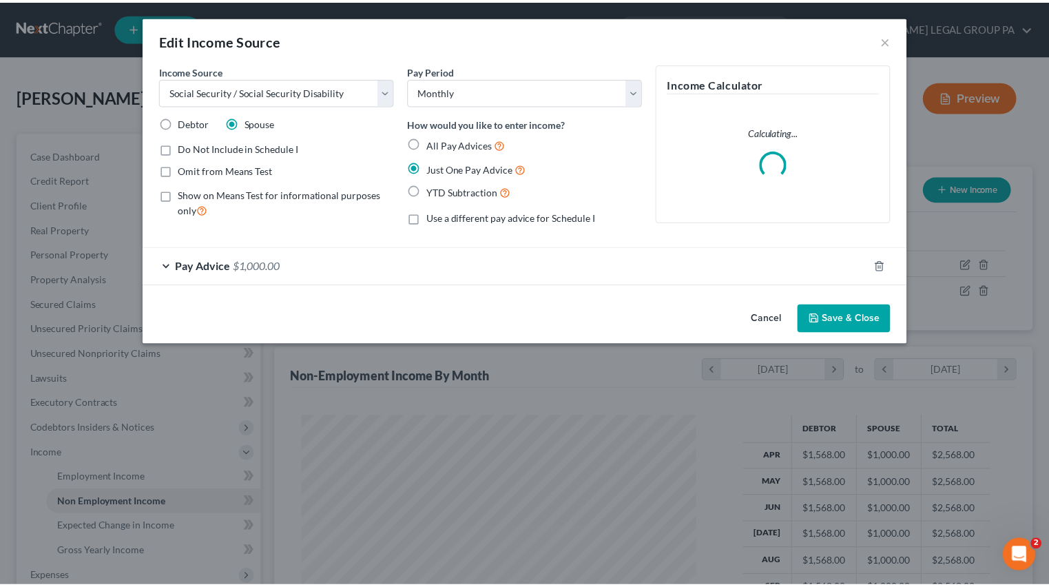
scroll to position [247, 431]
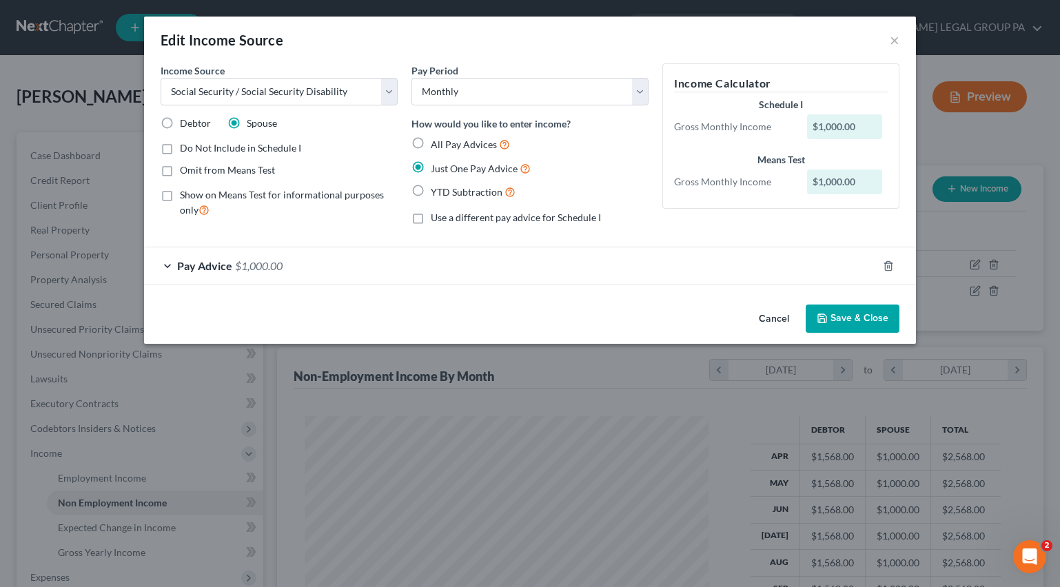
click at [196, 265] on span "Pay Advice" at bounding box center [204, 265] width 55 height 13
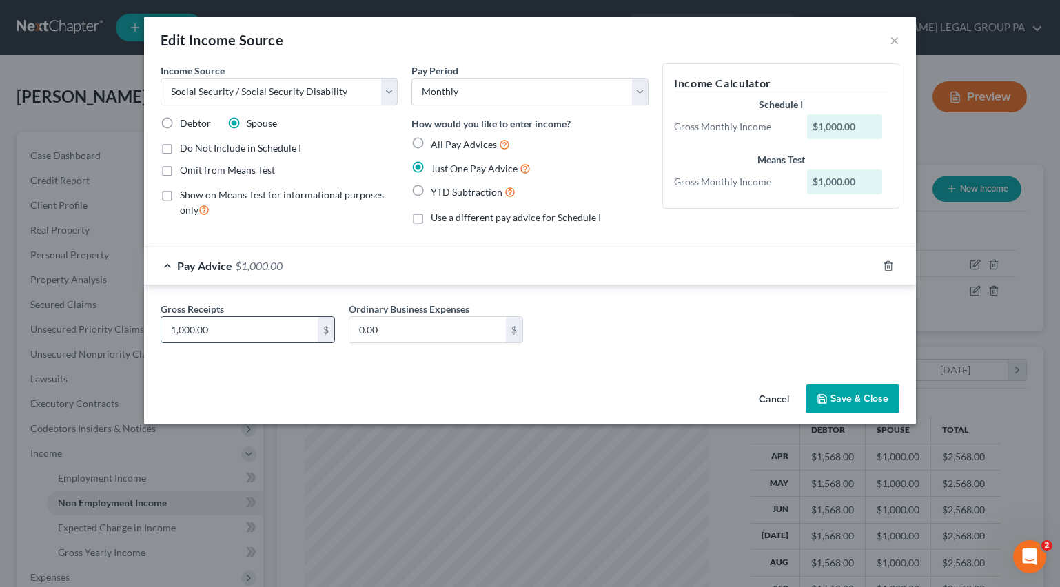
click at [247, 331] on input "1,000.00" at bounding box center [239, 330] width 156 height 26
type input "728.00"
click at [844, 409] on button "Save & Close" at bounding box center [853, 398] width 94 height 29
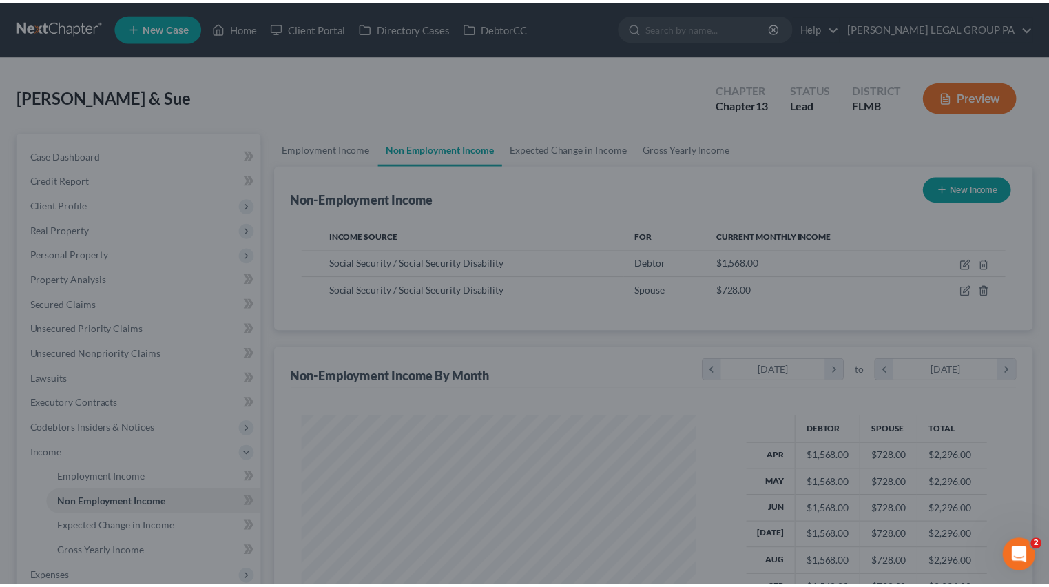
scroll to position [688820, 688641]
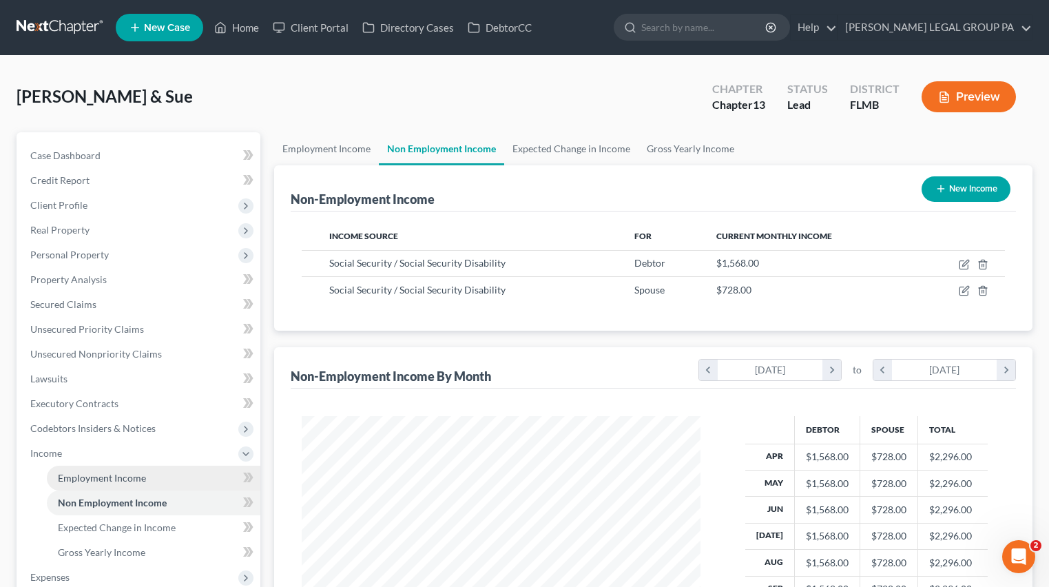
click at [72, 475] on span "Employment Income" at bounding box center [102, 478] width 88 height 12
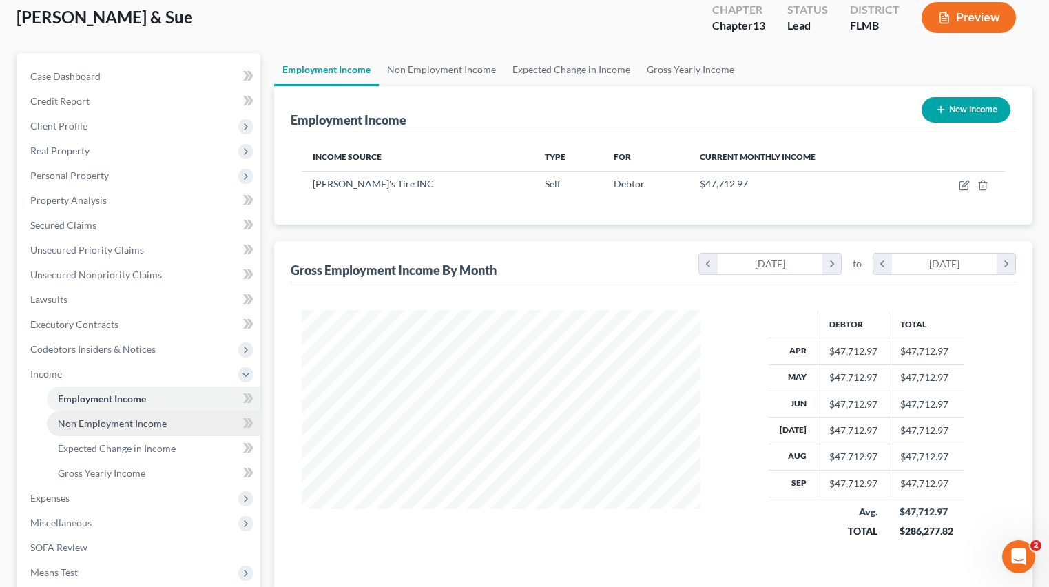
scroll to position [98, 0]
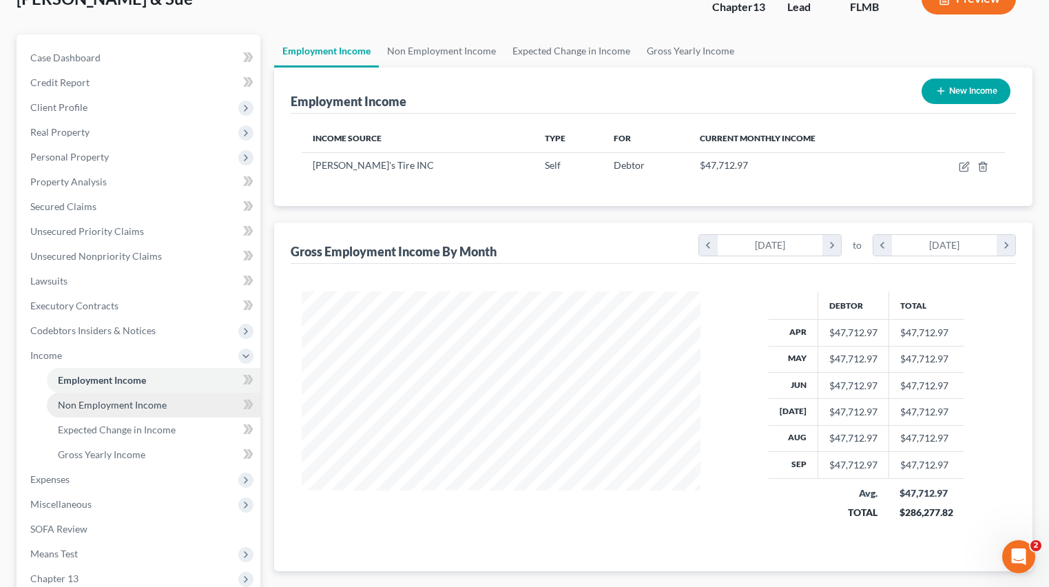
click at [82, 411] on link "Non Employment Income" at bounding box center [154, 405] width 214 height 25
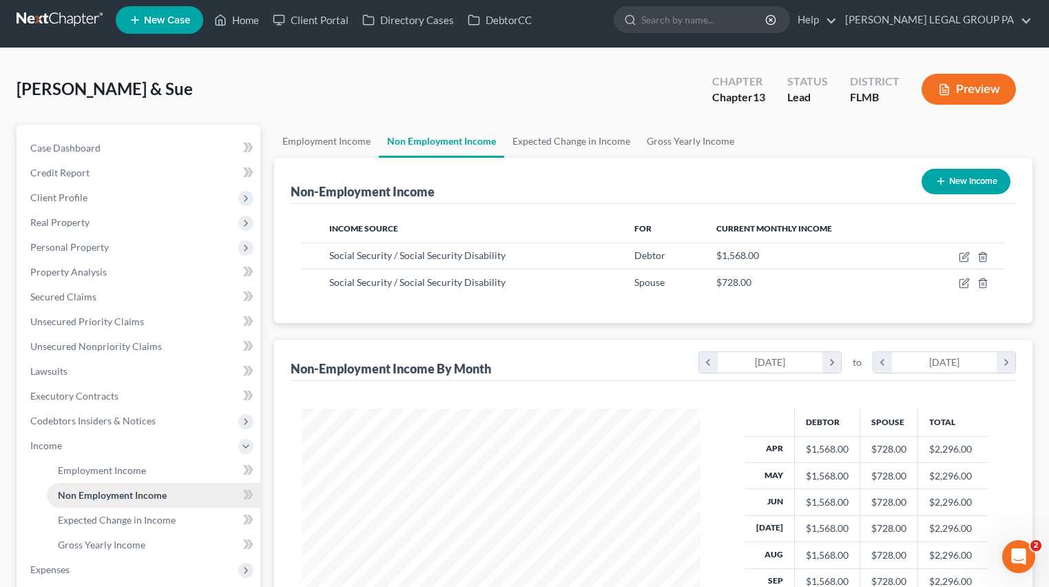
scroll to position [22, 0]
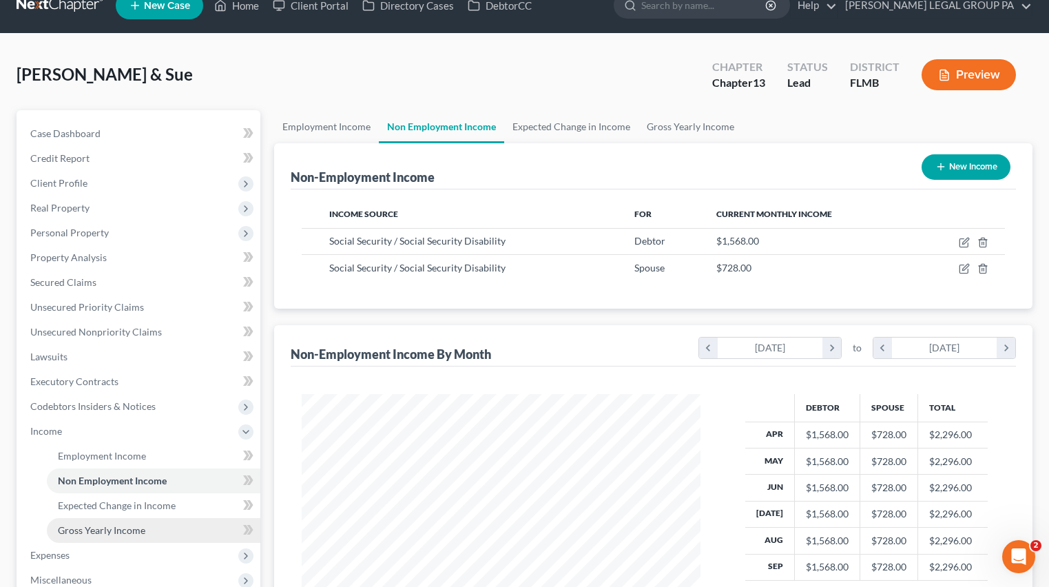
click at [102, 525] on span "Gross Yearly Income" at bounding box center [102, 530] width 88 height 12
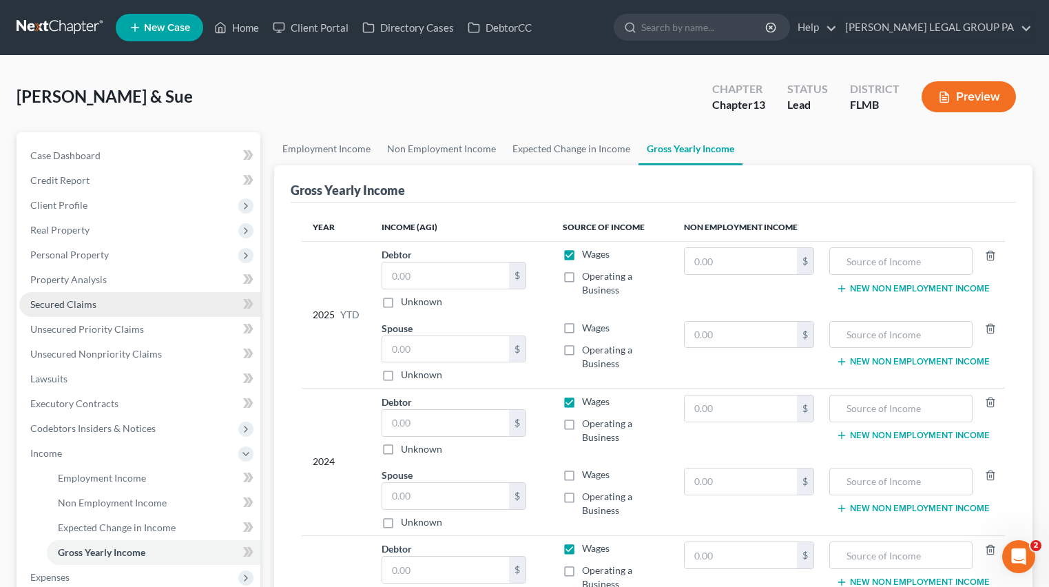
click at [57, 302] on span "Secured Claims" at bounding box center [63, 304] width 66 height 12
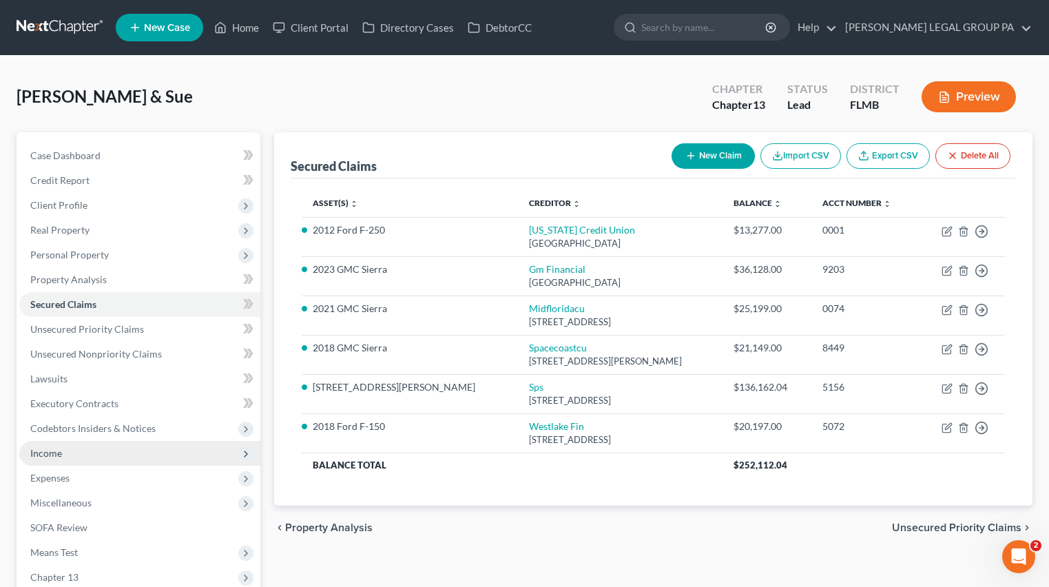
click at [49, 454] on span "Income" at bounding box center [46, 453] width 32 height 12
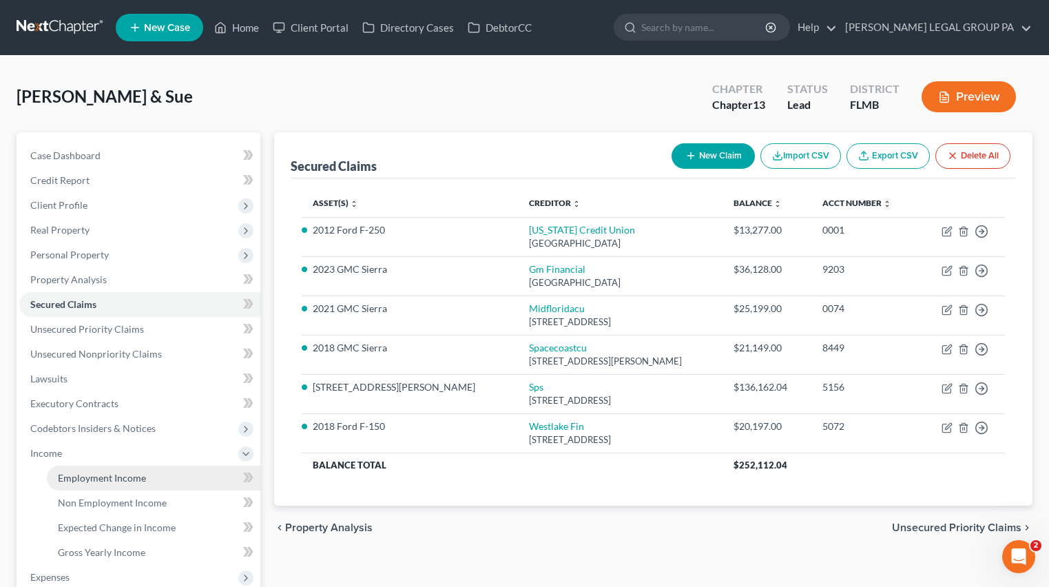
click at [89, 472] on span "Employment Income" at bounding box center [102, 478] width 88 height 12
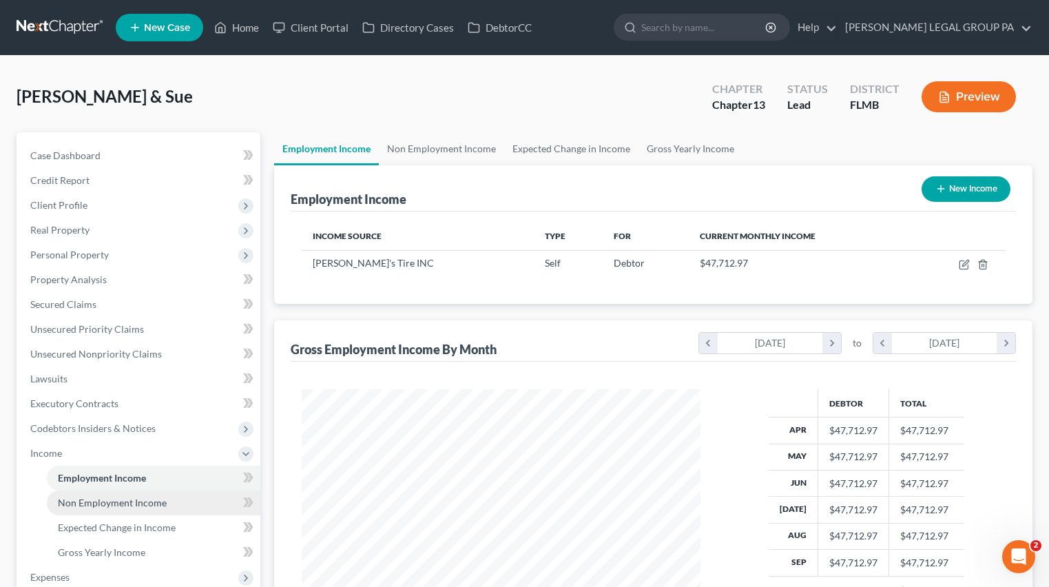
scroll to position [247, 427]
click at [88, 505] on span "Non Employment Income" at bounding box center [112, 503] width 109 height 12
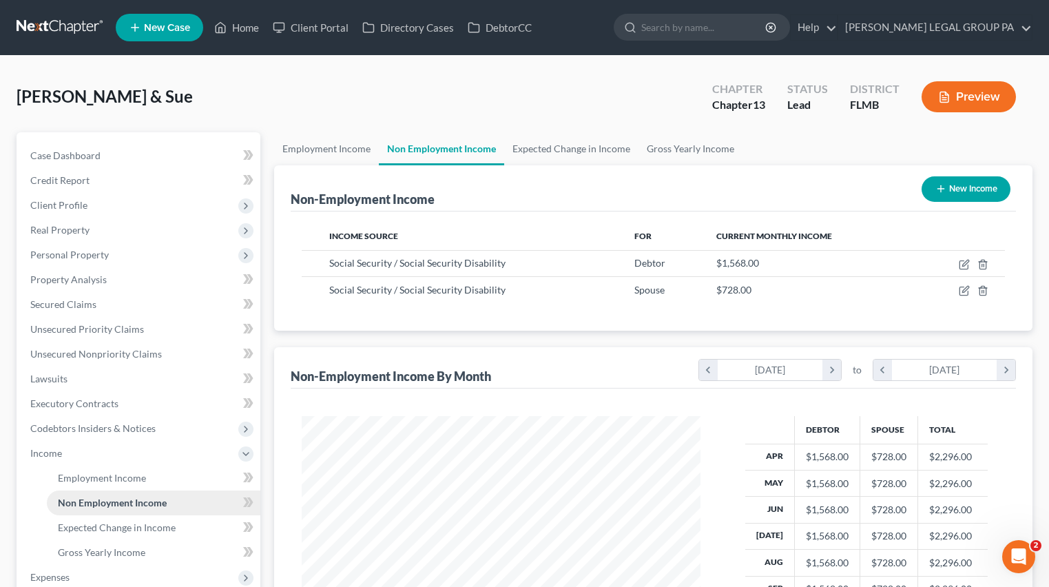
scroll to position [247, 427]
click at [101, 559] on link "Gross Yearly Income" at bounding box center [154, 552] width 214 height 25
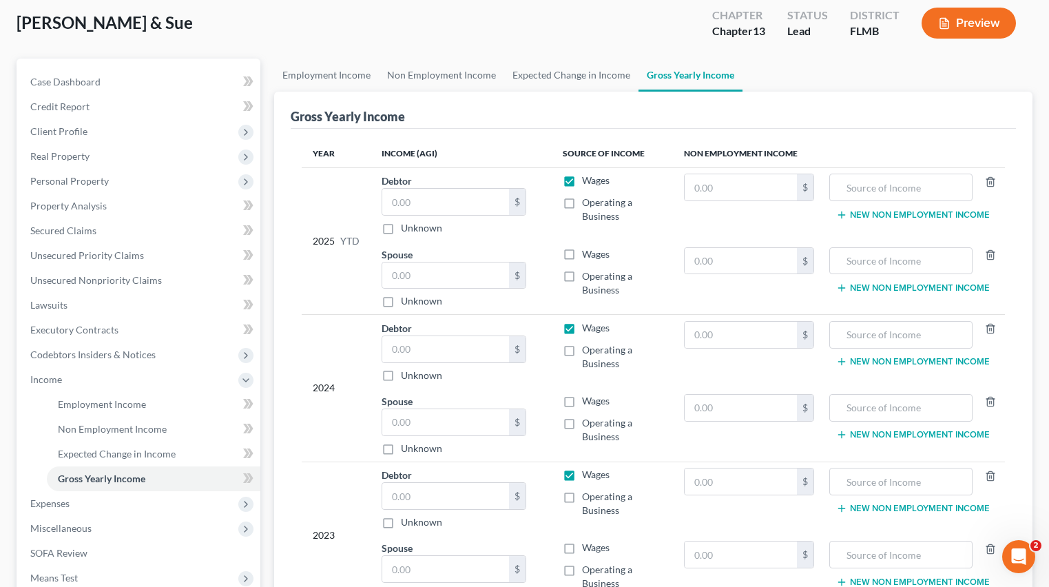
scroll to position [74, 0]
click at [582, 350] on label "Operating a Business" at bounding box center [622, 356] width 80 height 28
click at [588, 350] on input "Operating a Business" at bounding box center [592, 346] width 9 height 9
checkbox input "true"
click at [582, 329] on label "Wages" at bounding box center [596, 327] width 28 height 14
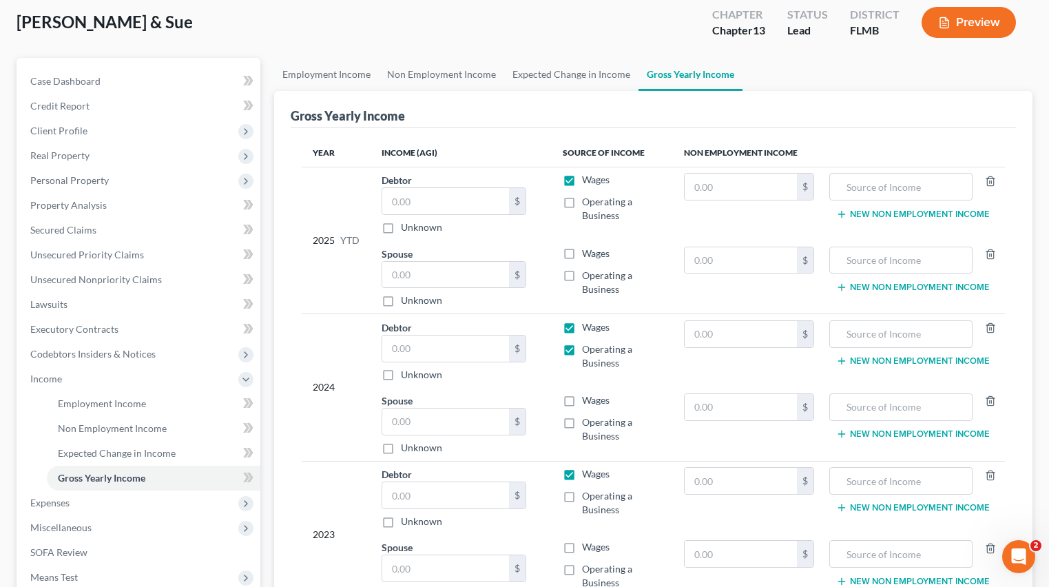
click at [588, 329] on input "Wages" at bounding box center [592, 324] width 9 height 9
checkbox input "false"
click at [406, 345] on input "text" at bounding box center [445, 349] width 127 height 26
type input "0.00"
click at [755, 337] on input "text" at bounding box center [741, 334] width 112 height 26
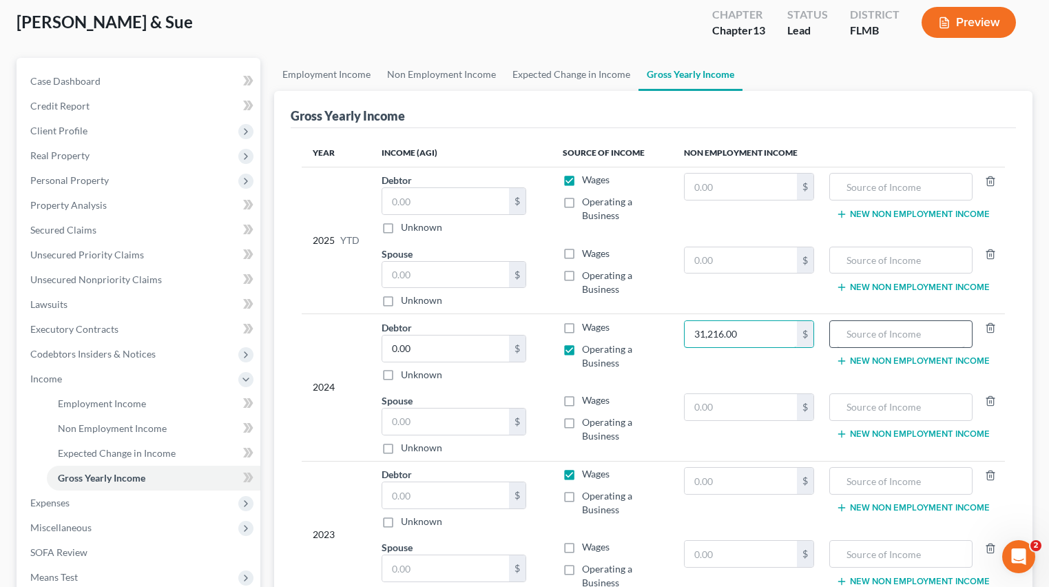
type input "31,216.00"
click at [866, 331] on input "text" at bounding box center [900, 334] width 127 height 26
type input "Social Security Benefits"
click at [854, 113] on div "Gross Yearly Income" at bounding box center [654, 109] width 726 height 37
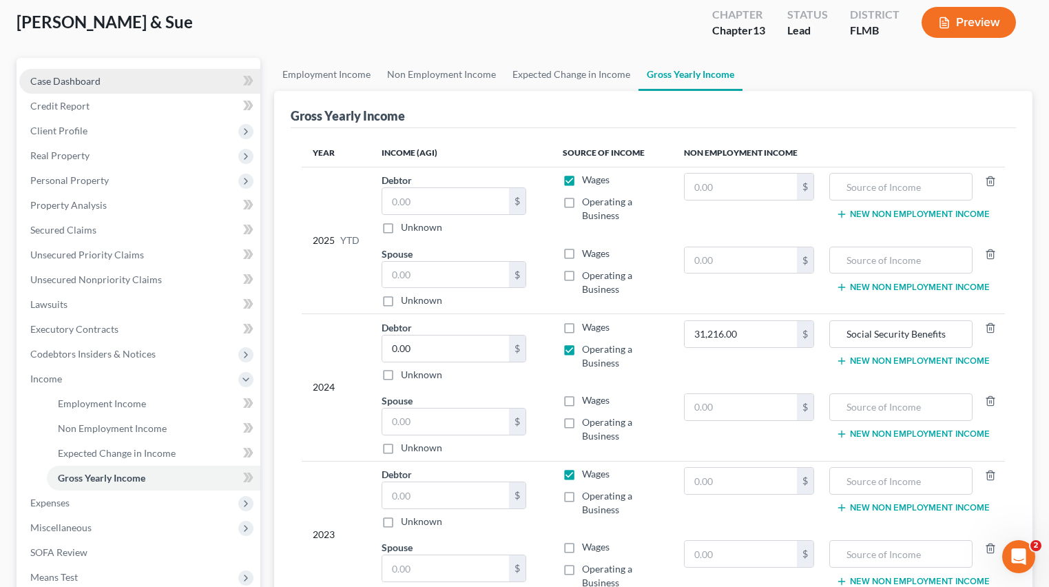
click at [54, 74] on link "Case Dashboard" at bounding box center [139, 81] width 241 height 25
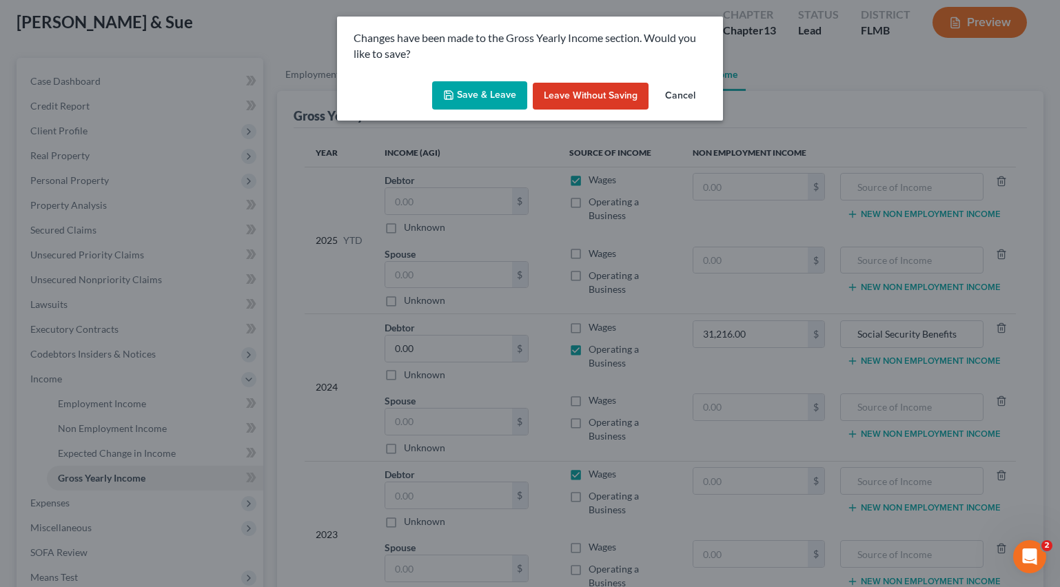
click at [486, 94] on button "Save & Leave" at bounding box center [479, 95] width 95 height 29
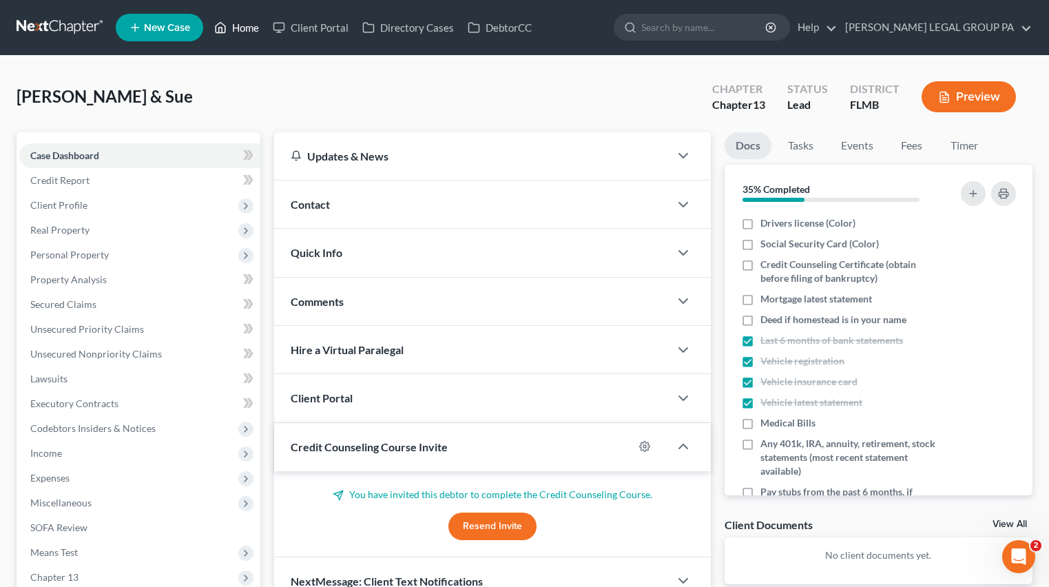
click at [229, 23] on link "Home" at bounding box center [236, 27] width 59 height 25
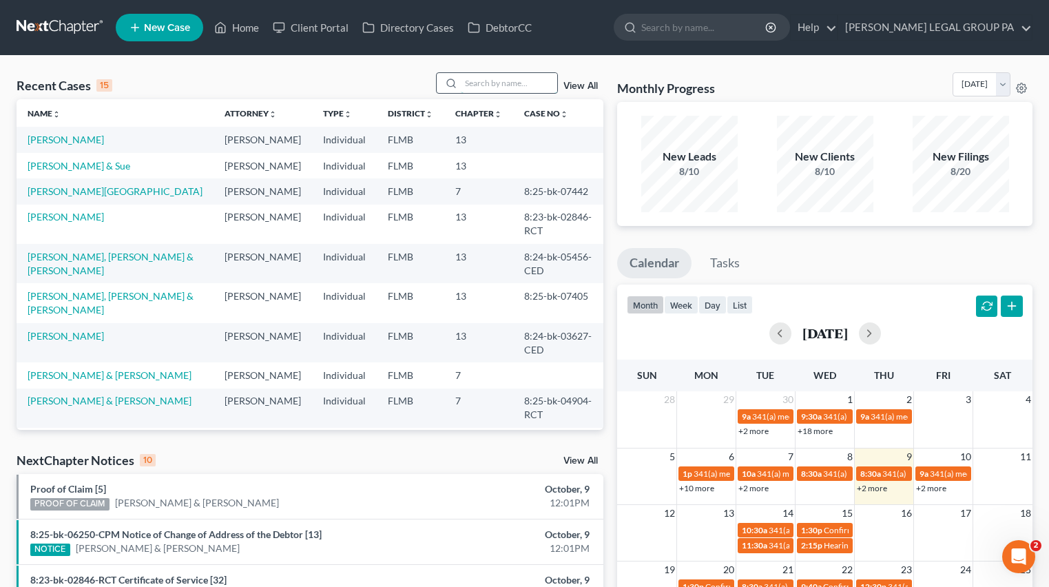
click at [484, 93] on div at bounding box center [497, 82] width 123 height 21
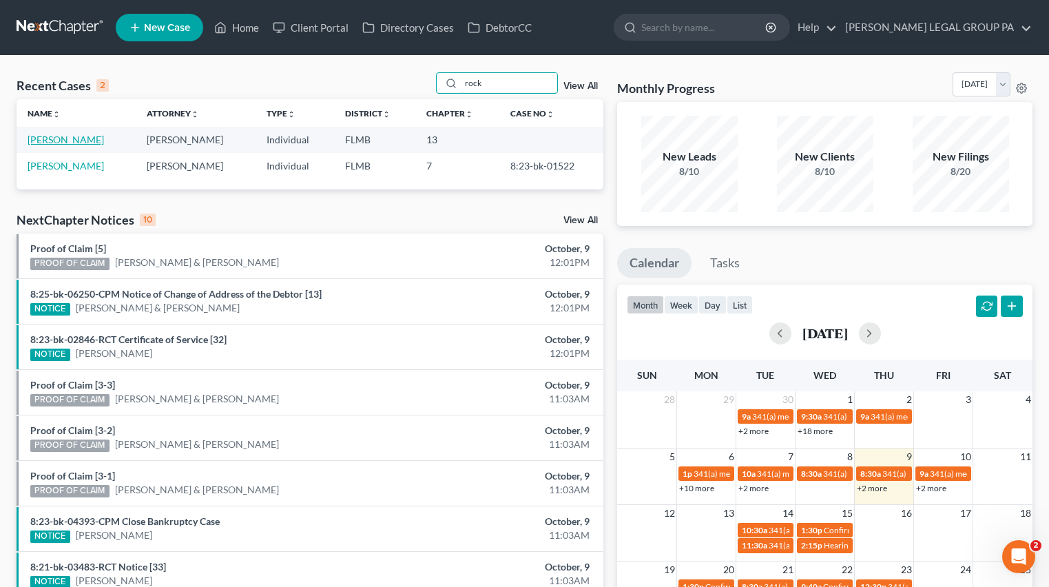
type input "rock"
click at [45, 141] on link "[PERSON_NAME]" at bounding box center [66, 140] width 76 height 12
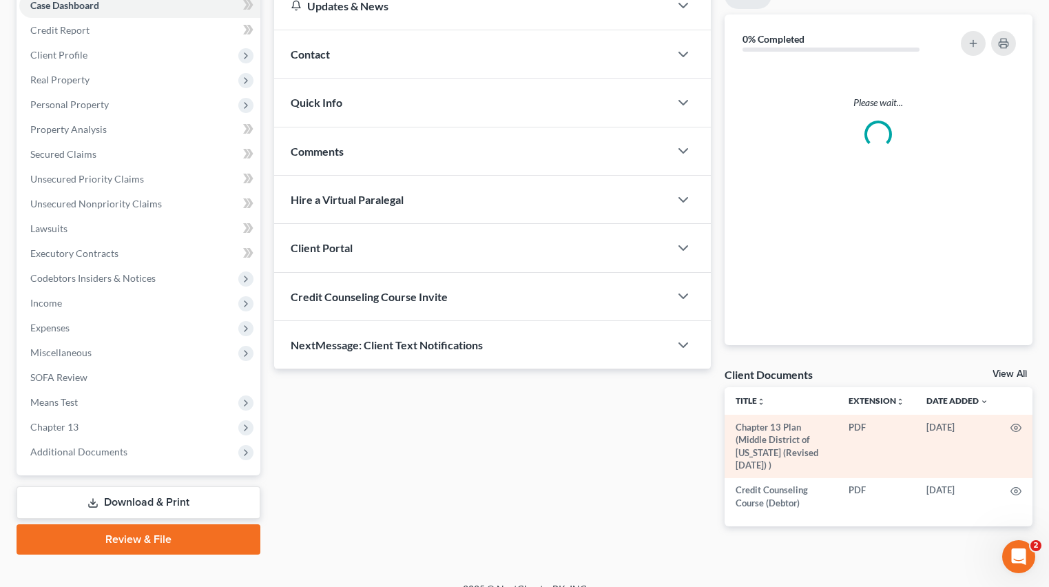
scroll to position [170, 0]
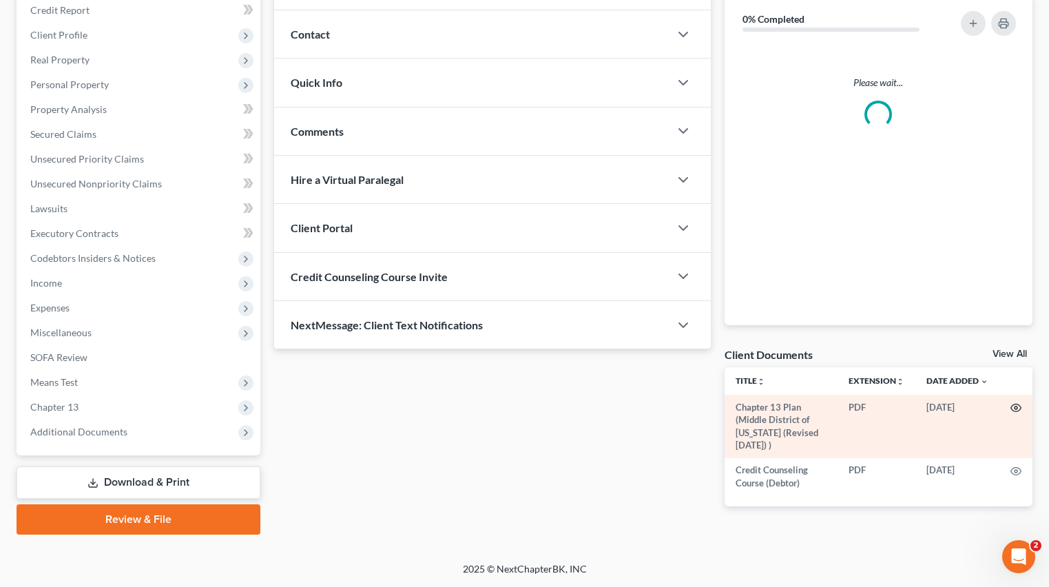
click at [1017, 406] on icon "button" at bounding box center [1016, 407] width 11 height 11
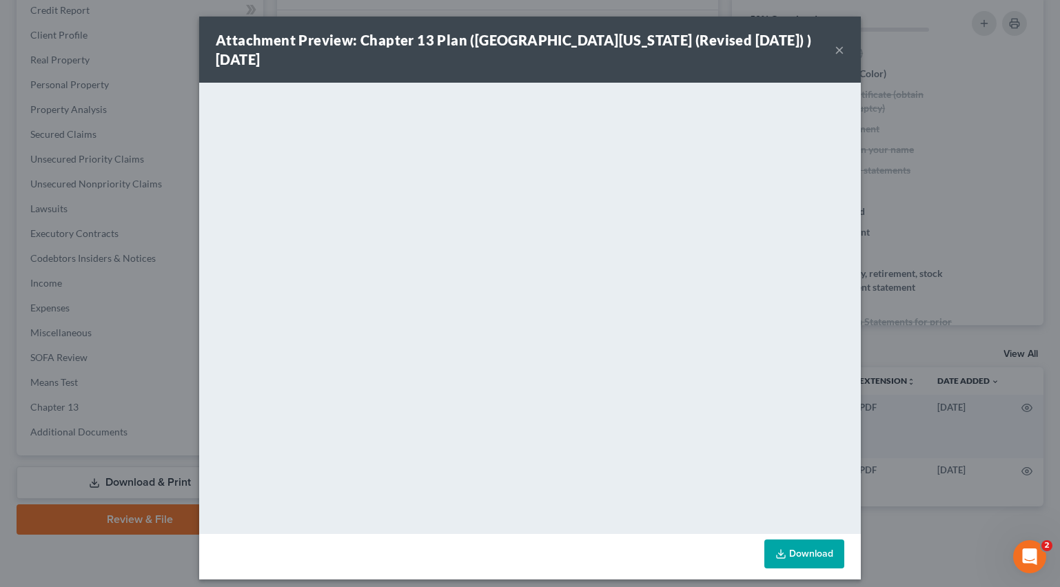
click at [837, 54] on button "×" at bounding box center [839, 49] width 10 height 17
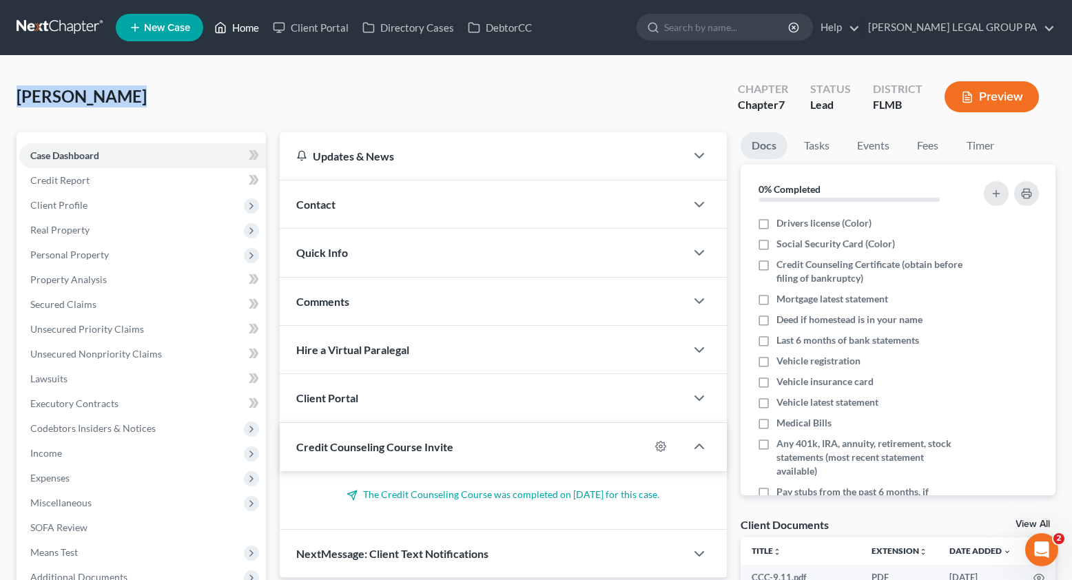
click at [251, 36] on link "Home" at bounding box center [236, 27] width 59 height 25
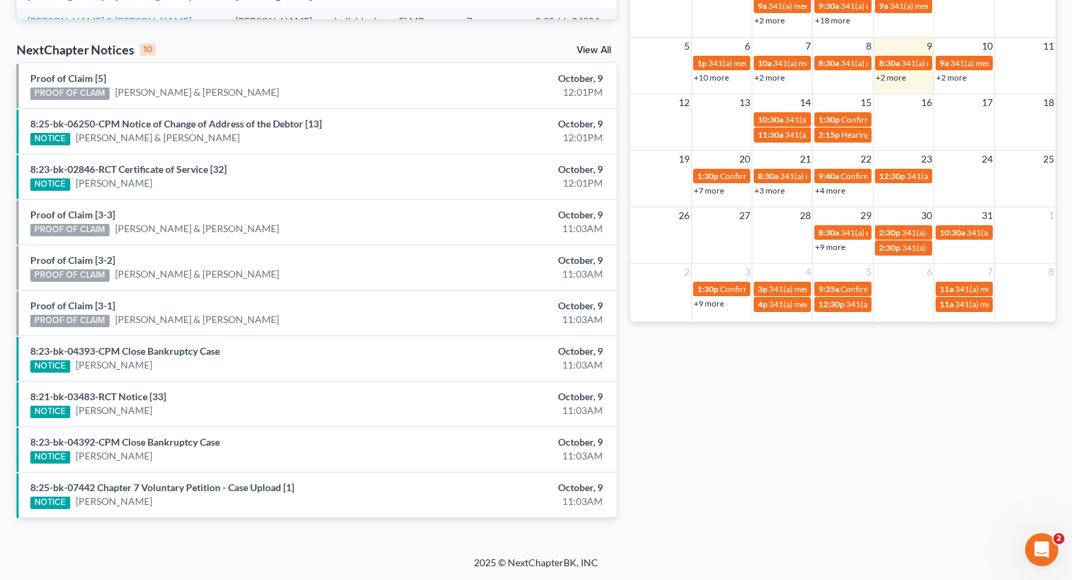
scroll to position [411, 0]
